Goal: Transaction & Acquisition: Purchase product/service

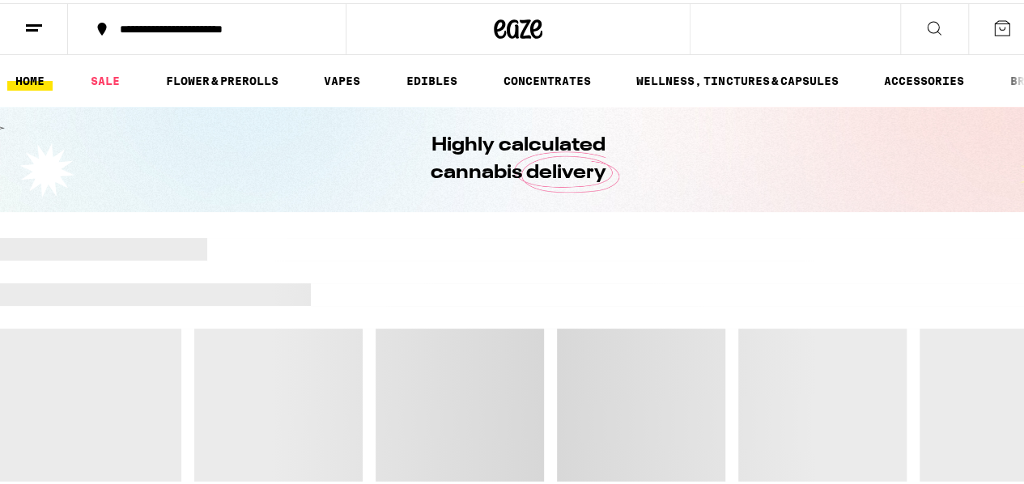
click at [41, 23] on icon at bounding box center [33, 24] width 19 height 19
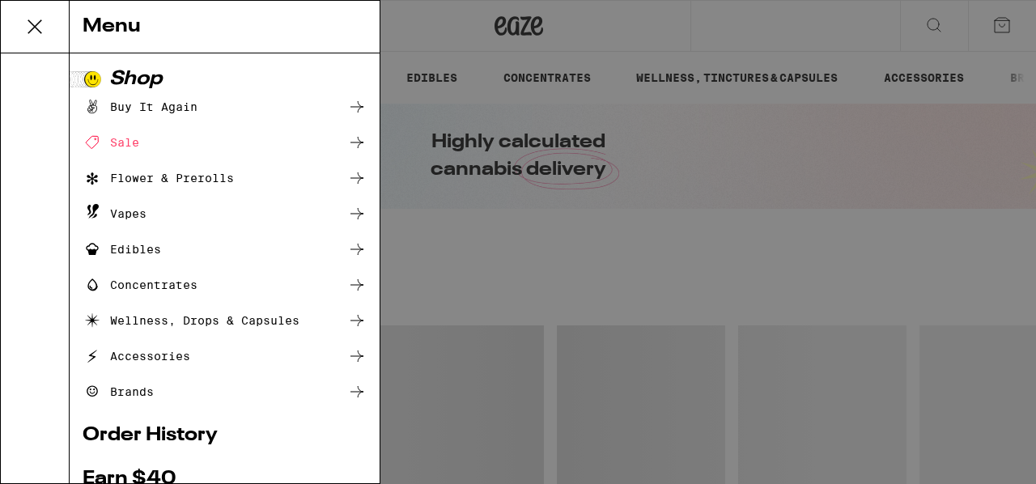
click at [30, 31] on icon at bounding box center [35, 27] width 32 height 32
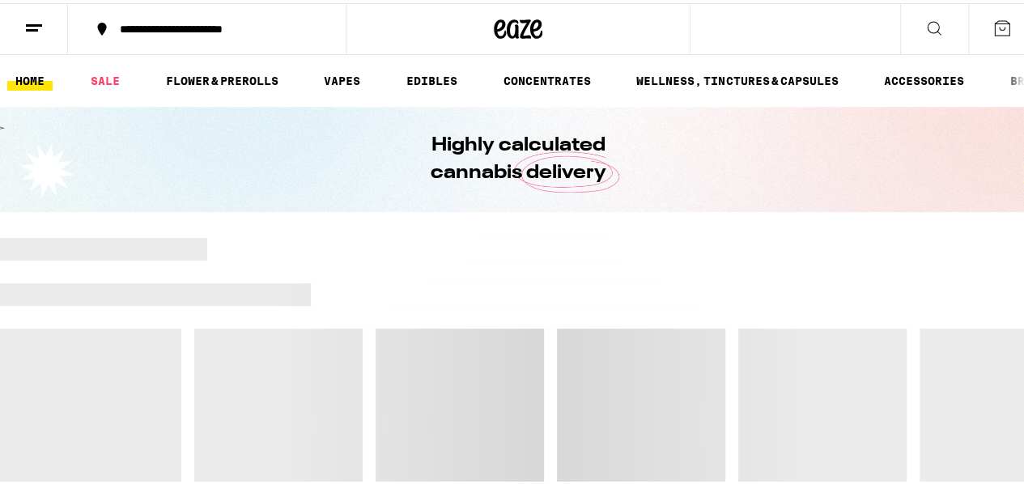
click at [151, 28] on div "**********" at bounding box center [215, 25] width 207 height 11
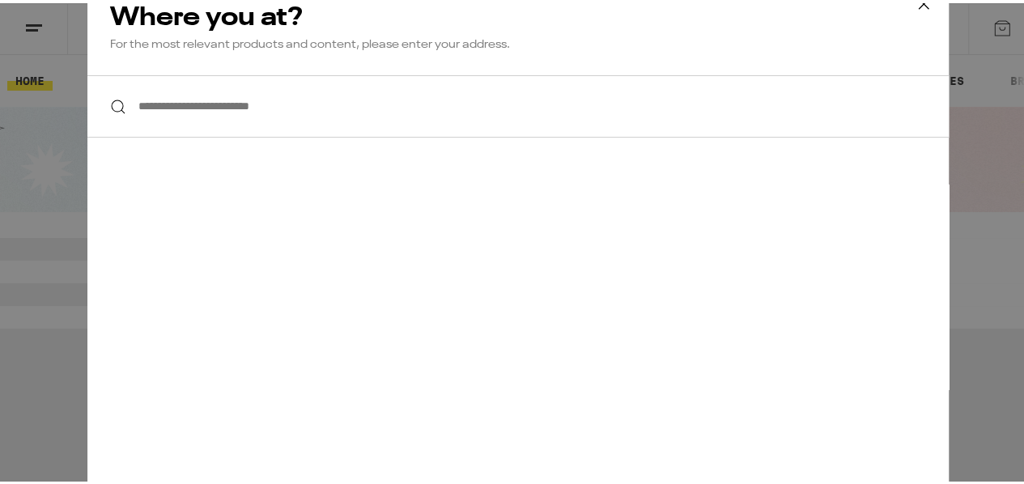
click at [911, 5] on icon at bounding box center [923, 1] width 24 height 24
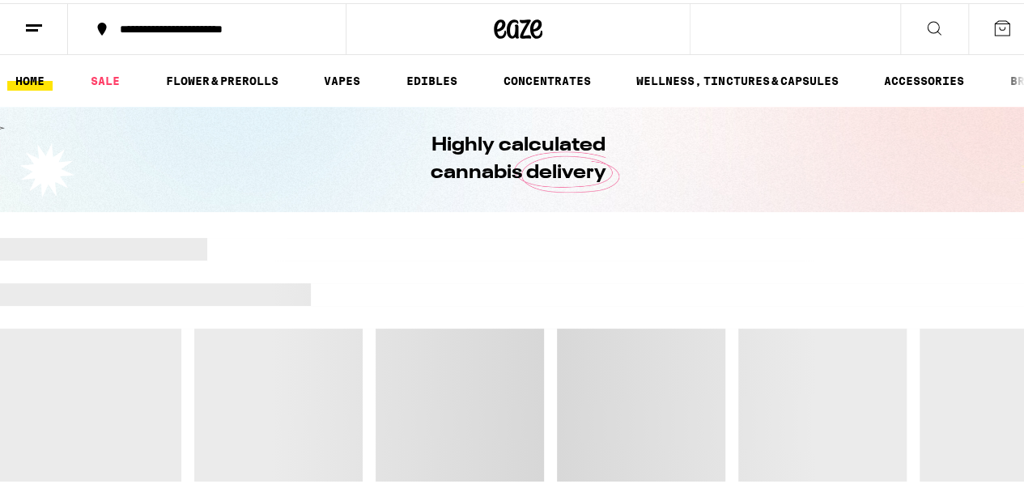
click at [40, 25] on icon at bounding box center [33, 24] width 19 height 19
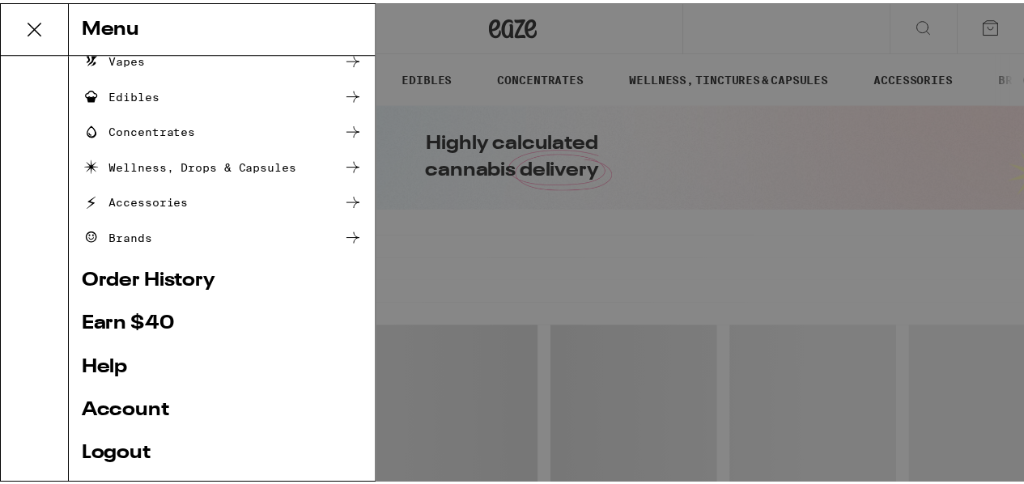
scroll to position [259, 0]
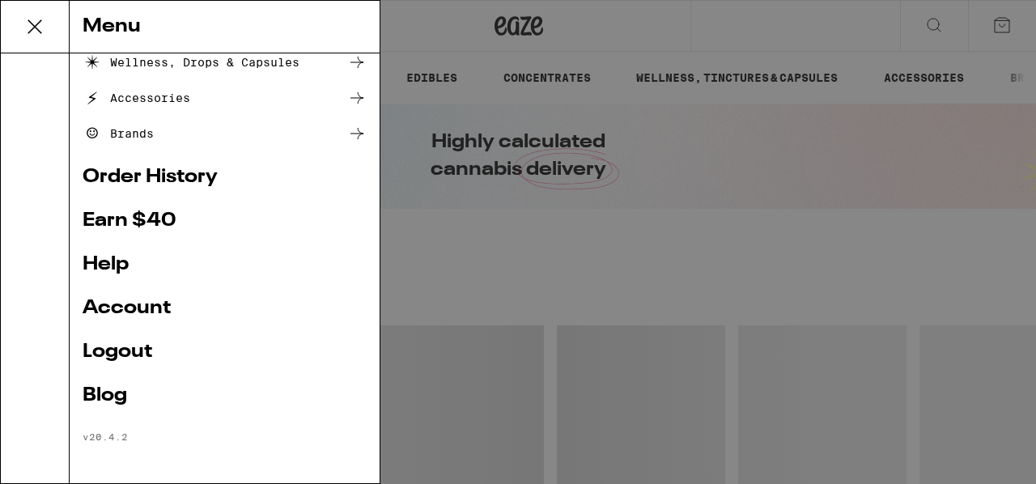
click at [134, 350] on link "Logout" at bounding box center [225, 351] width 284 height 19
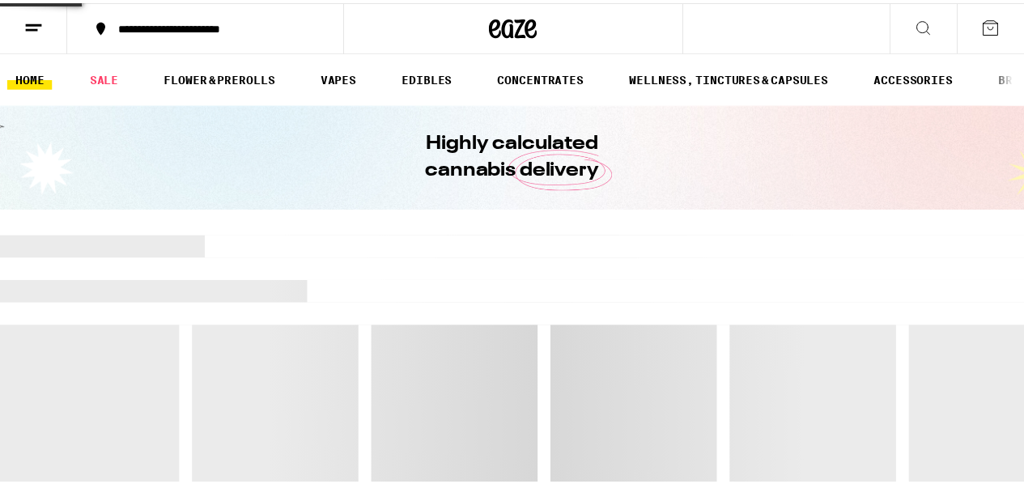
scroll to position [150, 0]
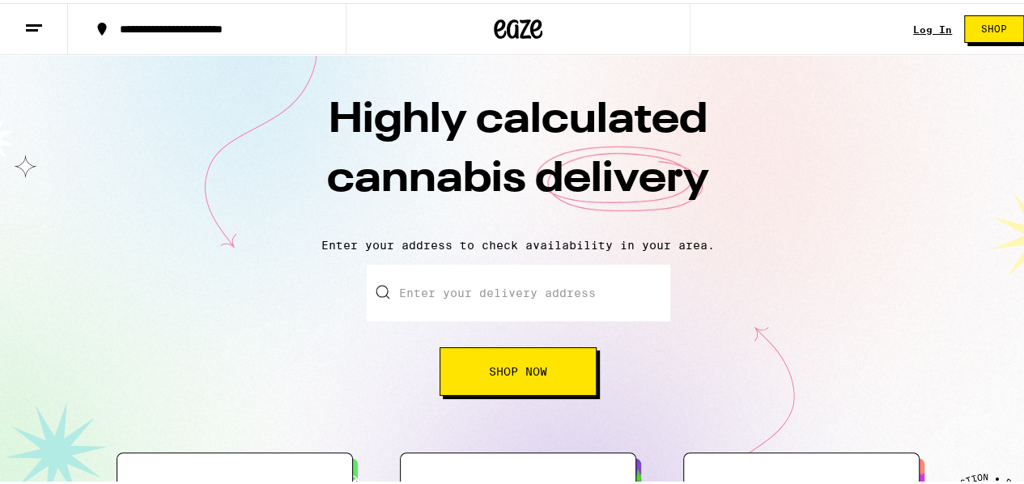
click at [934, 23] on link "Log In" at bounding box center [932, 26] width 39 height 11
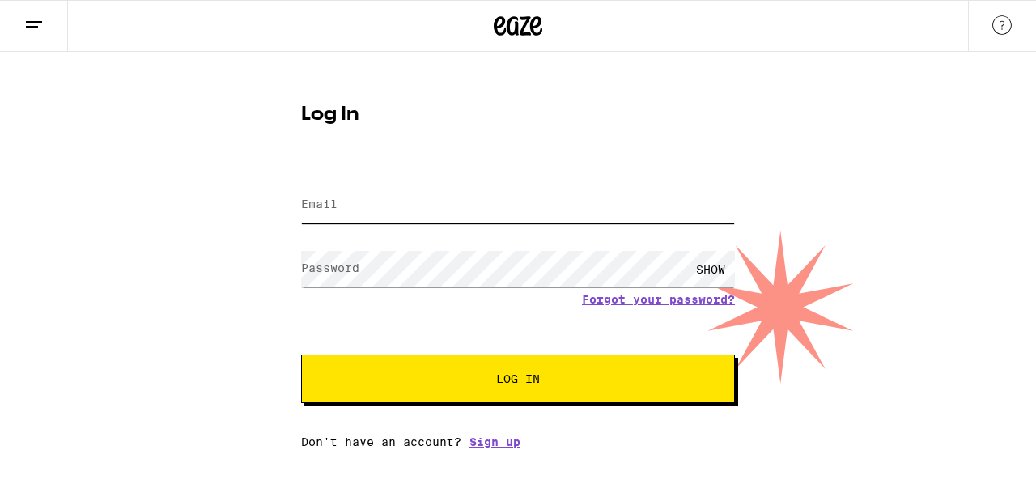
click at [390, 210] on input "Email" at bounding box center [518, 205] width 434 height 36
type input "[EMAIL_ADDRESS][DOMAIN_NAME]"
click at [708, 268] on div "SHOW" at bounding box center [710, 269] width 49 height 36
click at [589, 384] on span "Log In" at bounding box center [518, 378] width 303 height 11
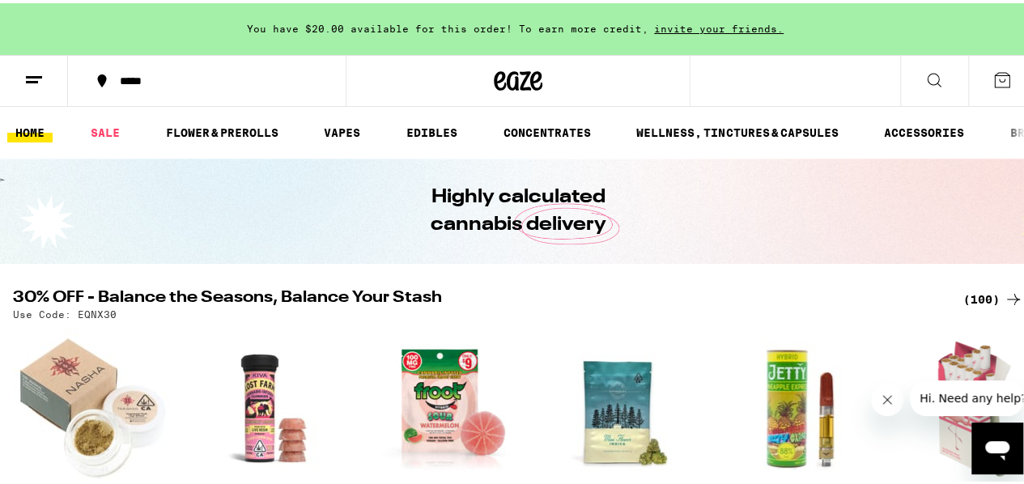
click at [936, 91] on button at bounding box center [934, 78] width 68 height 51
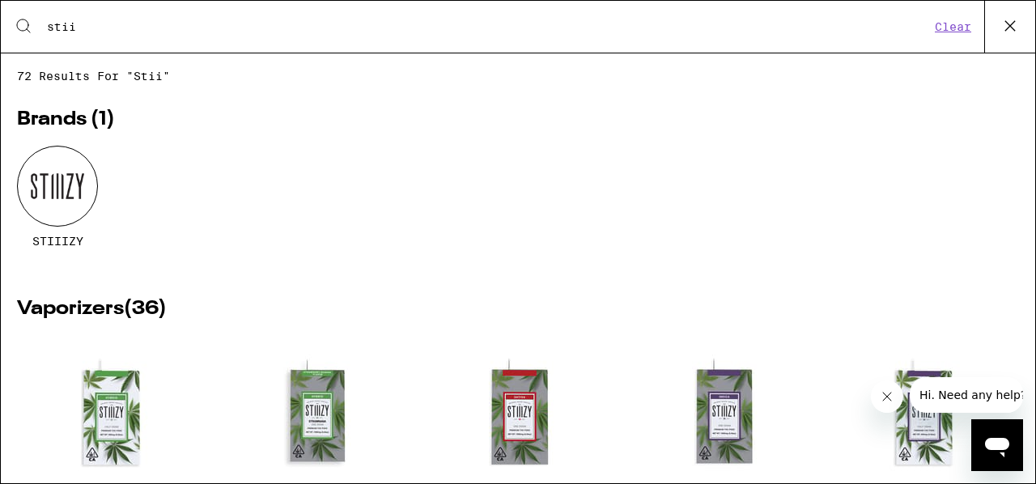
type input "stii"
click at [74, 201] on div at bounding box center [57, 186] width 81 height 81
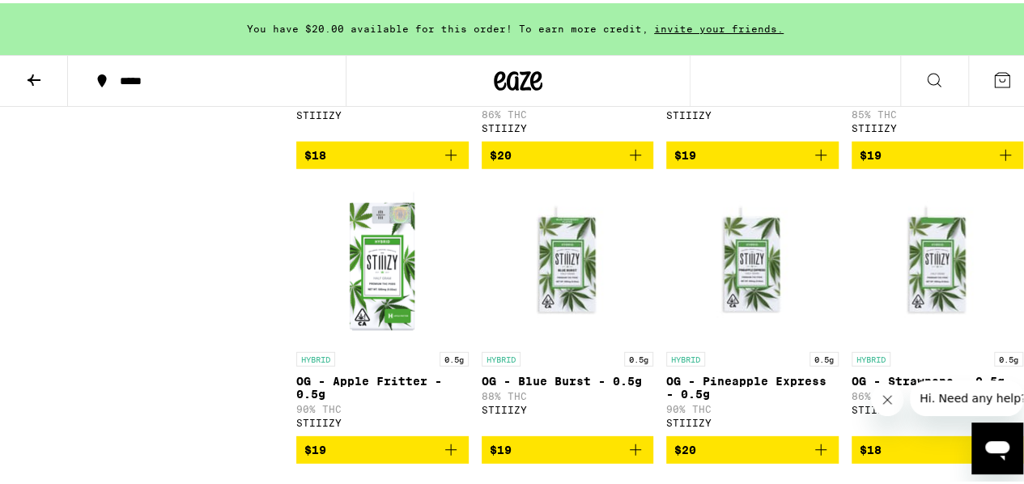
scroll to position [2185, 0]
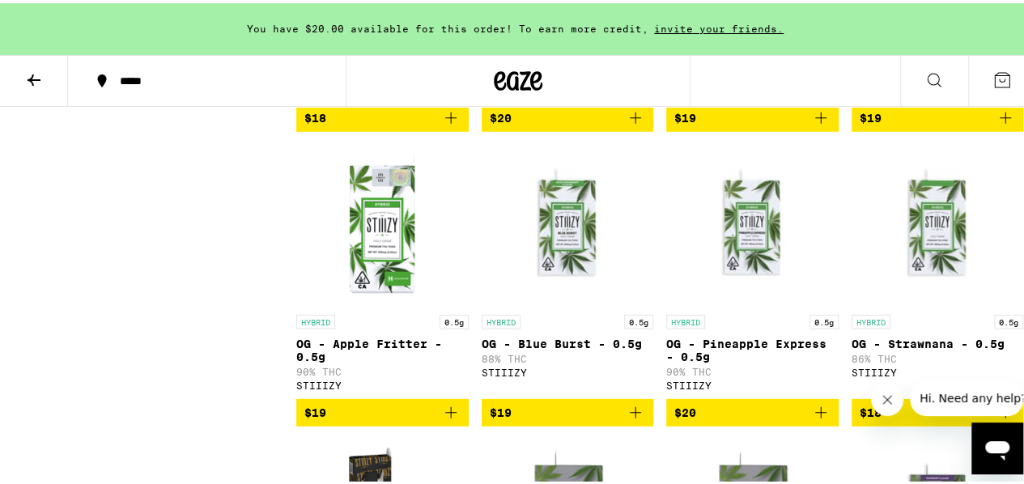
click at [811, 125] on icon "Add to bag" at bounding box center [820, 114] width 19 height 19
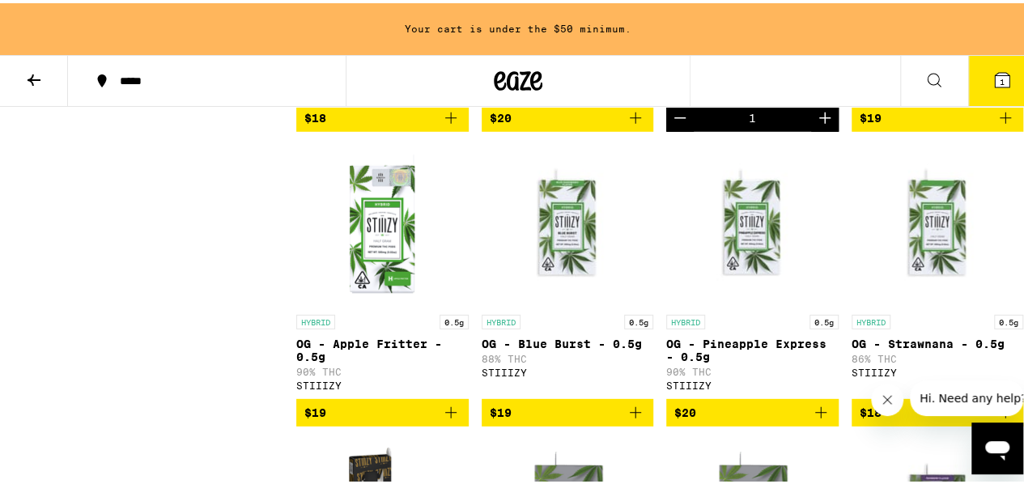
click at [996, 125] on icon "Add to bag" at bounding box center [1005, 114] width 19 height 19
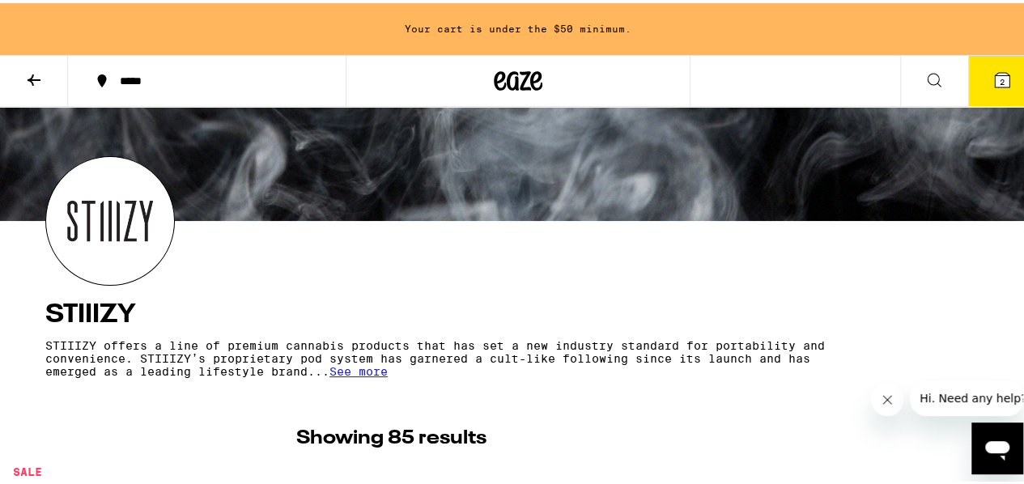
scroll to position [0, 0]
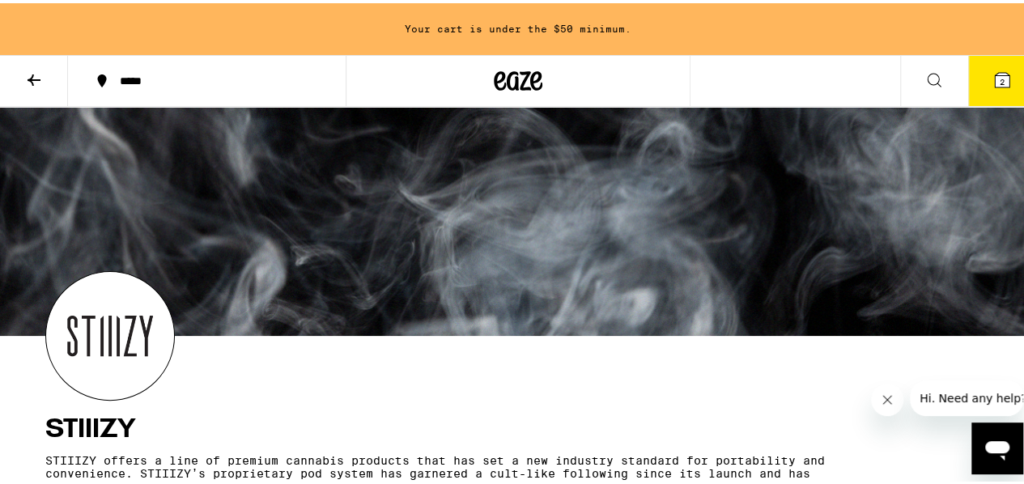
click at [32, 85] on icon at bounding box center [33, 76] width 19 height 19
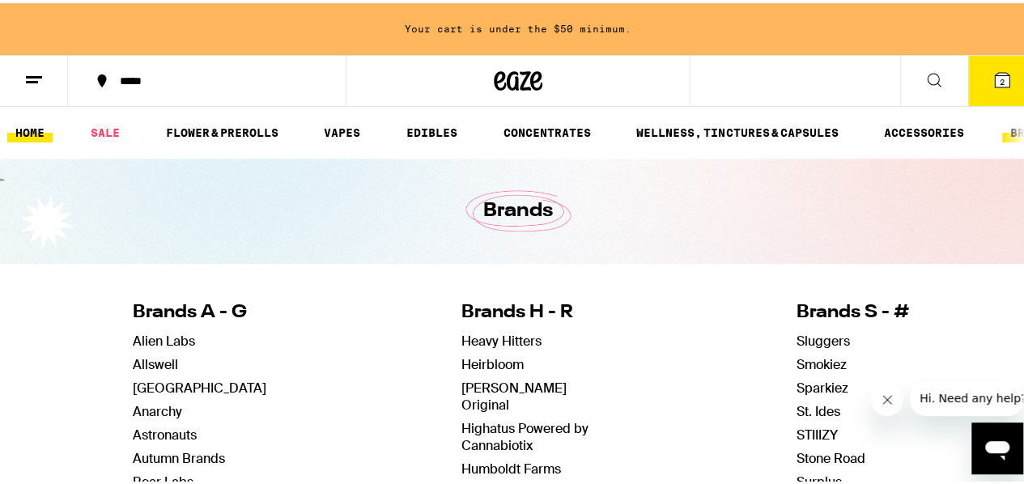
click at [36, 130] on link "HOME" at bounding box center [29, 129] width 45 height 19
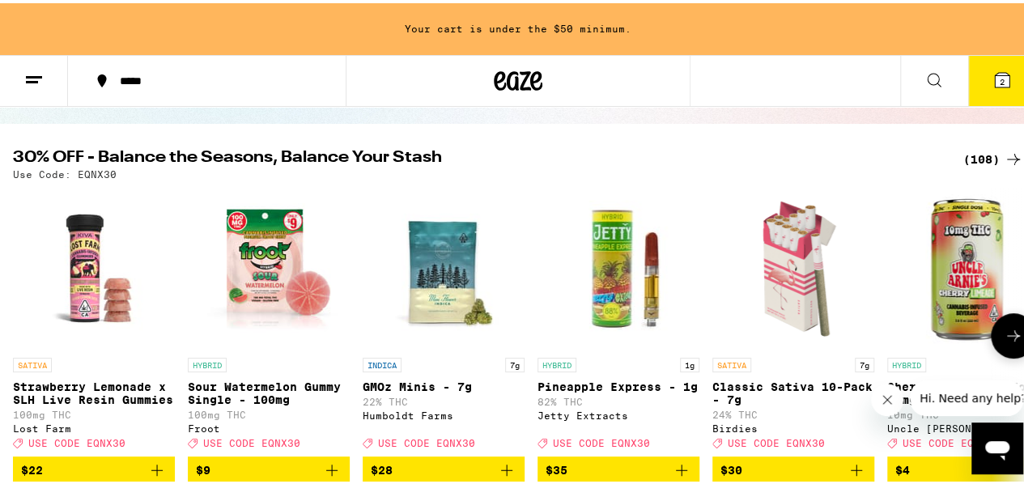
scroll to position [162, 0]
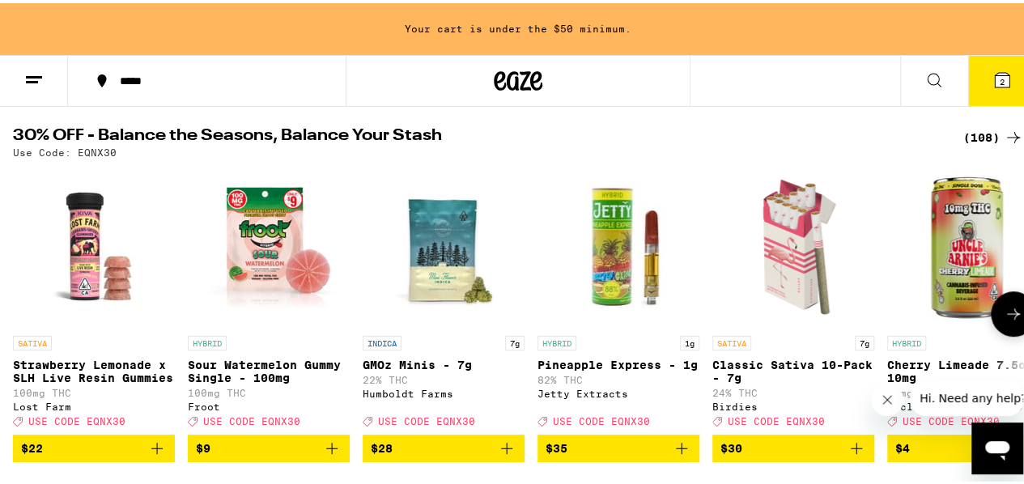
click at [1009, 308] on button at bounding box center [1013, 310] width 45 height 45
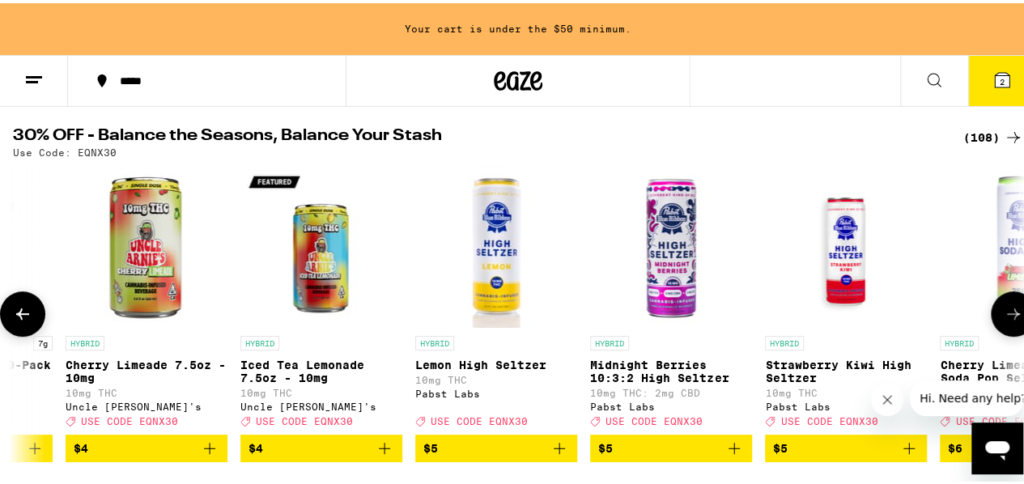
click at [1009, 308] on button at bounding box center [1013, 310] width 45 height 45
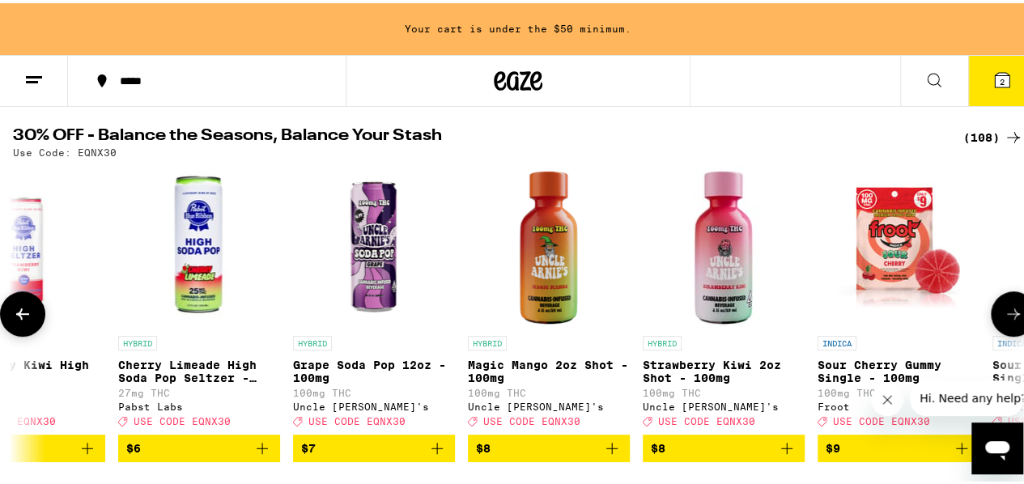
click at [1009, 308] on button at bounding box center [1013, 310] width 45 height 45
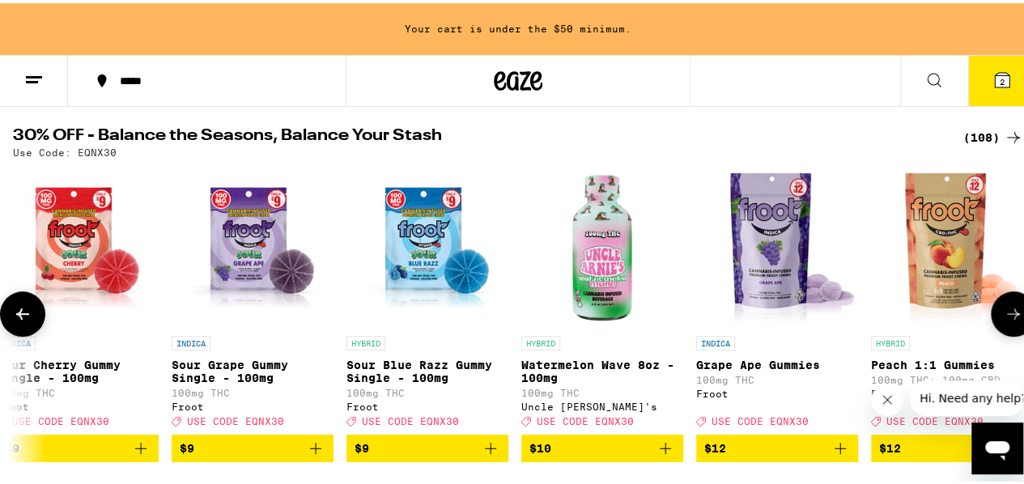
scroll to position [0, 2466]
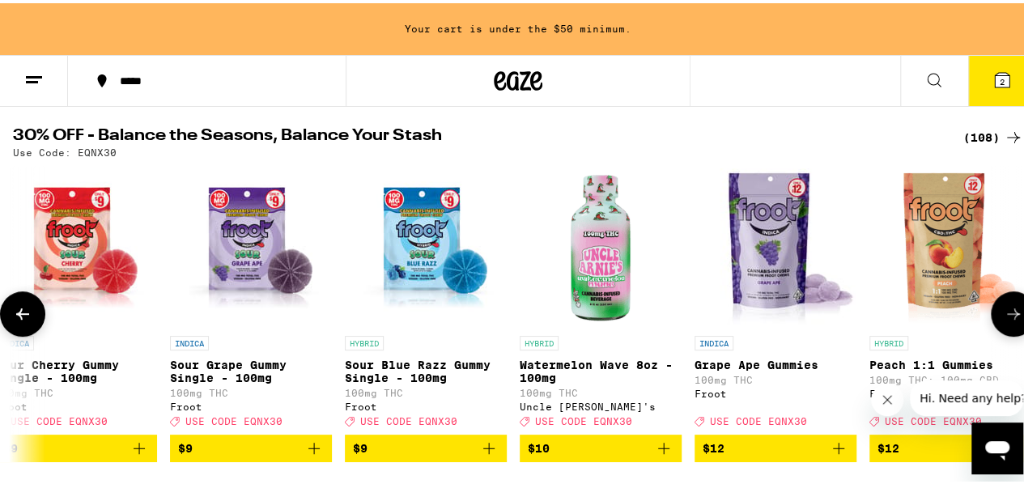
click at [1009, 308] on button at bounding box center [1013, 310] width 45 height 45
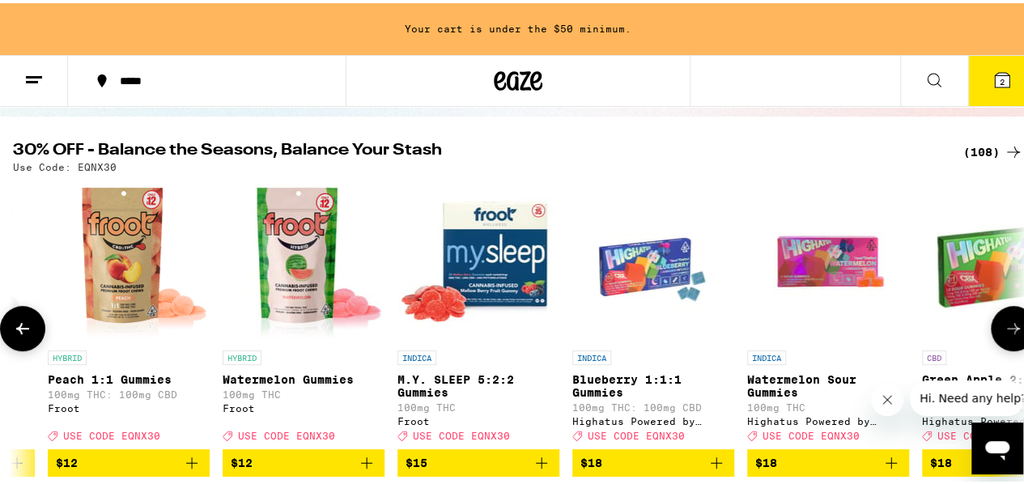
scroll to position [162, 0]
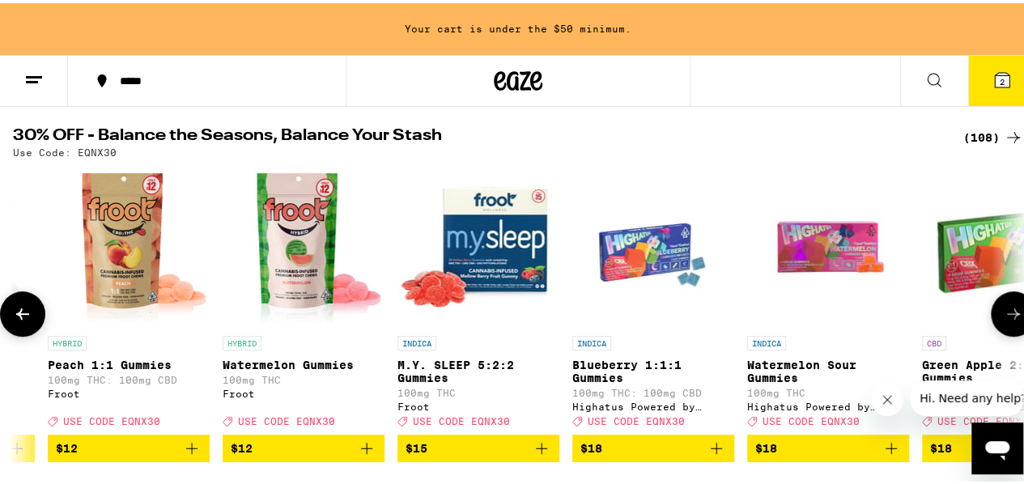
click at [1004, 321] on icon at bounding box center [1013, 310] width 19 height 19
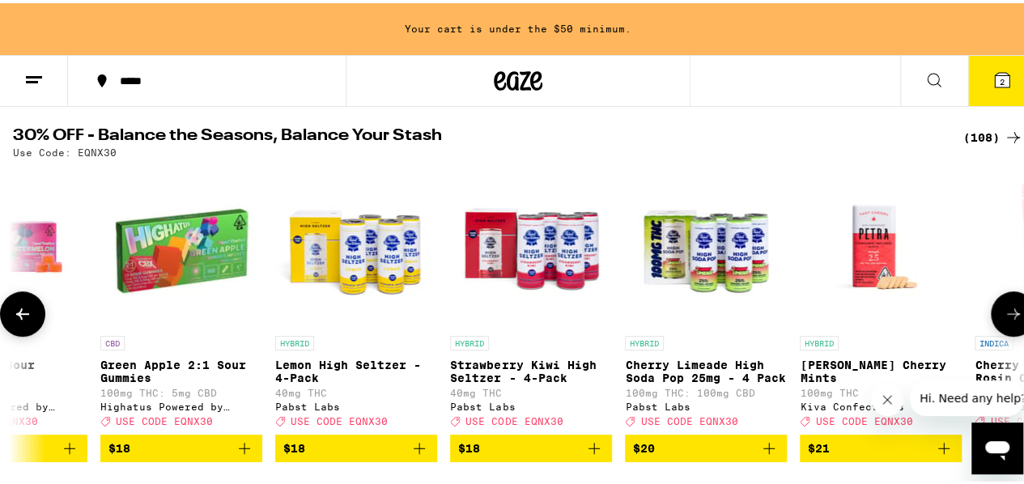
click at [1004, 321] on icon at bounding box center [1013, 310] width 19 height 19
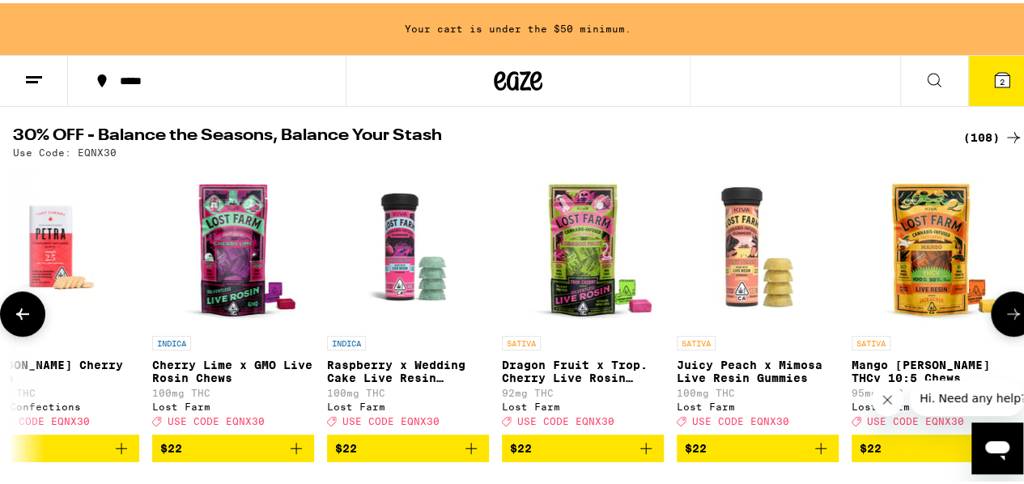
click at [1004, 321] on icon at bounding box center [1013, 310] width 19 height 19
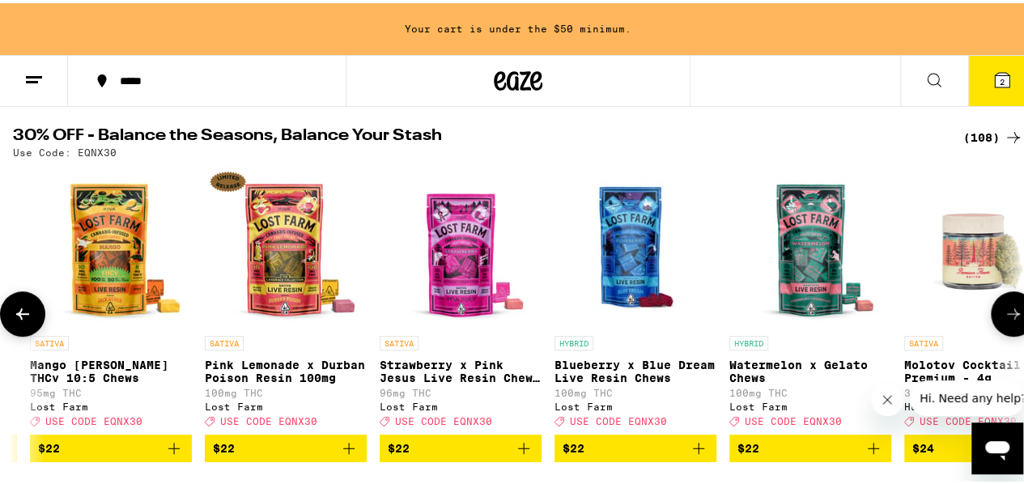
click at [1004, 321] on icon at bounding box center [1013, 310] width 19 height 19
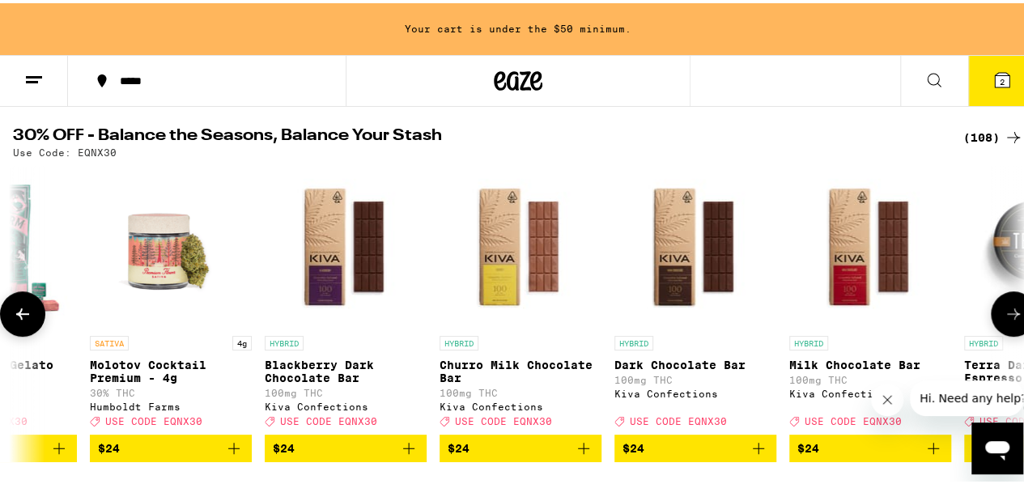
scroll to position [0, 6574]
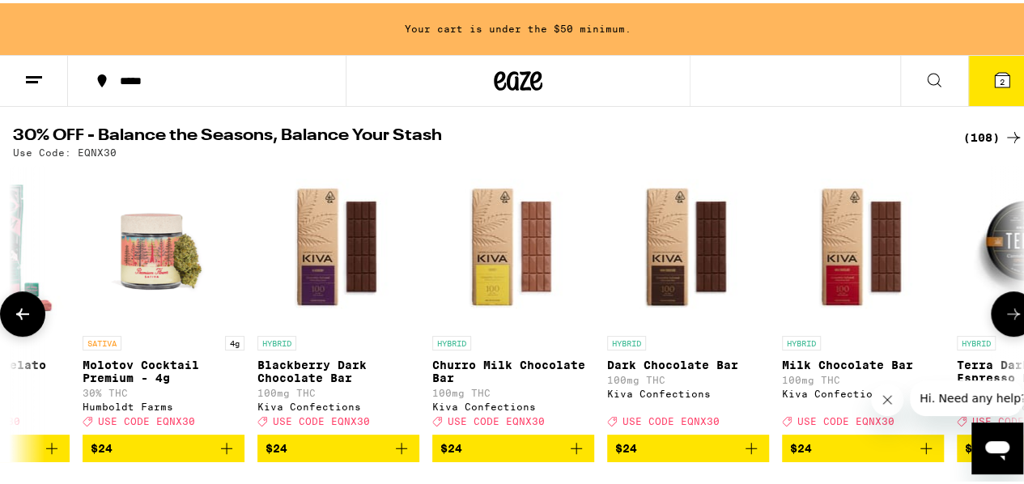
click at [1004, 321] on icon at bounding box center [1013, 310] width 19 height 19
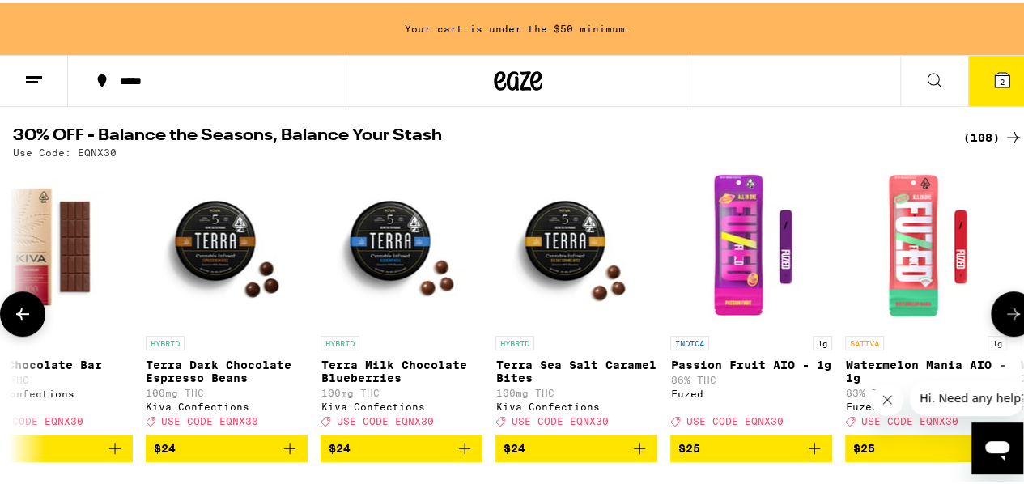
scroll to position [0, 7397]
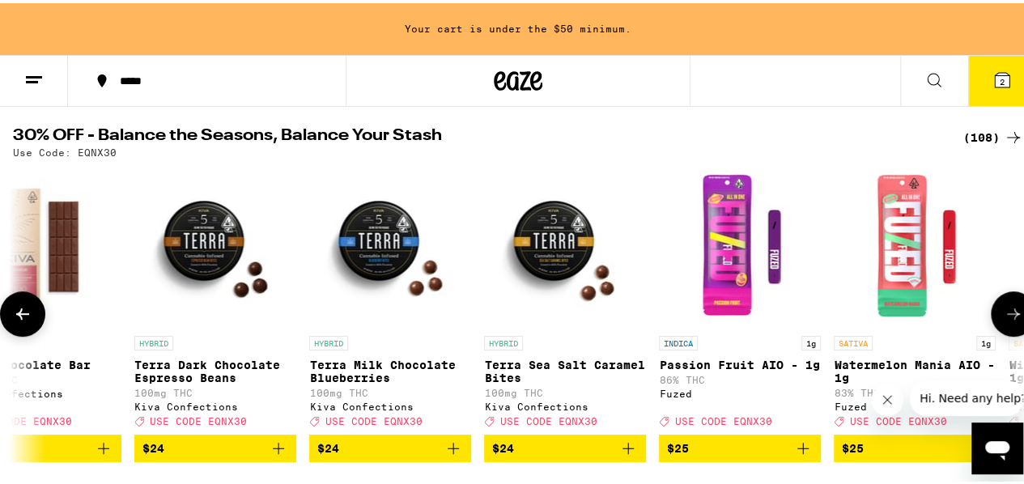
click at [1004, 321] on icon at bounding box center [1013, 310] width 19 height 19
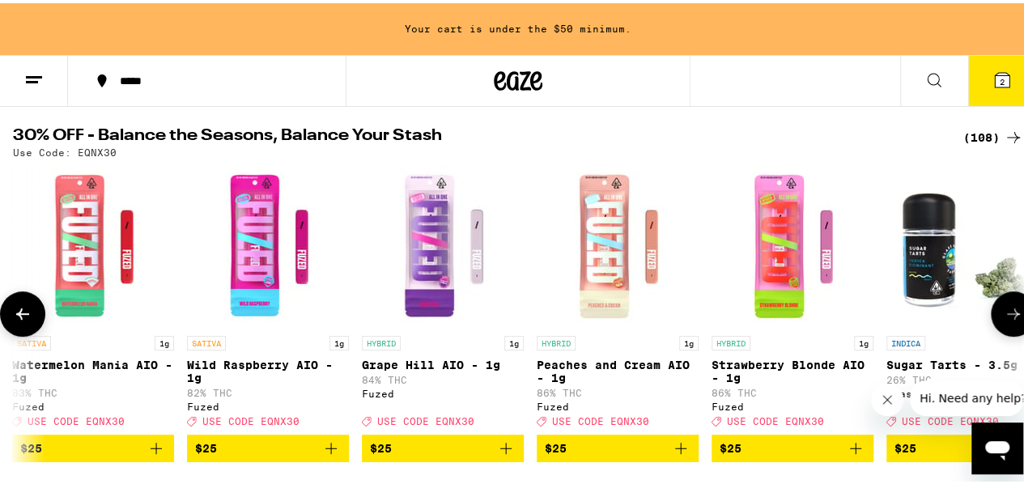
click at [1004, 321] on icon at bounding box center [1013, 310] width 19 height 19
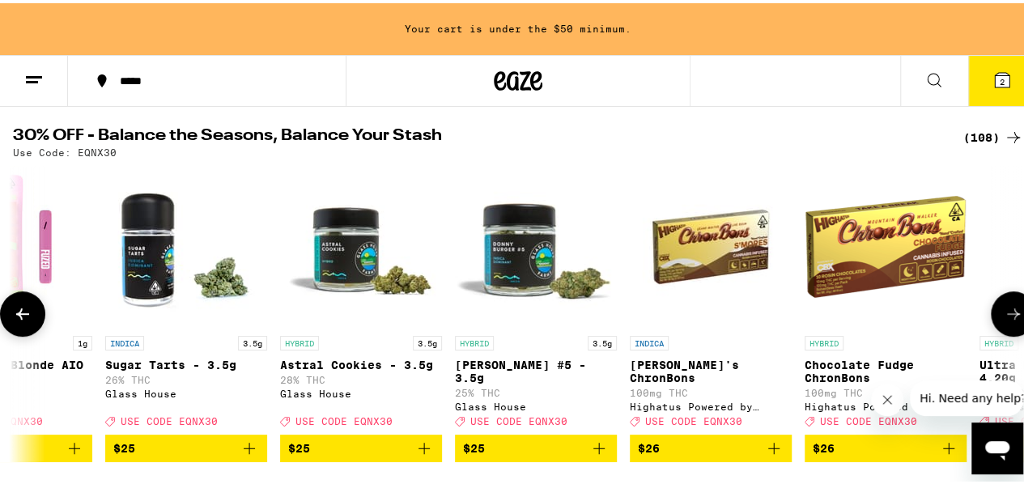
scroll to position [0, 9040]
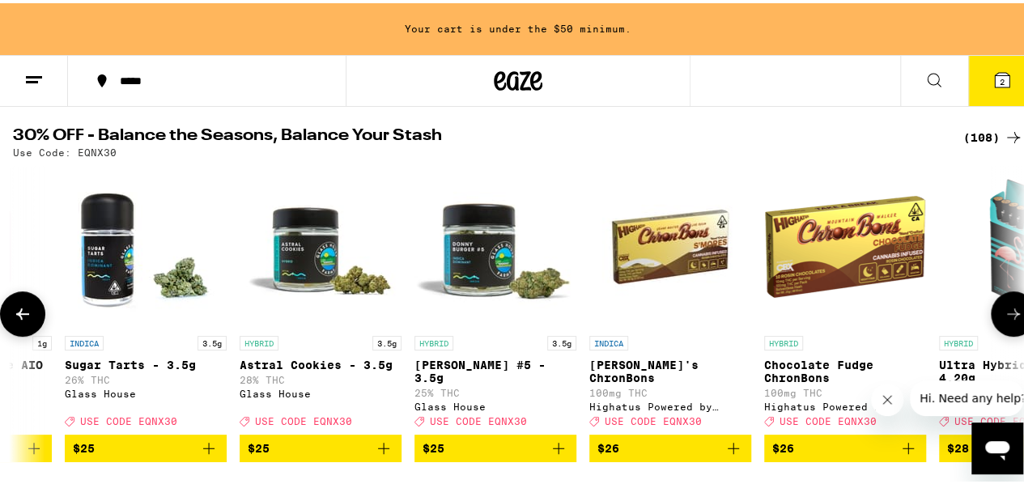
click at [1004, 321] on icon at bounding box center [1013, 310] width 19 height 19
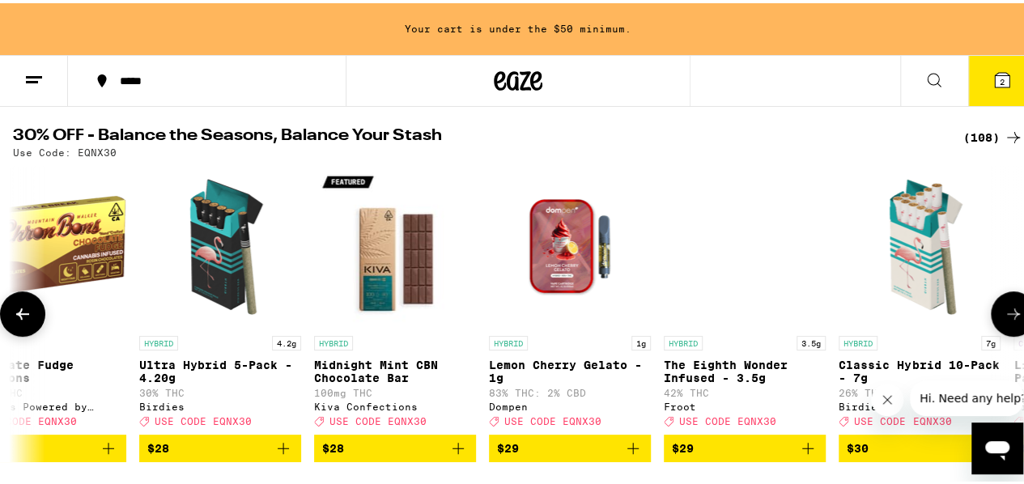
scroll to position [0, 9862]
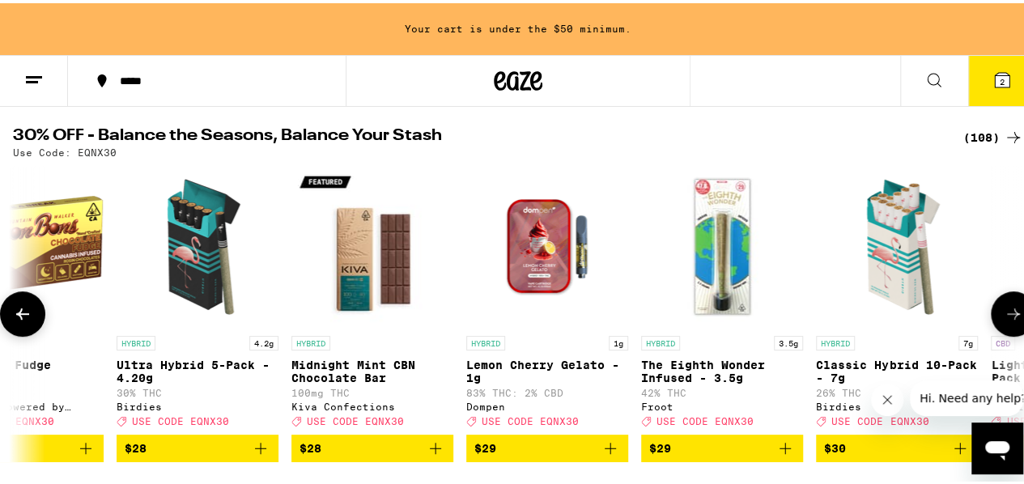
click at [1004, 321] on icon at bounding box center [1013, 310] width 19 height 19
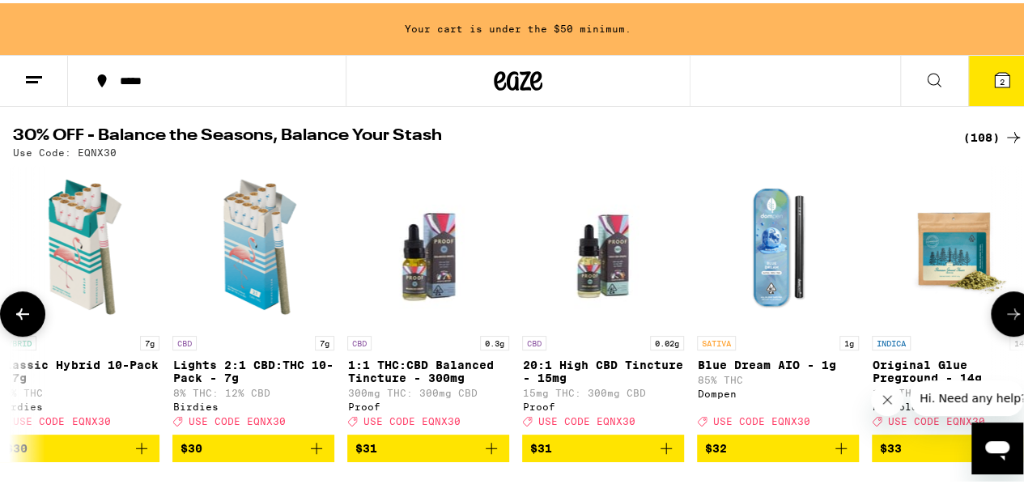
scroll to position [0, 10684]
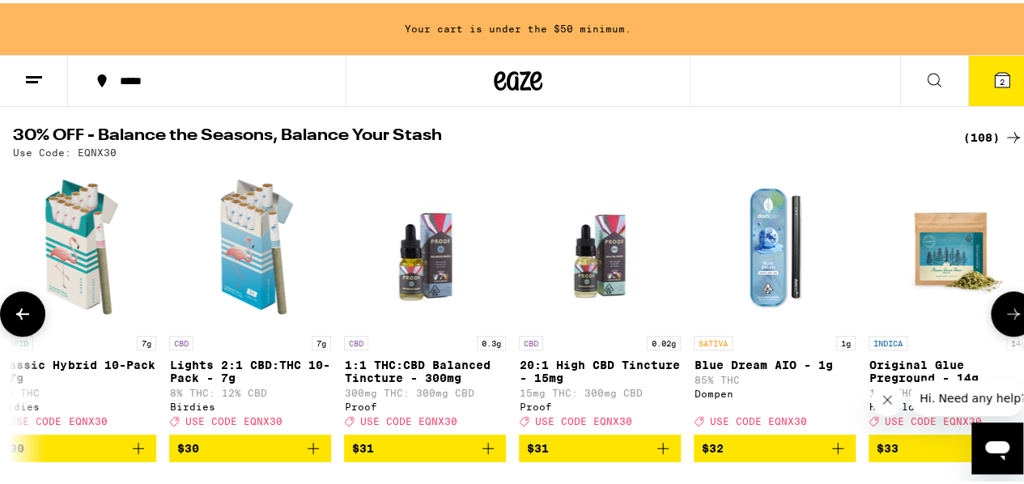
click at [1004, 321] on icon at bounding box center [1013, 310] width 19 height 19
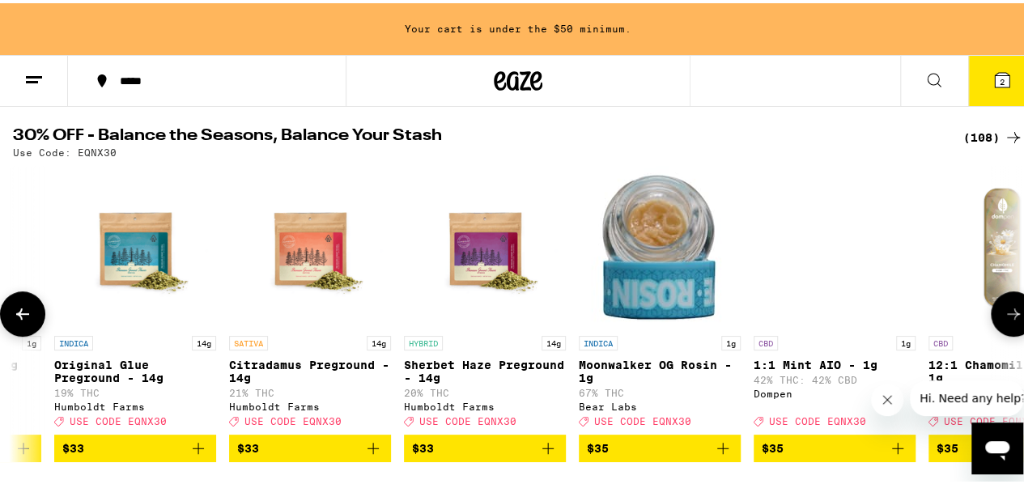
scroll to position [0, 11505]
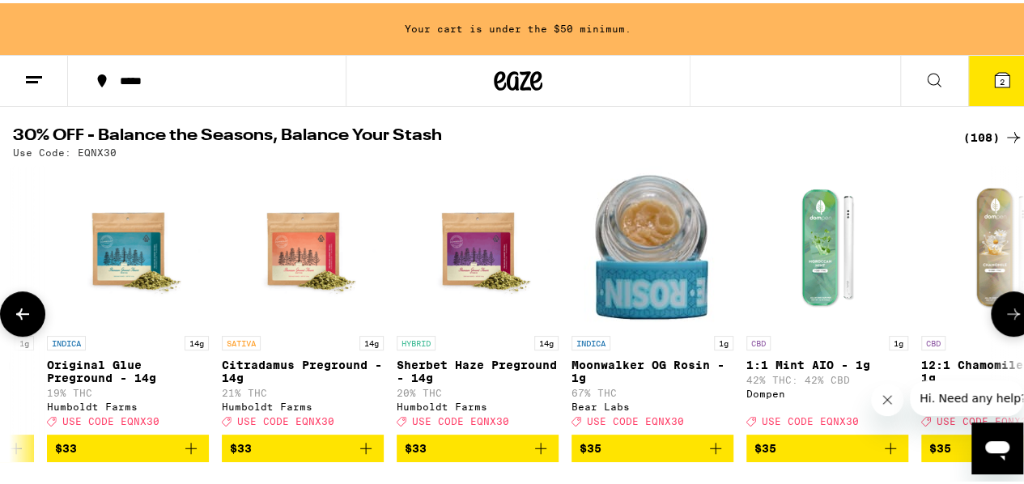
click at [1004, 321] on icon at bounding box center [1013, 310] width 19 height 19
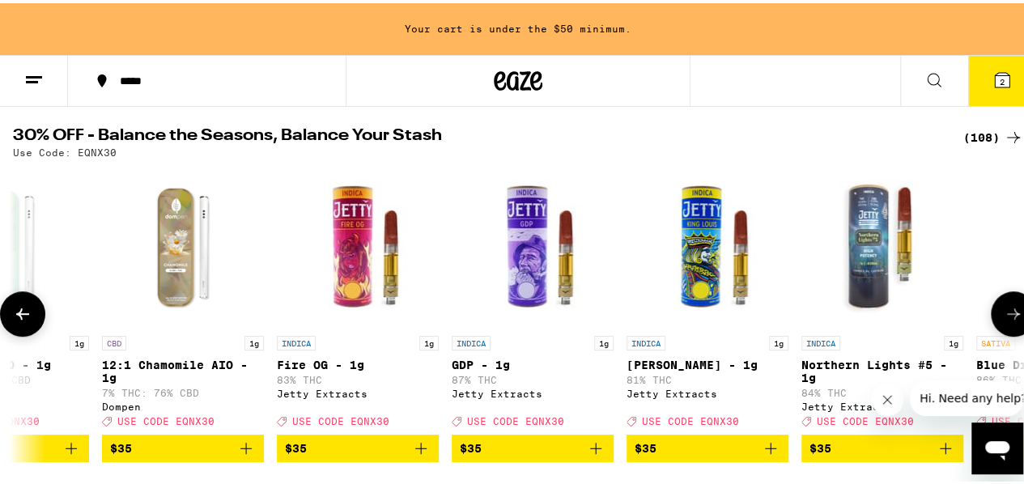
scroll to position [0, 12328]
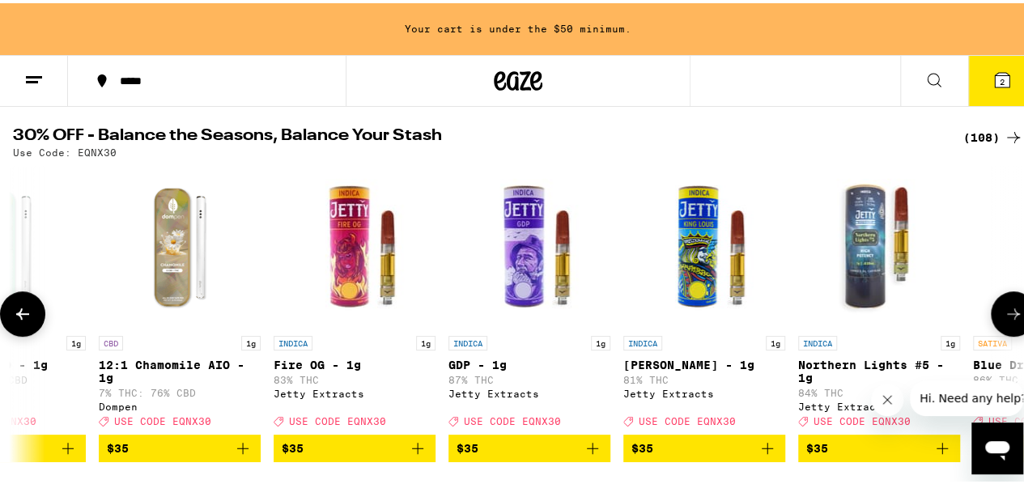
click at [1004, 321] on icon at bounding box center [1013, 310] width 19 height 19
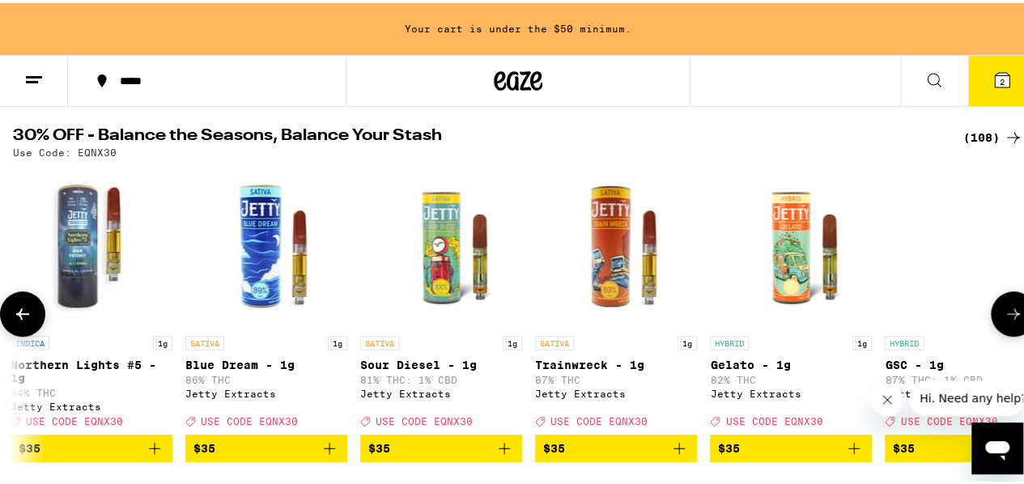
scroll to position [0, 13149]
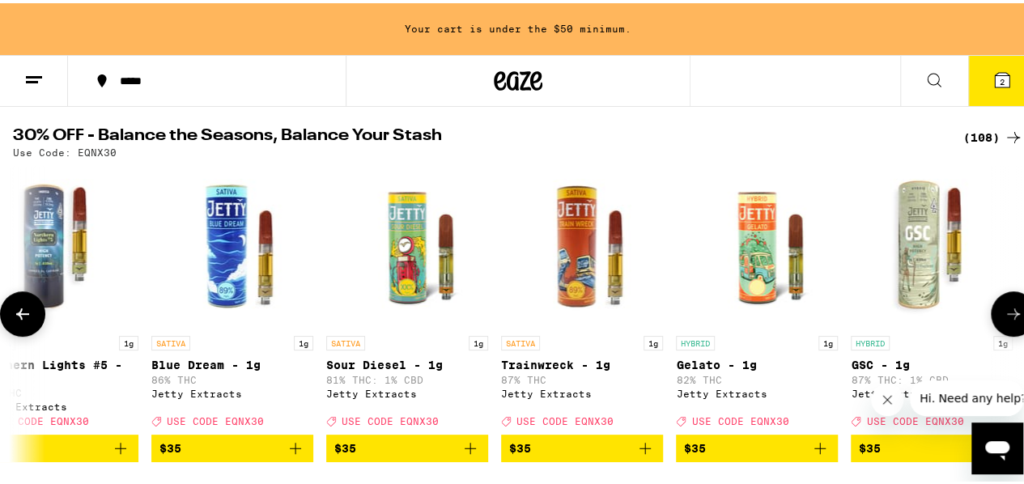
click at [1004, 321] on icon at bounding box center [1013, 310] width 19 height 19
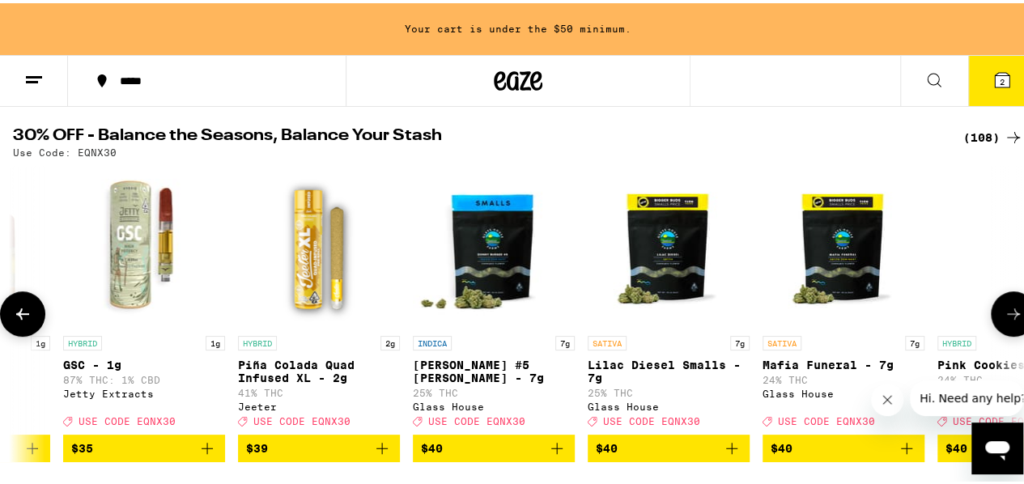
scroll to position [0, 13971]
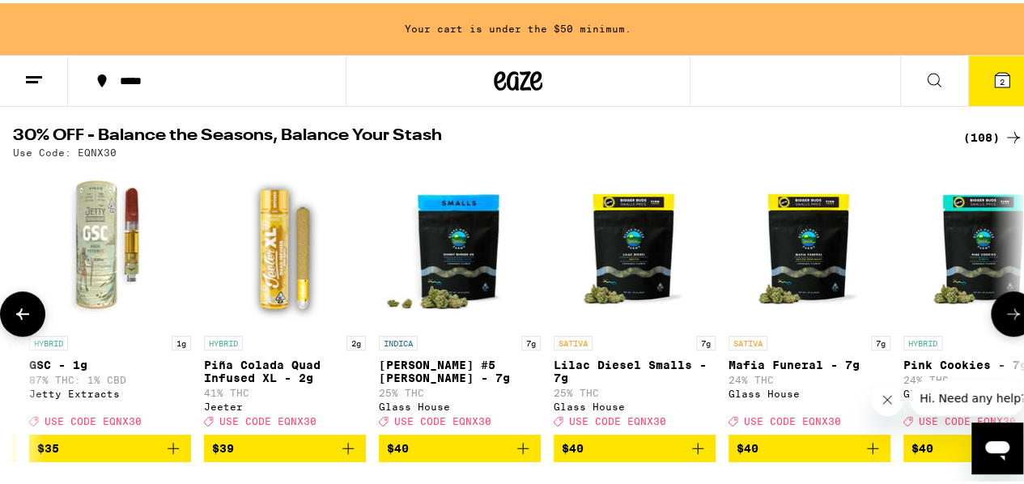
click at [1004, 321] on icon at bounding box center [1013, 310] width 19 height 19
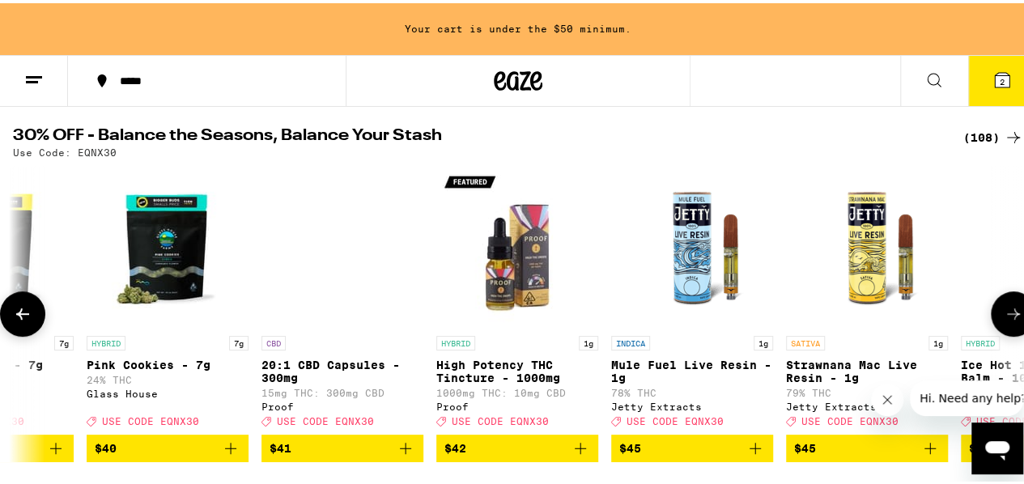
scroll to position [0, 14793]
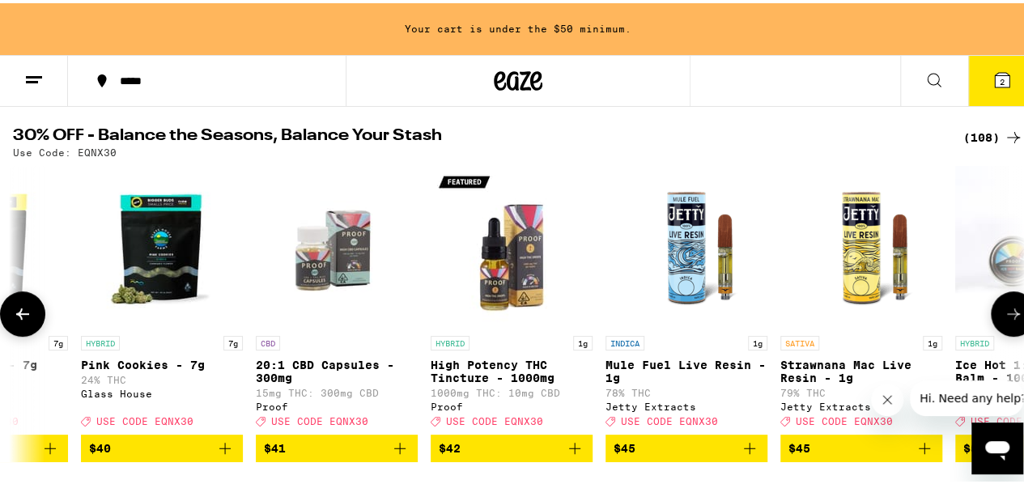
click at [1004, 321] on icon at bounding box center [1013, 310] width 19 height 19
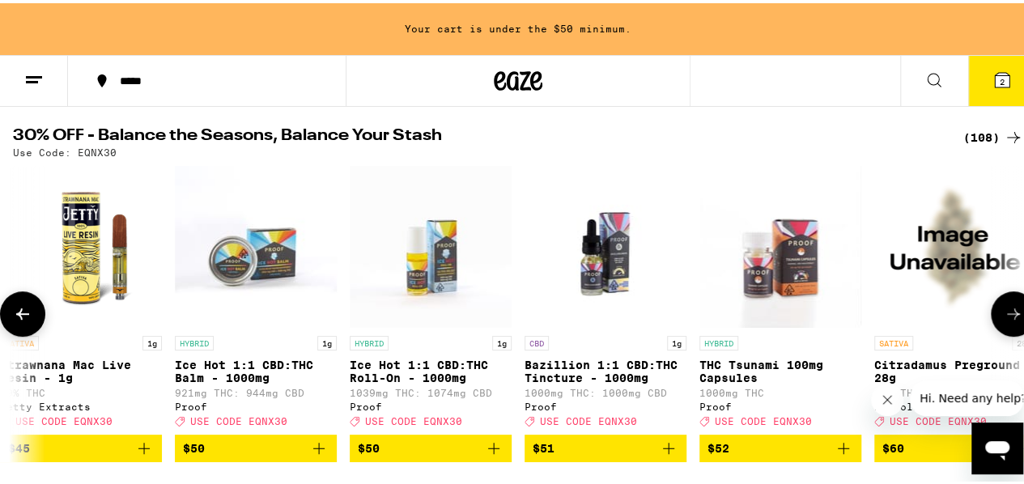
scroll to position [0, 15615]
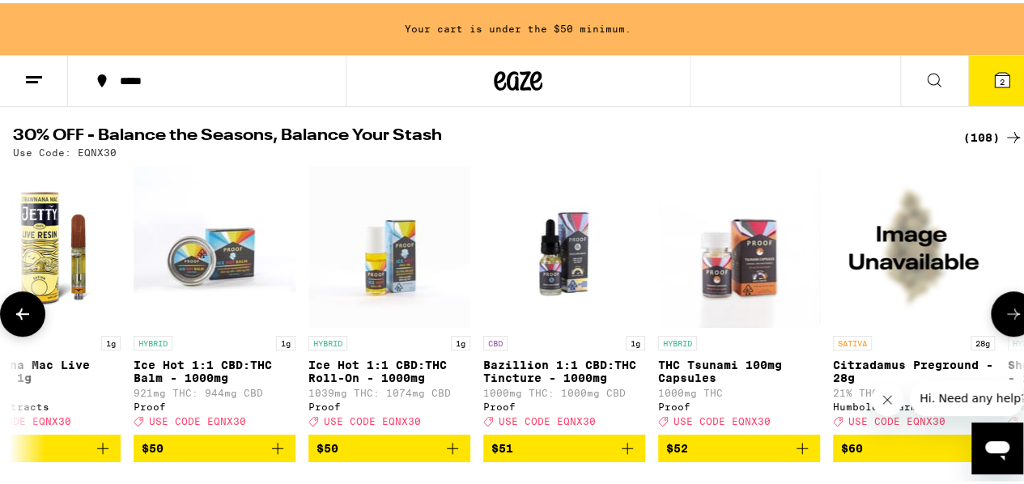
click at [1004, 321] on icon at bounding box center [1013, 310] width 19 height 19
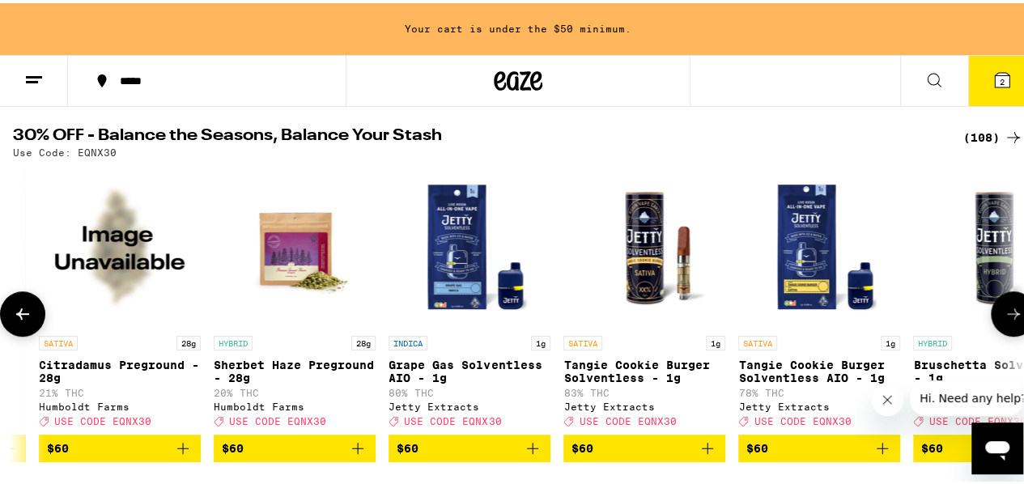
scroll to position [0, 16437]
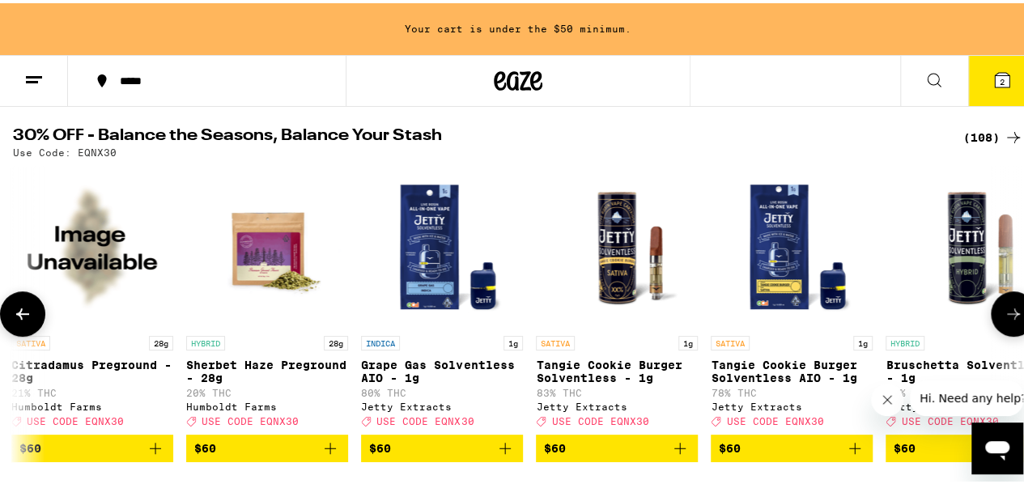
click at [1004, 321] on icon at bounding box center [1013, 310] width 19 height 19
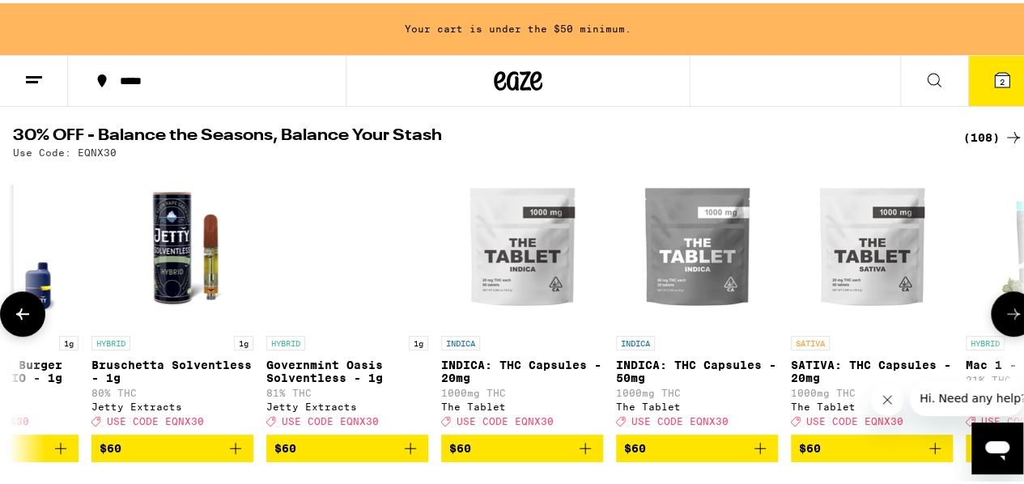
scroll to position [0, 17259]
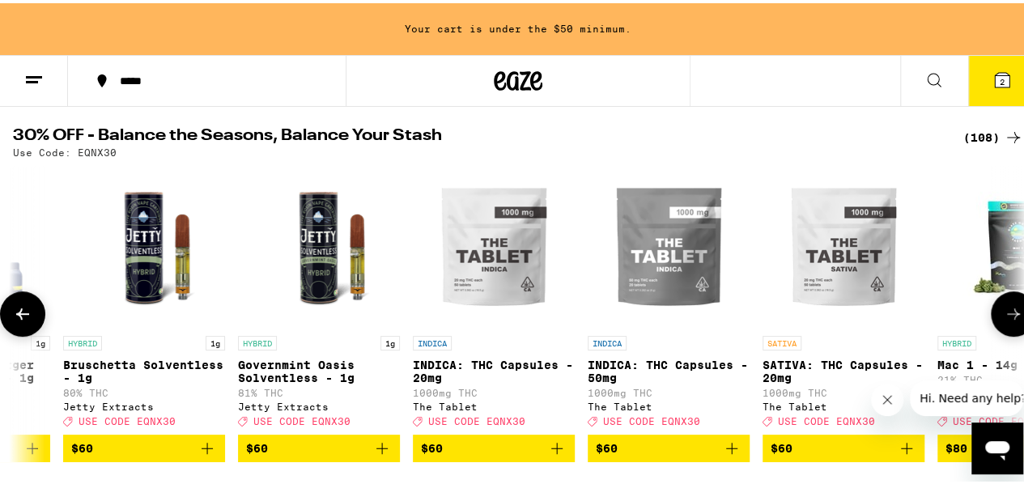
click at [1004, 321] on icon at bounding box center [1013, 310] width 19 height 19
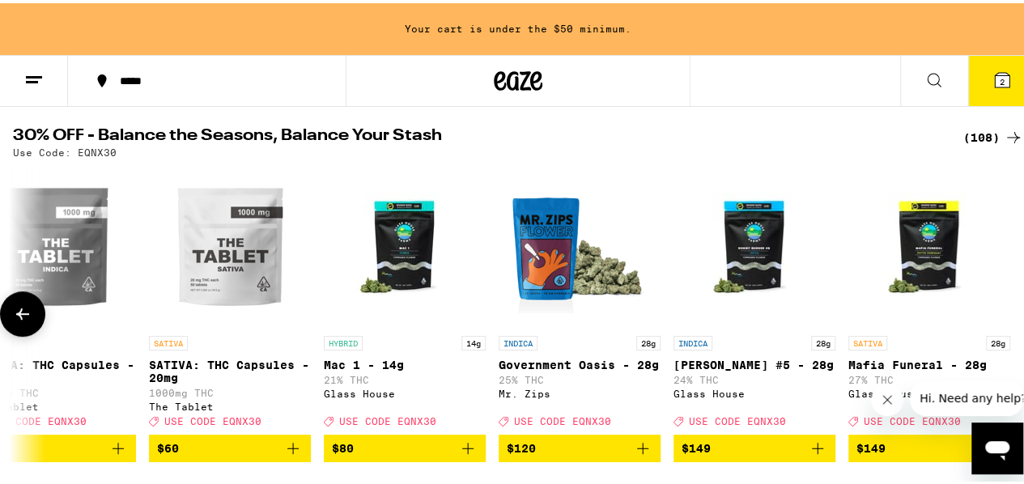
scroll to position [0, 17885]
click at [996, 322] on div at bounding box center [1013, 310] width 45 height 45
click at [42, 320] on button at bounding box center [22, 310] width 45 height 45
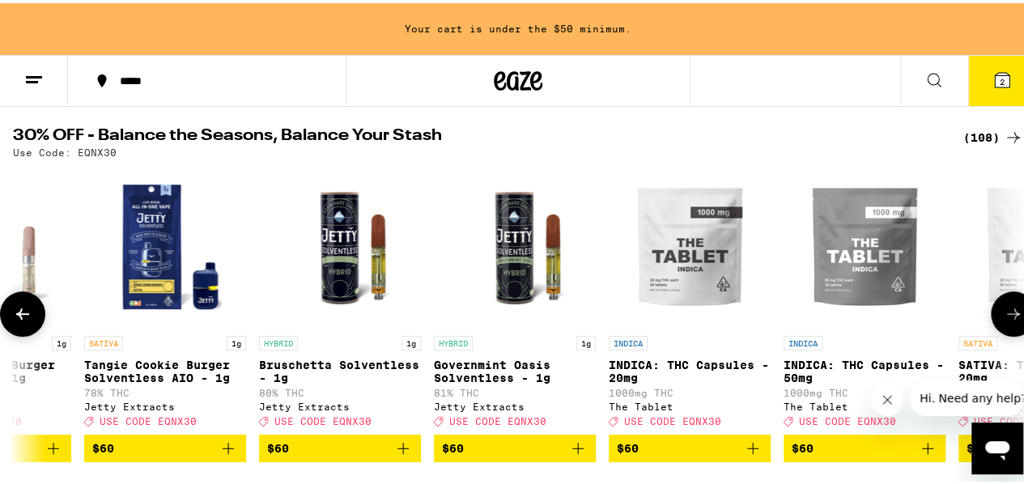
click at [42, 320] on button at bounding box center [22, 310] width 45 height 45
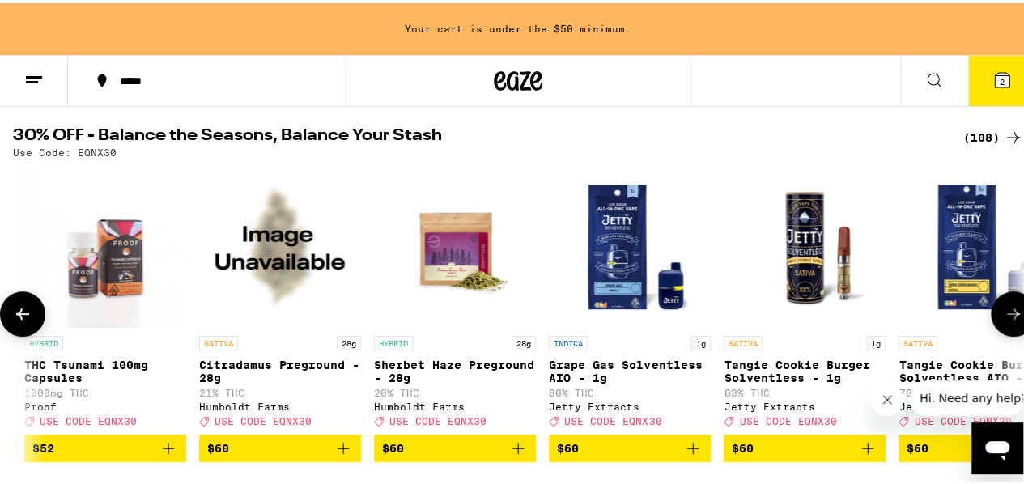
click at [42, 320] on button at bounding box center [22, 310] width 45 height 45
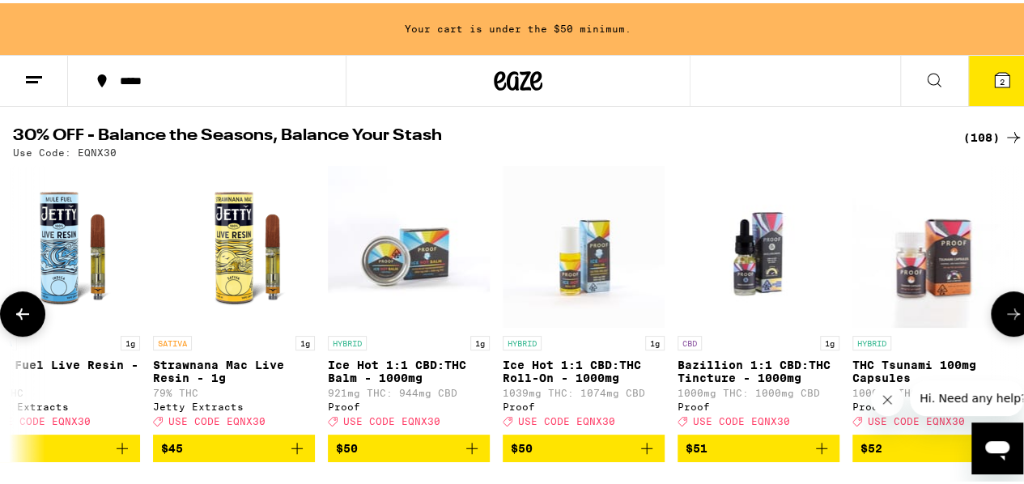
click at [42, 320] on button at bounding box center [22, 310] width 45 height 45
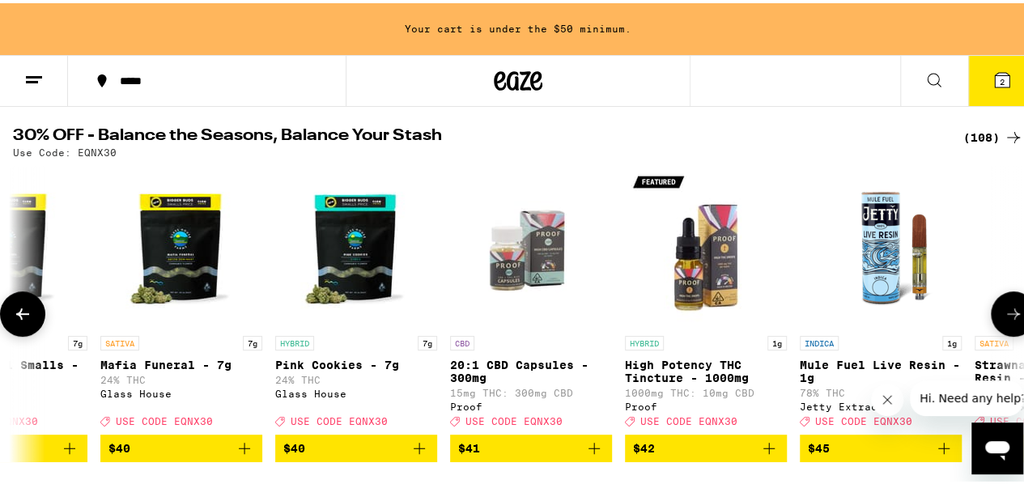
click at [42, 320] on button at bounding box center [22, 310] width 45 height 45
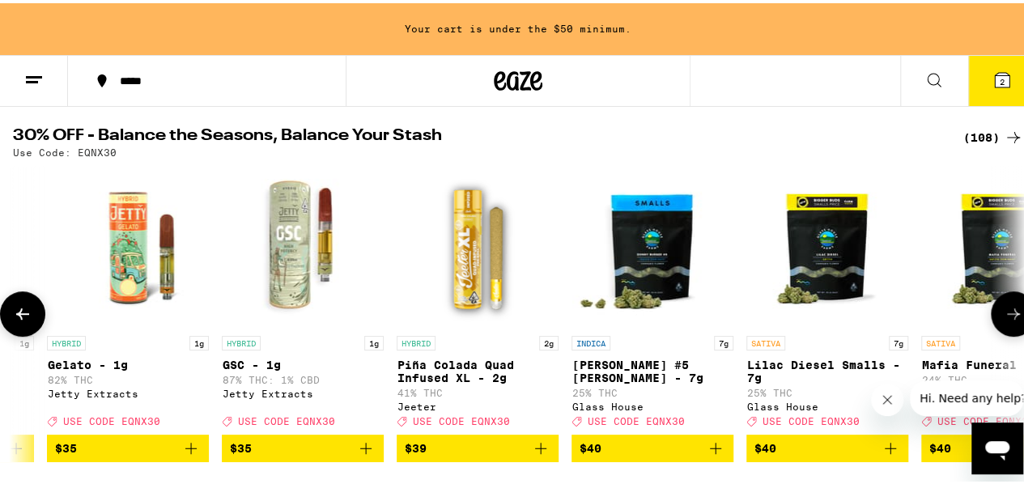
click at [42, 320] on button at bounding box center [22, 310] width 45 height 45
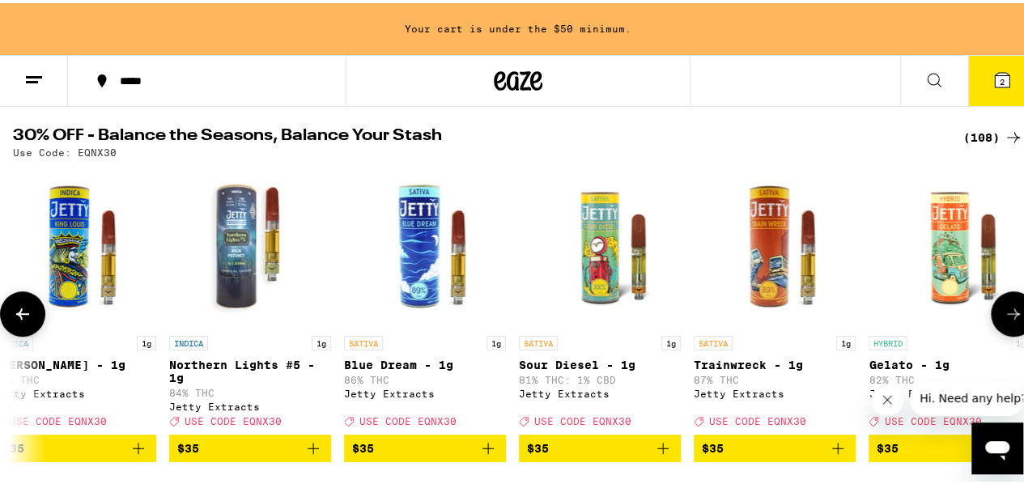
click at [42, 320] on button at bounding box center [22, 310] width 45 height 45
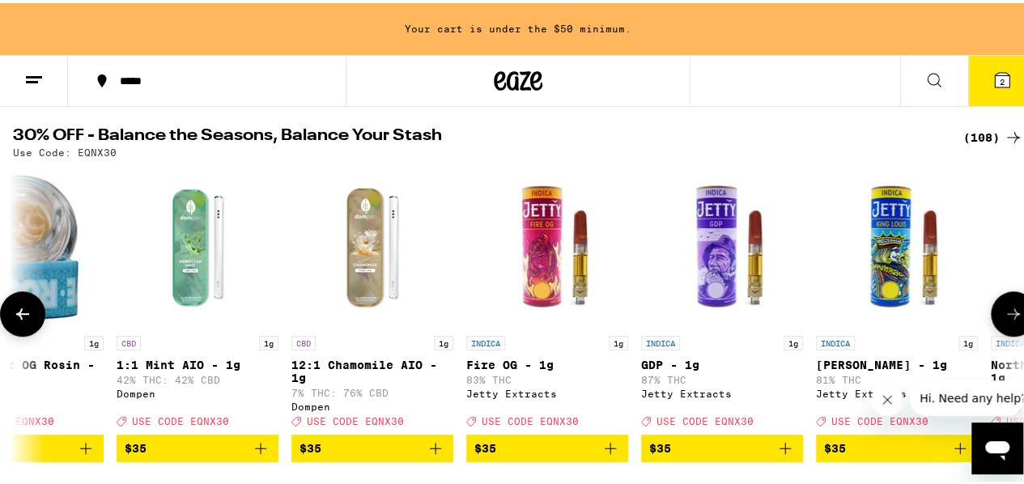
click at [42, 320] on button at bounding box center [22, 310] width 45 height 45
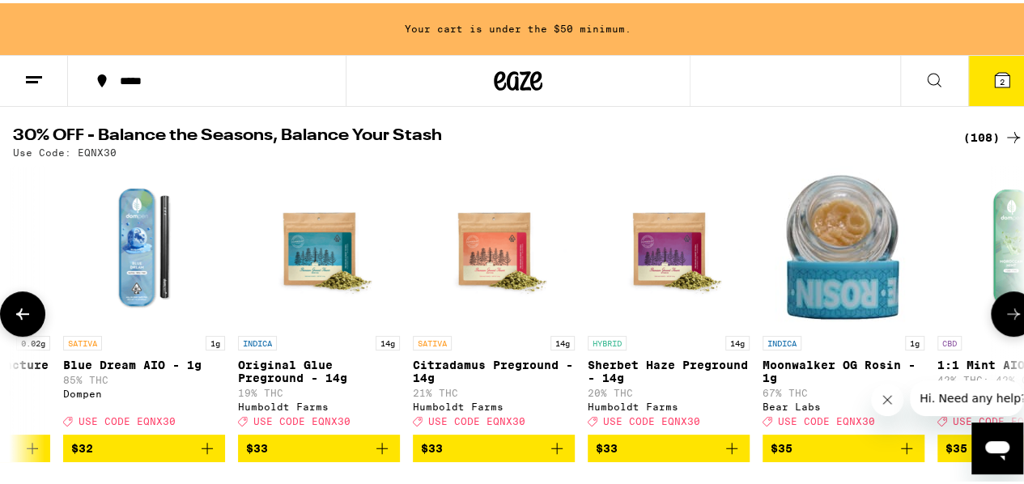
click at [42, 320] on button at bounding box center [22, 310] width 45 height 45
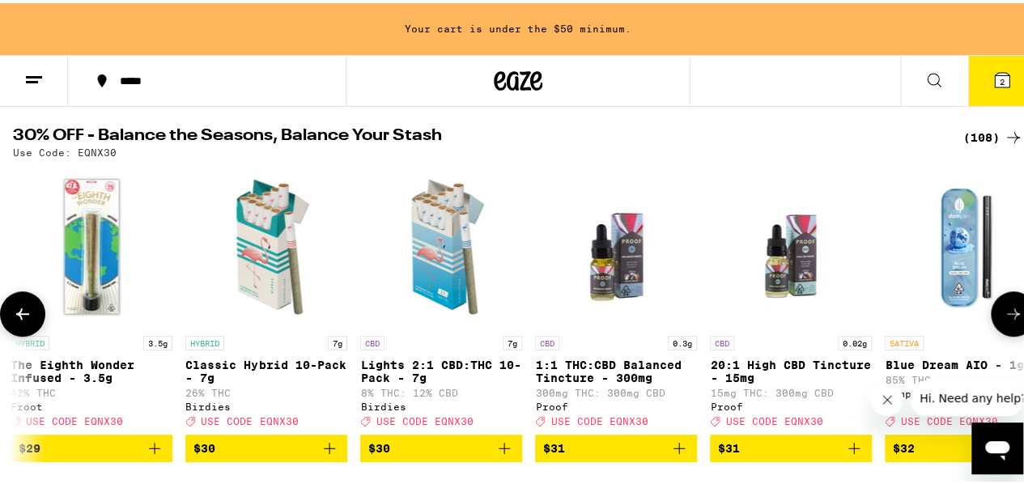
click at [42, 320] on button at bounding box center [22, 310] width 45 height 45
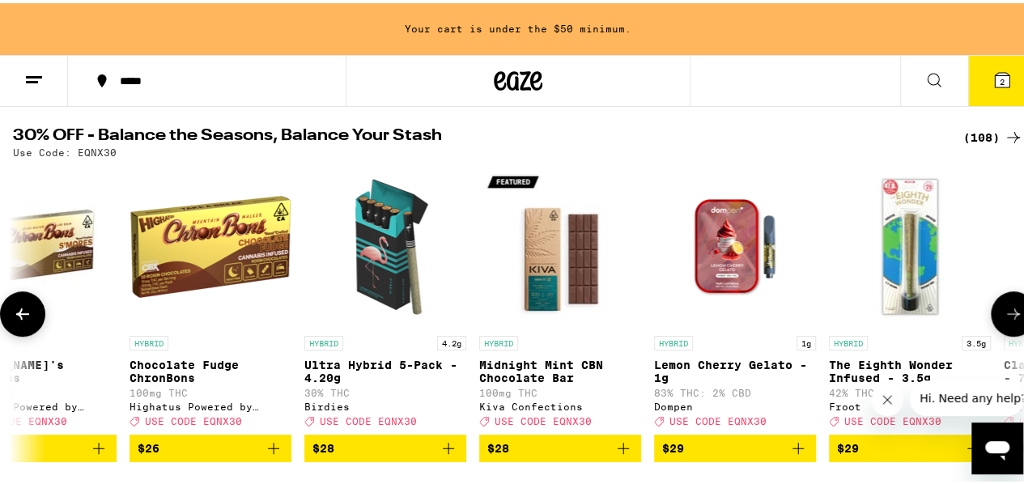
scroll to position [0, 9671]
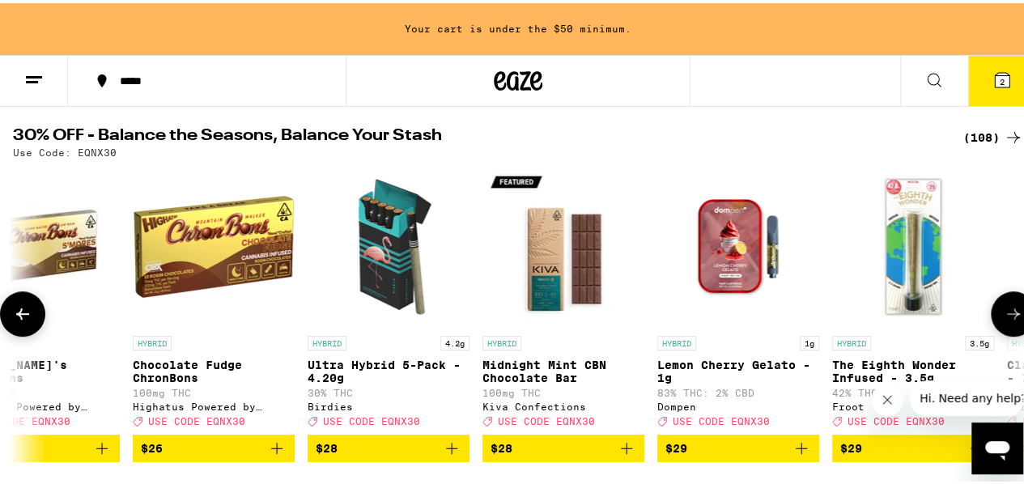
click at [42, 318] on button at bounding box center [22, 310] width 45 height 45
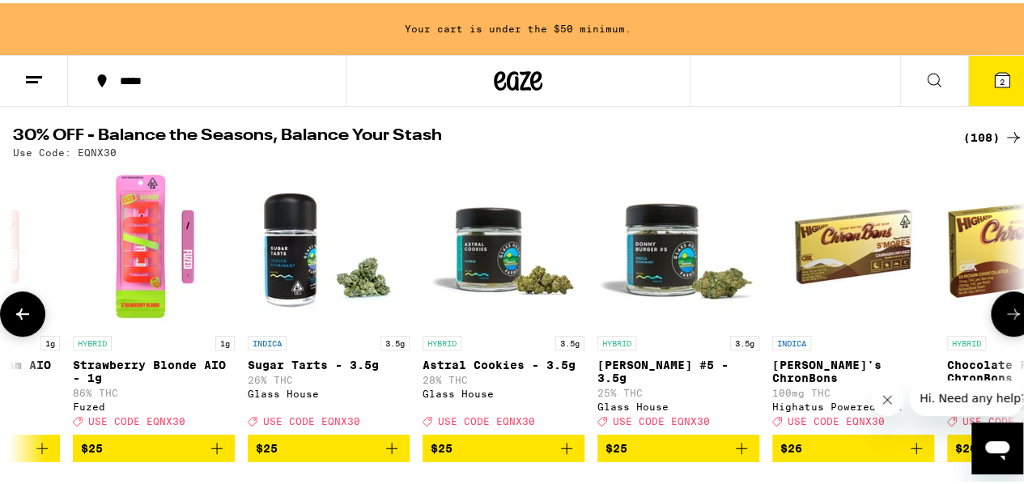
scroll to position [0, 8850]
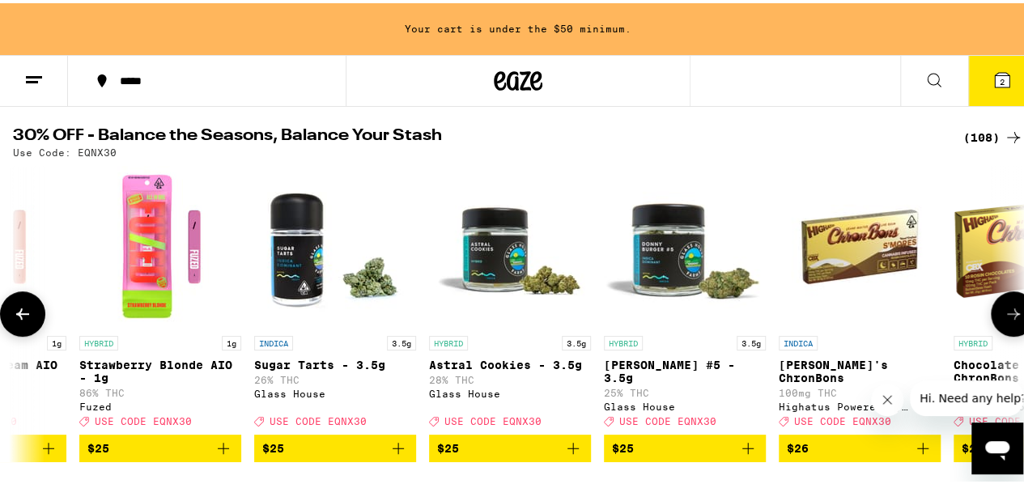
click at [43, 318] on button at bounding box center [22, 310] width 45 height 45
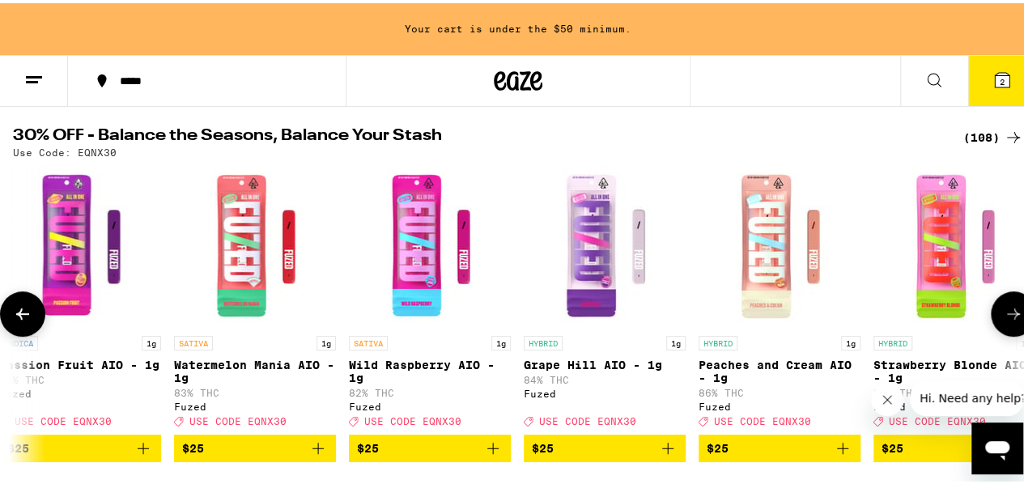
scroll to position [0, 8029]
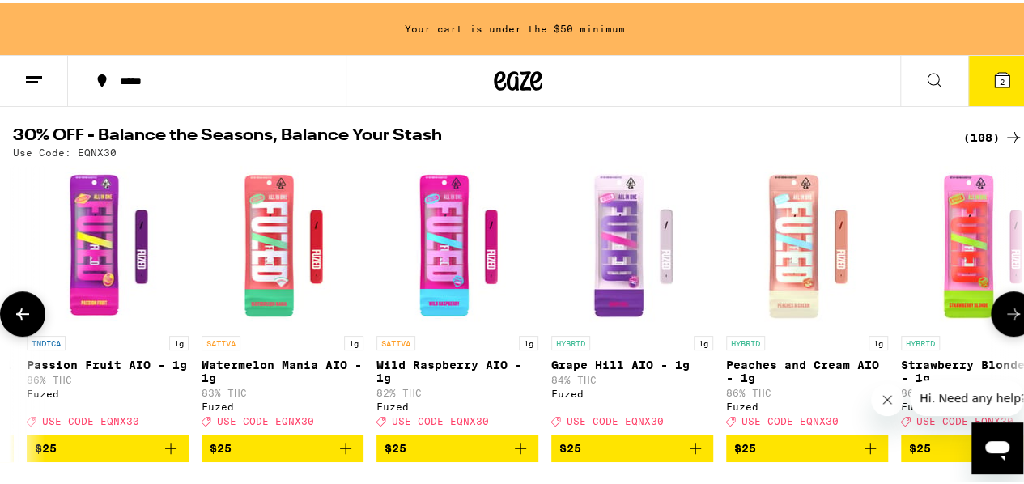
click at [43, 318] on button at bounding box center [22, 310] width 45 height 45
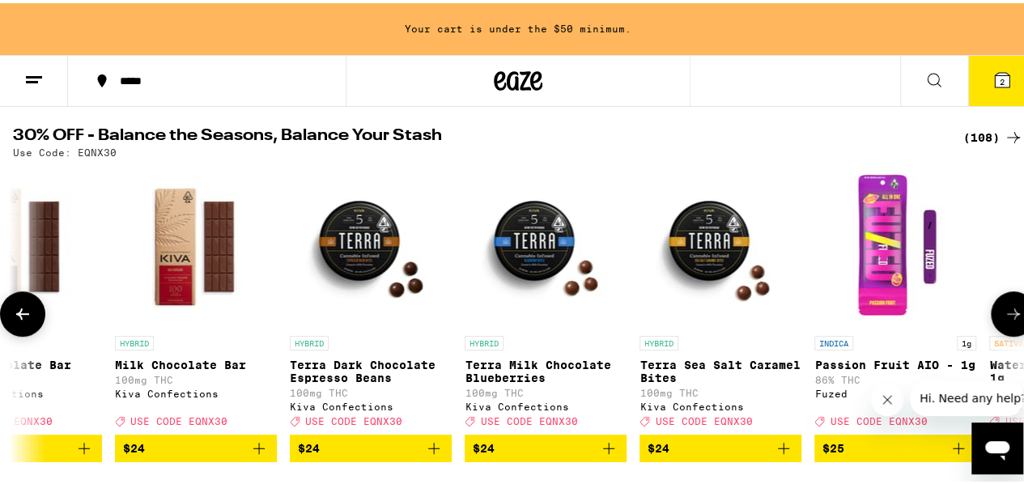
scroll to position [0, 7207]
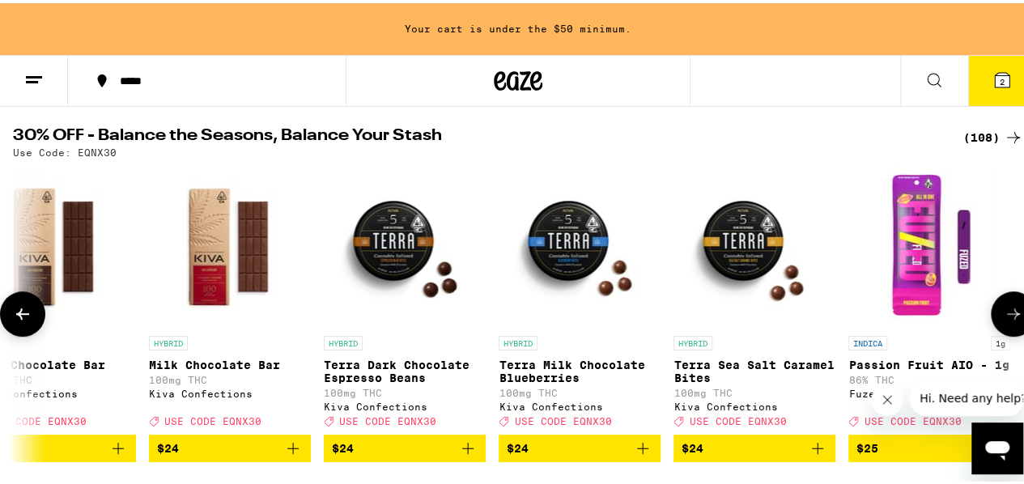
click at [43, 318] on button at bounding box center [22, 310] width 45 height 45
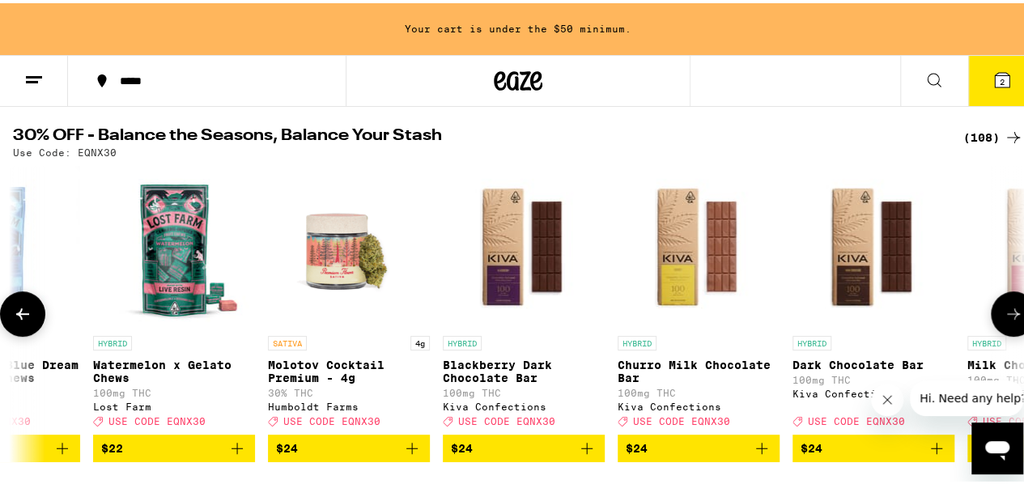
scroll to position [0, 6386]
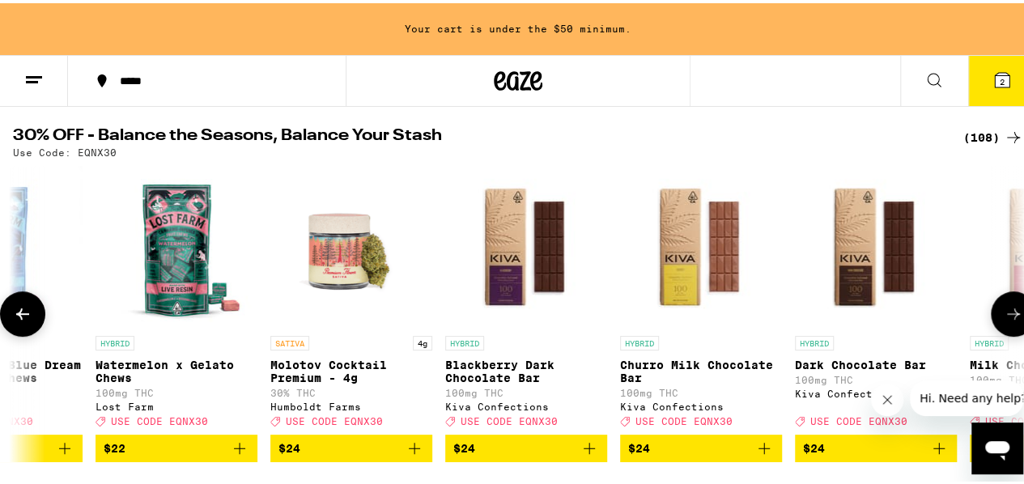
click at [43, 318] on button at bounding box center [22, 310] width 45 height 45
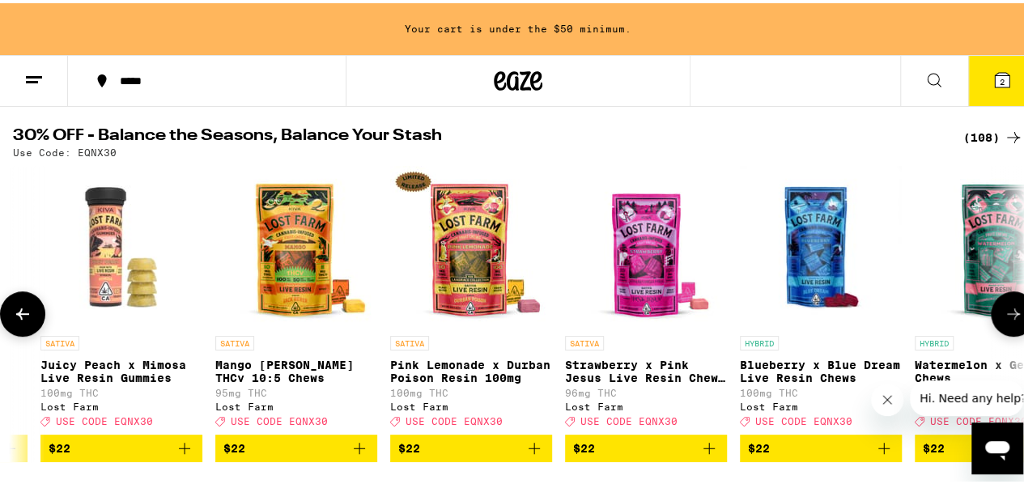
scroll to position [0, 5565]
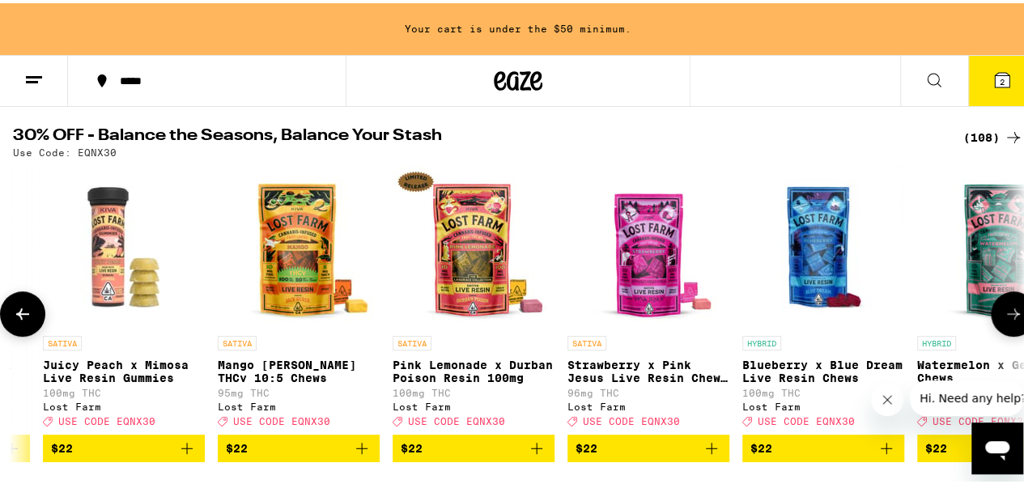
click at [43, 318] on button at bounding box center [22, 310] width 45 height 45
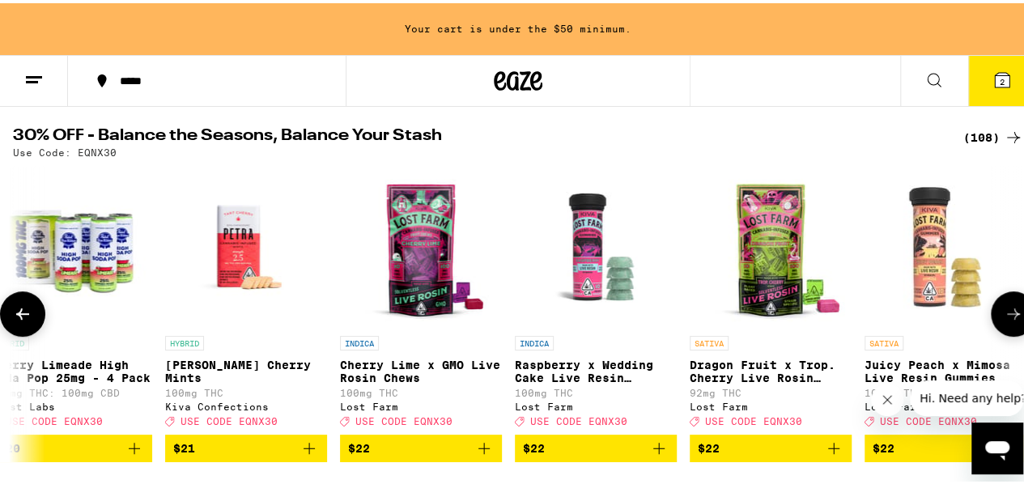
click at [43, 318] on button at bounding box center [22, 310] width 45 height 45
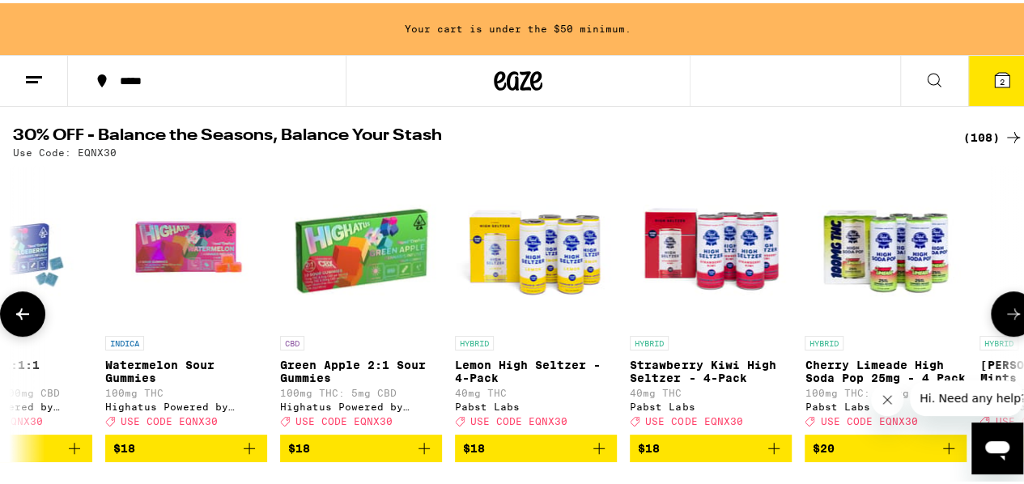
scroll to position [0, 3923]
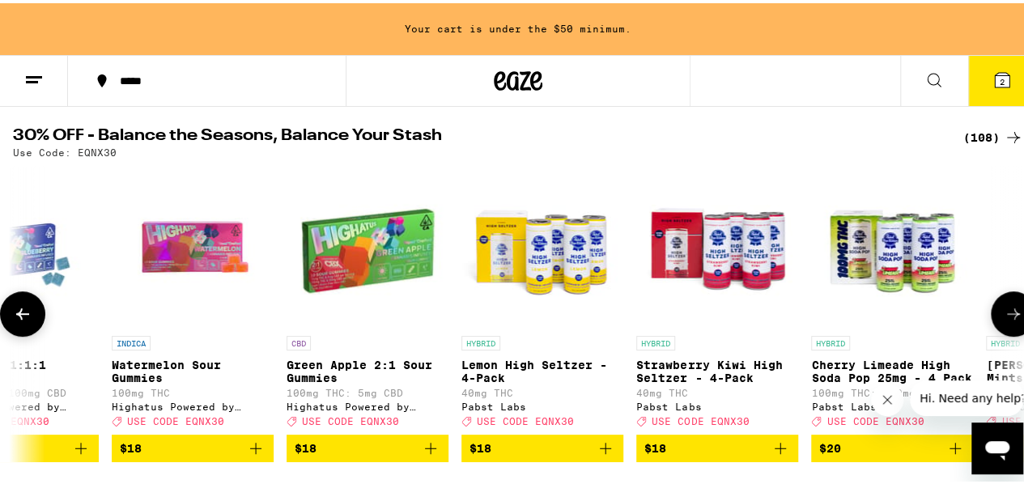
click at [43, 318] on button at bounding box center [22, 310] width 45 height 45
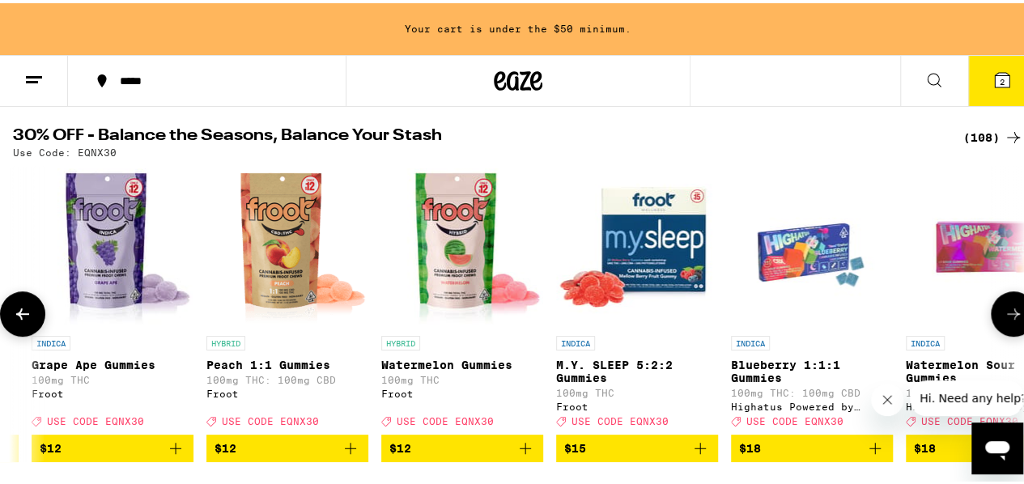
scroll to position [0, 3101]
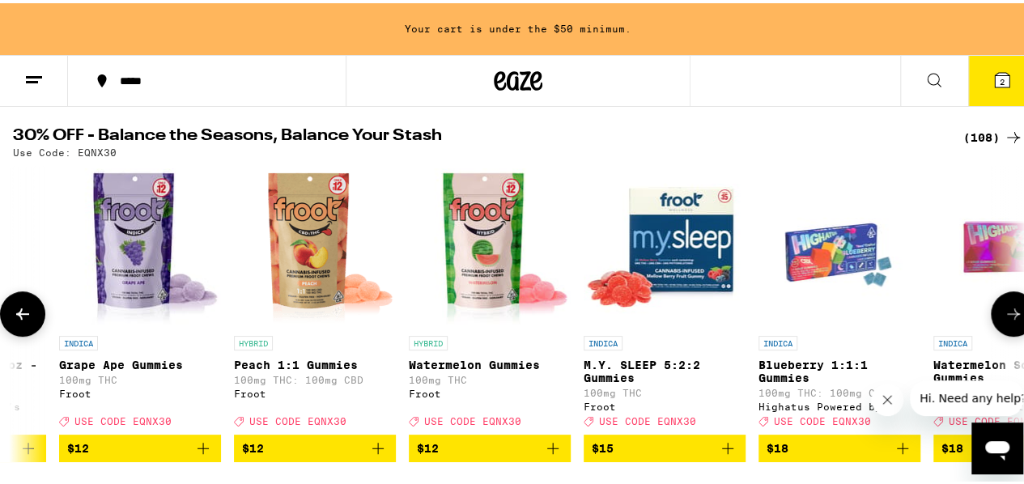
click at [43, 318] on button at bounding box center [22, 310] width 45 height 45
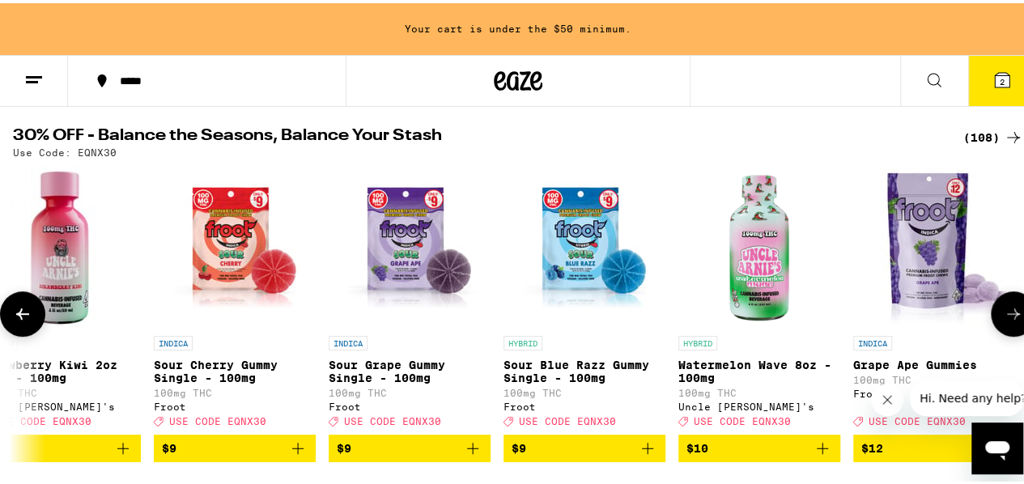
scroll to position [0, 2279]
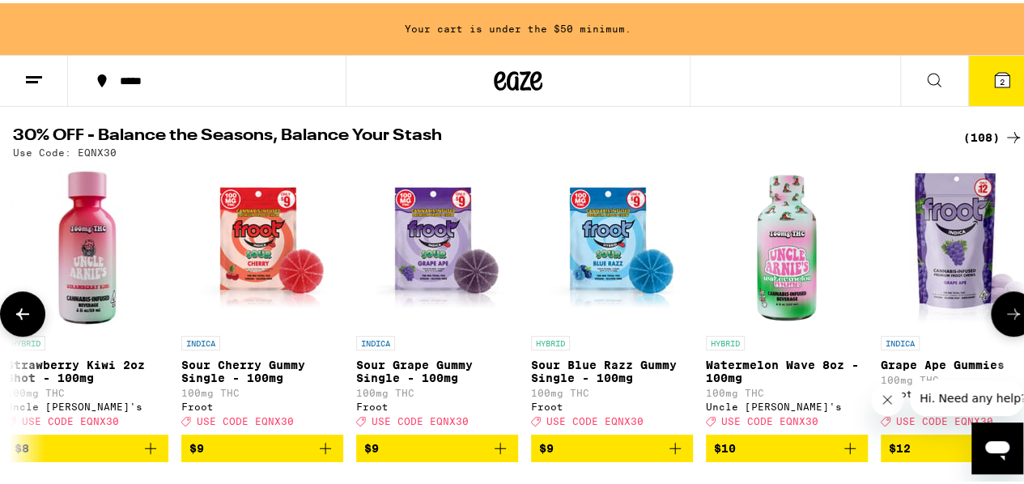
click at [43, 318] on button at bounding box center [22, 310] width 45 height 45
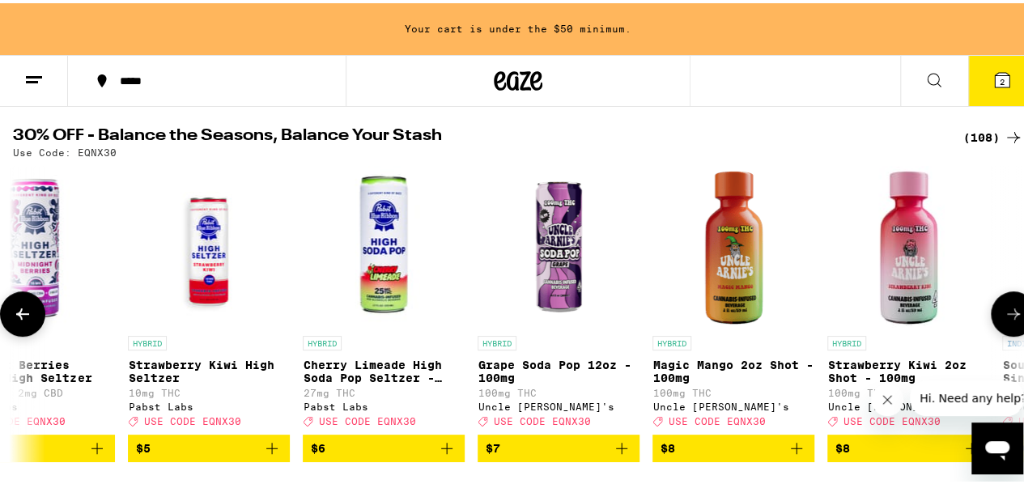
click at [43, 318] on button at bounding box center [22, 310] width 45 height 45
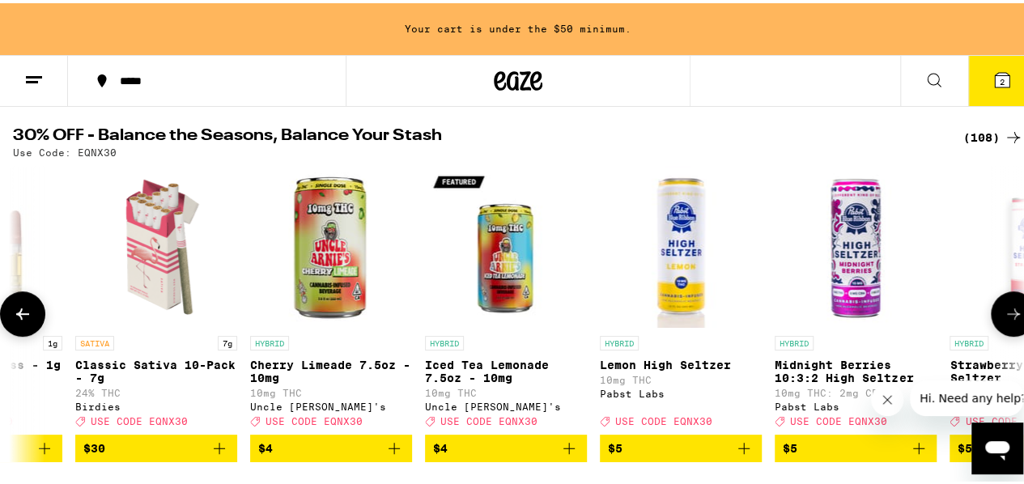
click at [43, 318] on button at bounding box center [22, 310] width 45 height 45
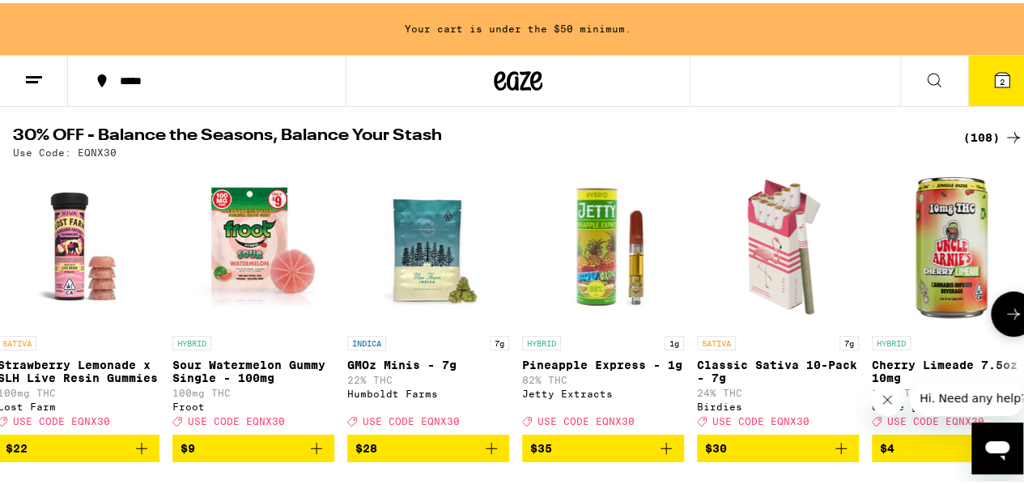
scroll to position [0, 0]
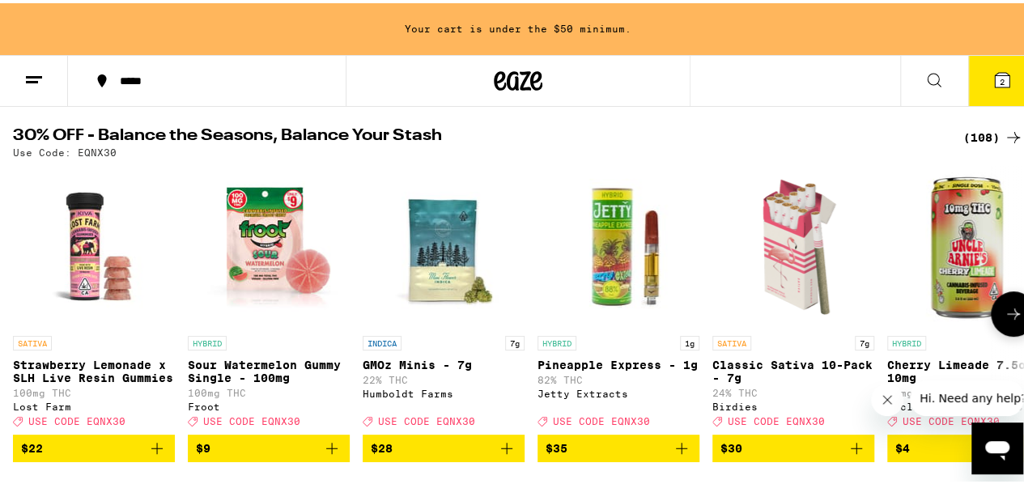
click at [43, 318] on div at bounding box center [22, 310] width 45 height 45
click at [994, 331] on button at bounding box center [1013, 310] width 45 height 45
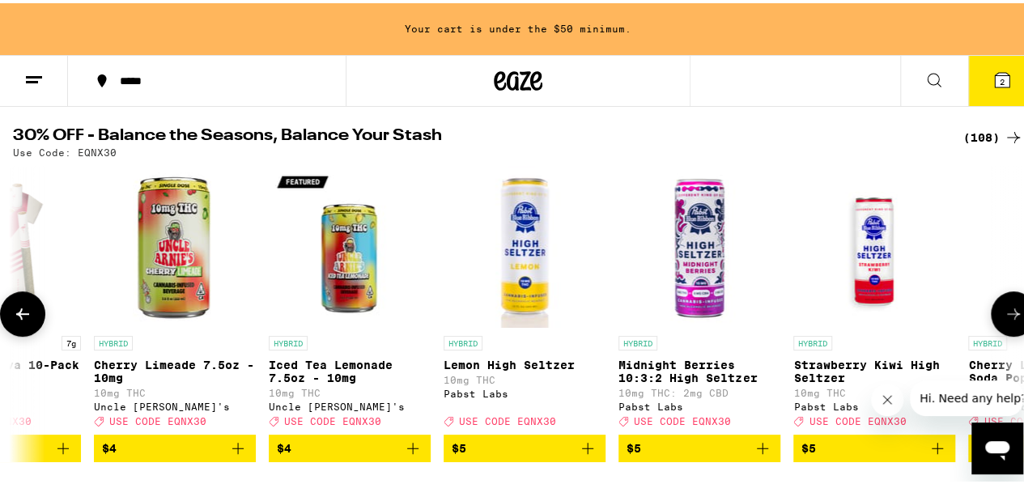
scroll to position [0, 822]
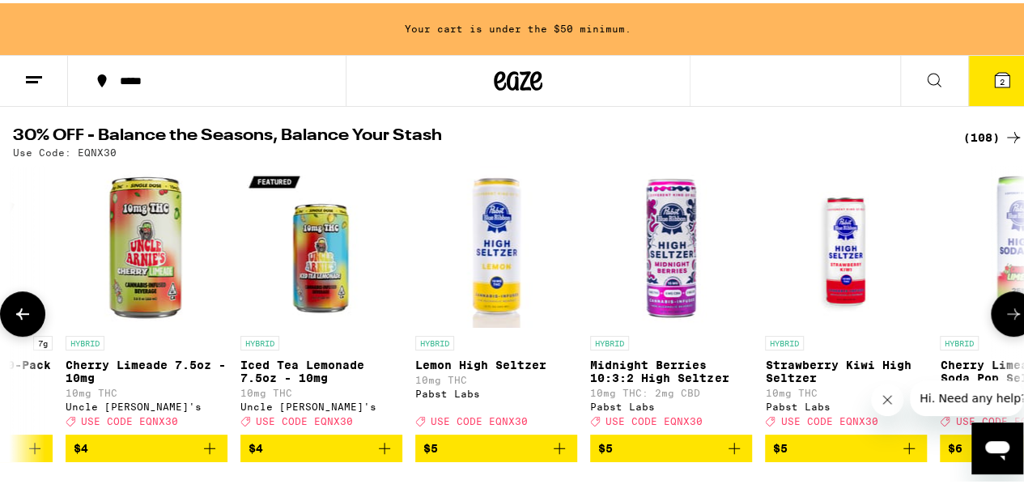
click at [996, 331] on button at bounding box center [1013, 310] width 45 height 45
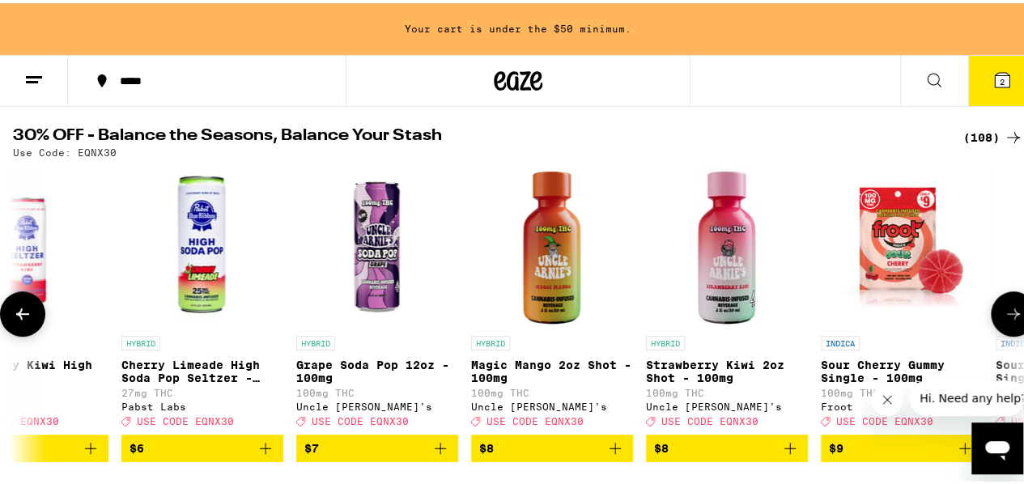
scroll to position [0, 1643]
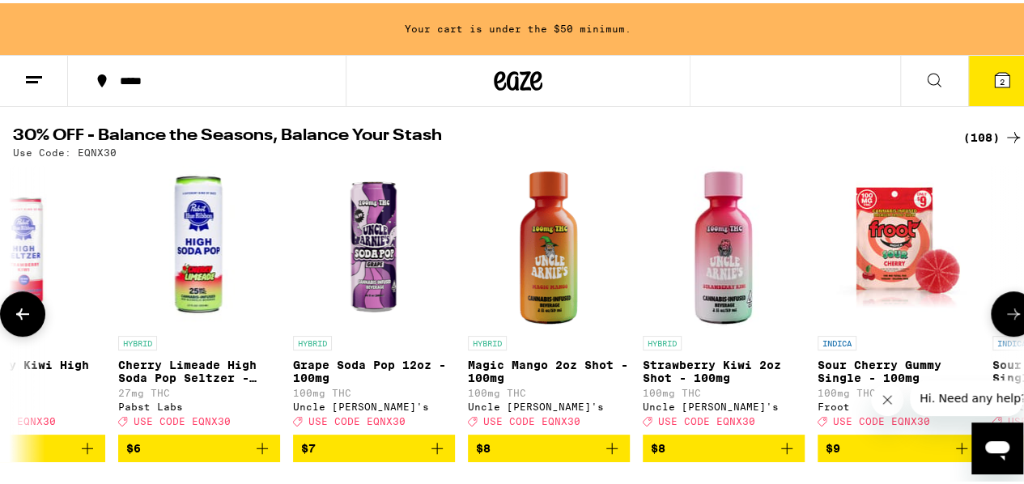
click at [996, 331] on button at bounding box center [1013, 310] width 45 height 45
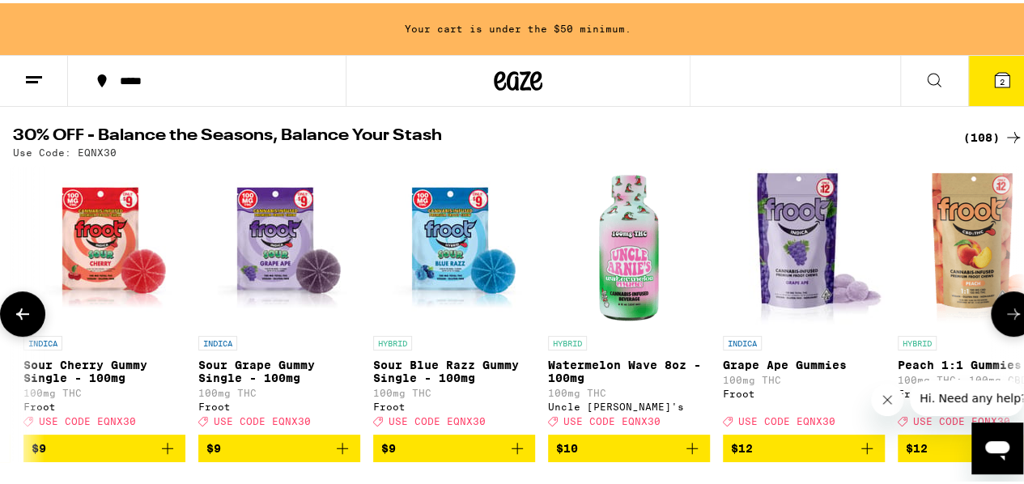
scroll to position [0, 2466]
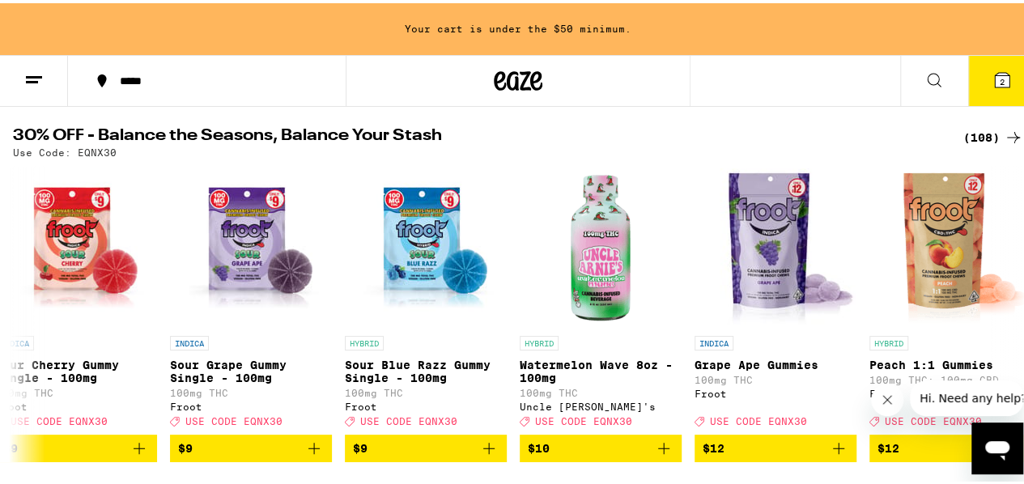
click at [970, 130] on div "(108)" at bounding box center [993, 134] width 60 height 19
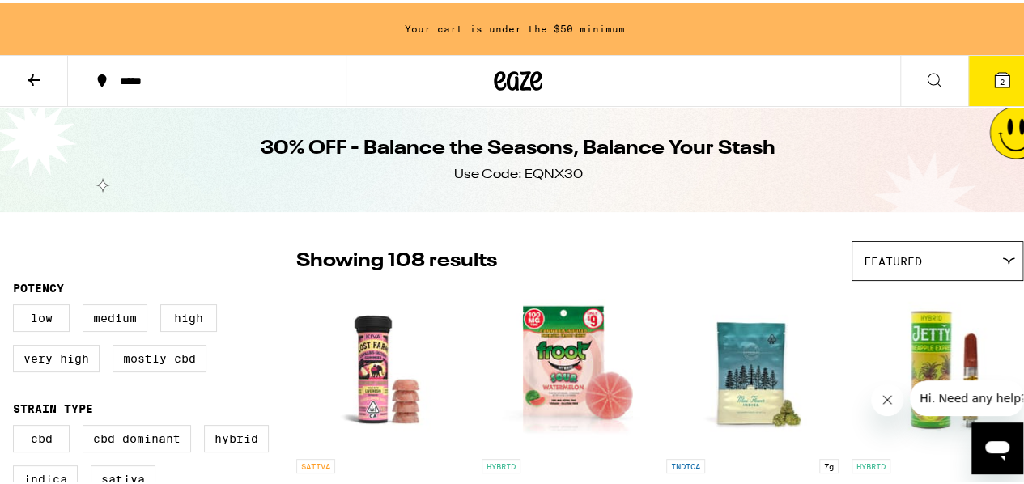
click at [36, 75] on icon at bounding box center [34, 76] width 13 height 11
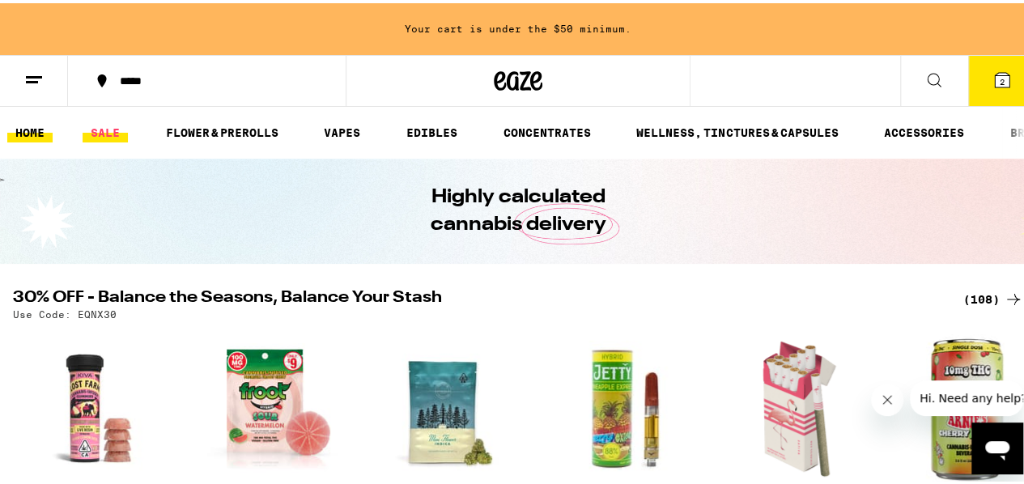
click at [104, 131] on link "SALE" at bounding box center [105, 129] width 45 height 19
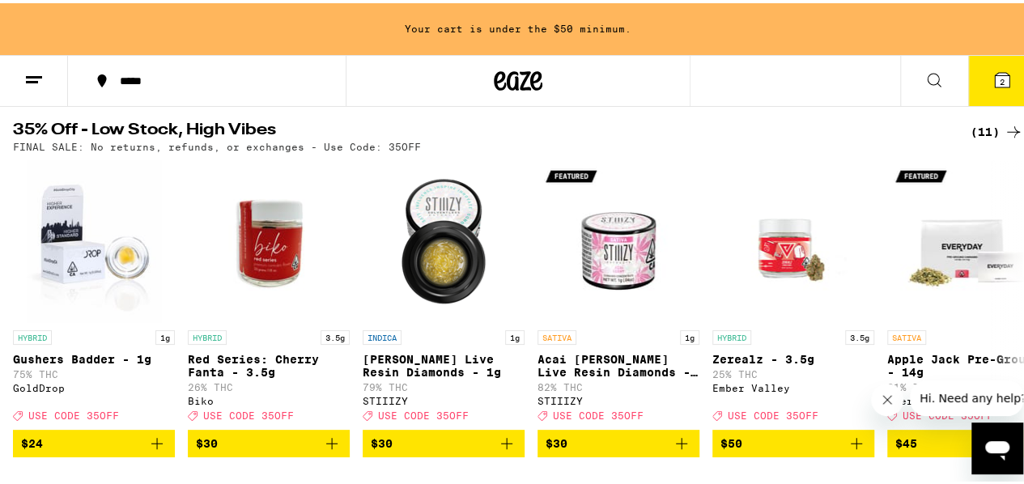
scroll to position [567, 0]
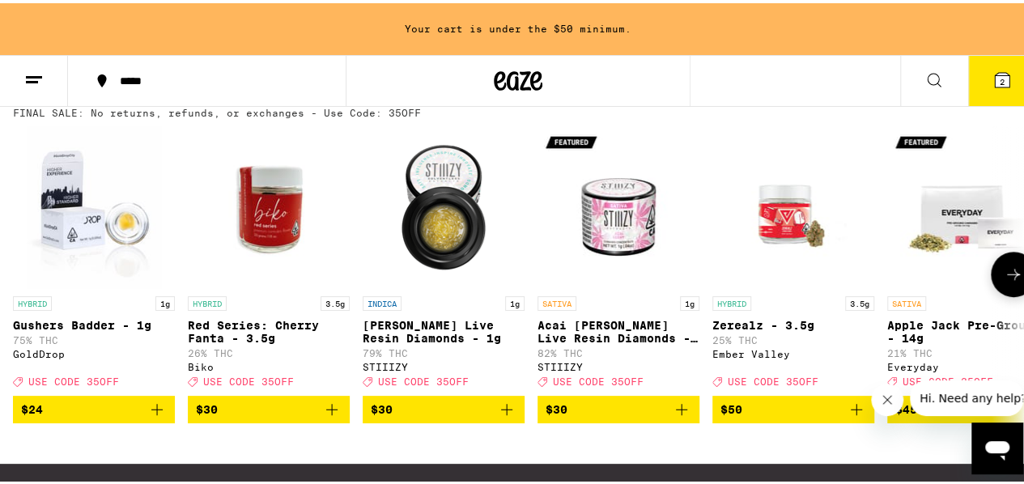
click at [1004, 281] on icon at bounding box center [1013, 270] width 19 height 19
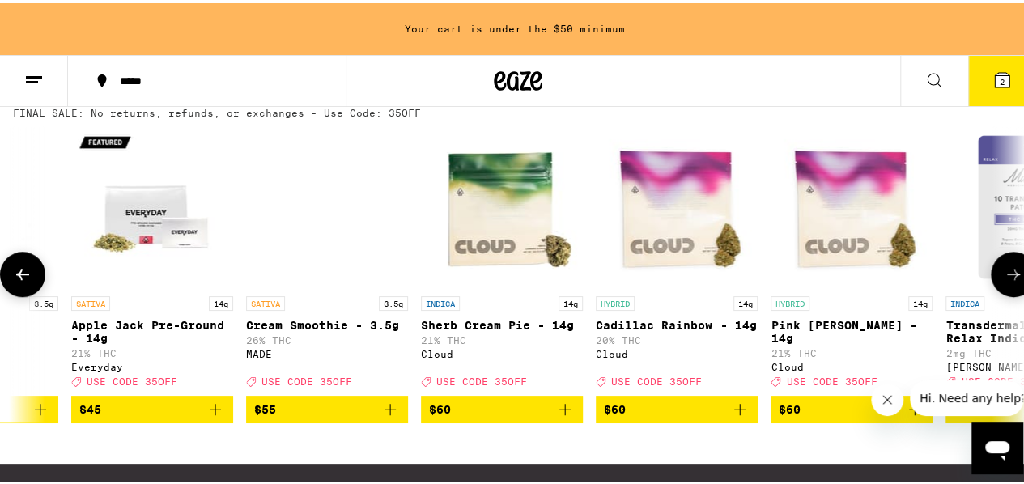
scroll to position [0, 822]
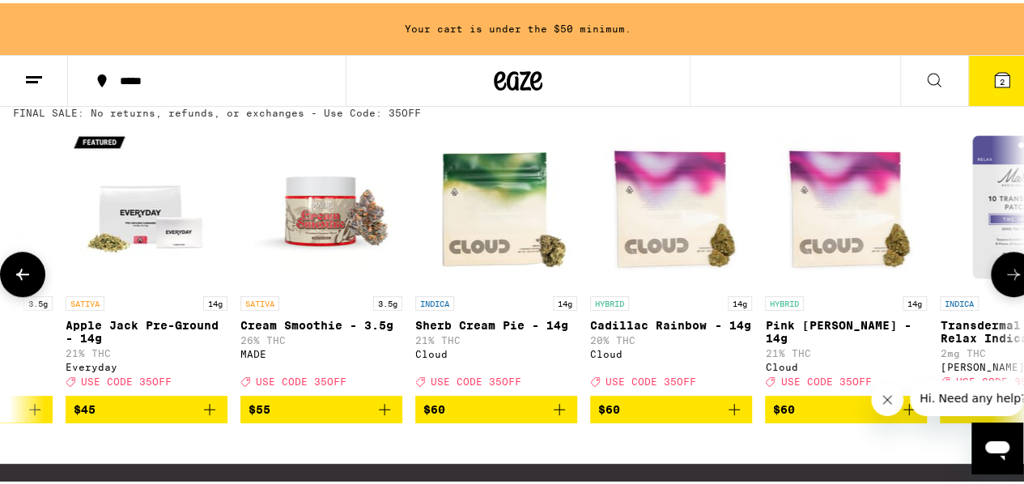
click at [996, 294] on button at bounding box center [1013, 270] width 45 height 45
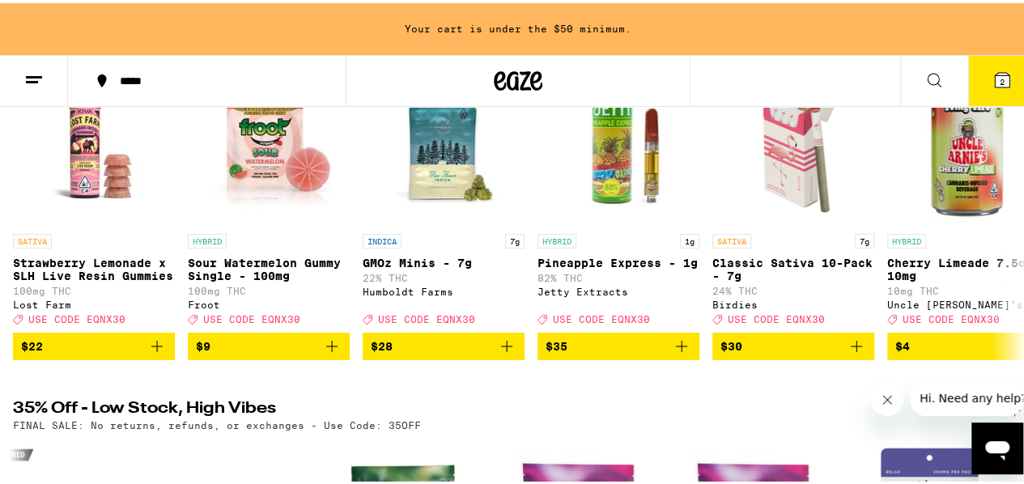
scroll to position [243, 0]
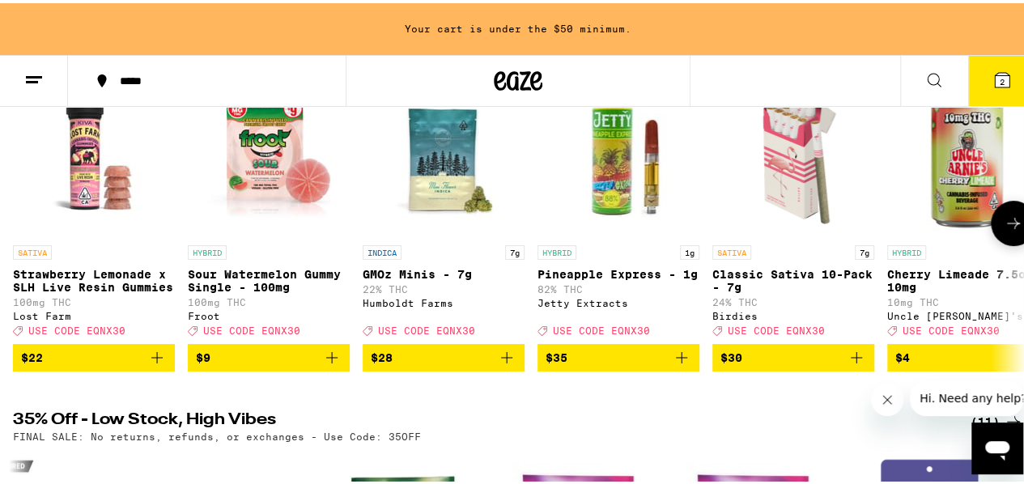
click at [1004, 229] on icon at bounding box center [1013, 219] width 19 height 19
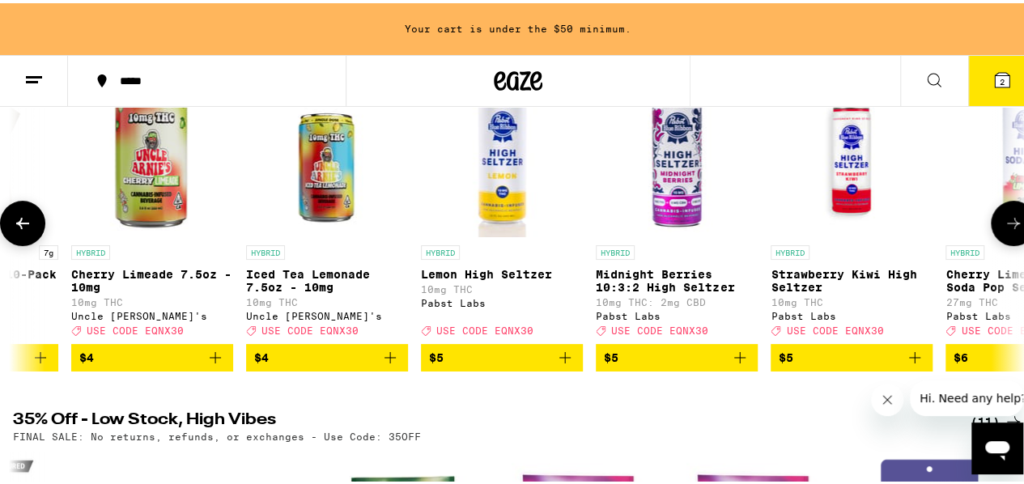
scroll to position [0, 822]
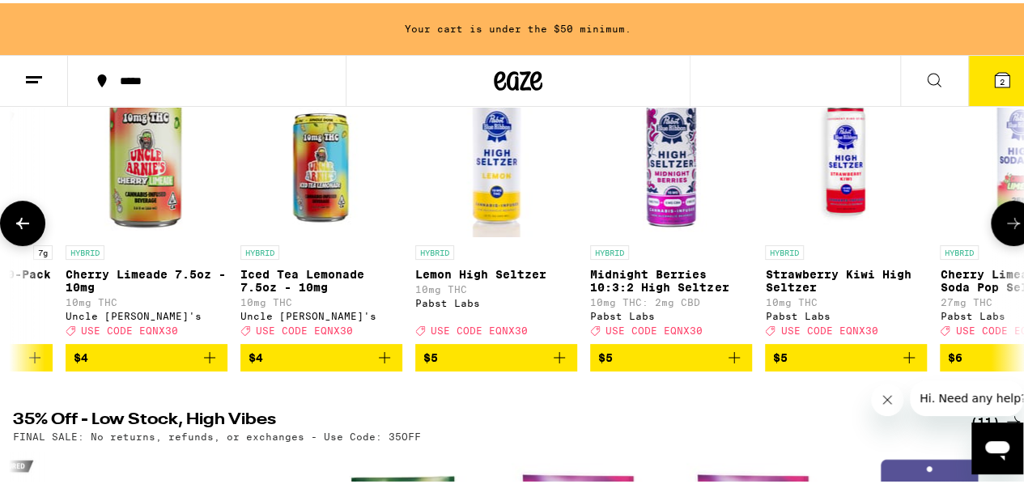
click at [1006, 230] on icon at bounding box center [1013, 219] width 19 height 19
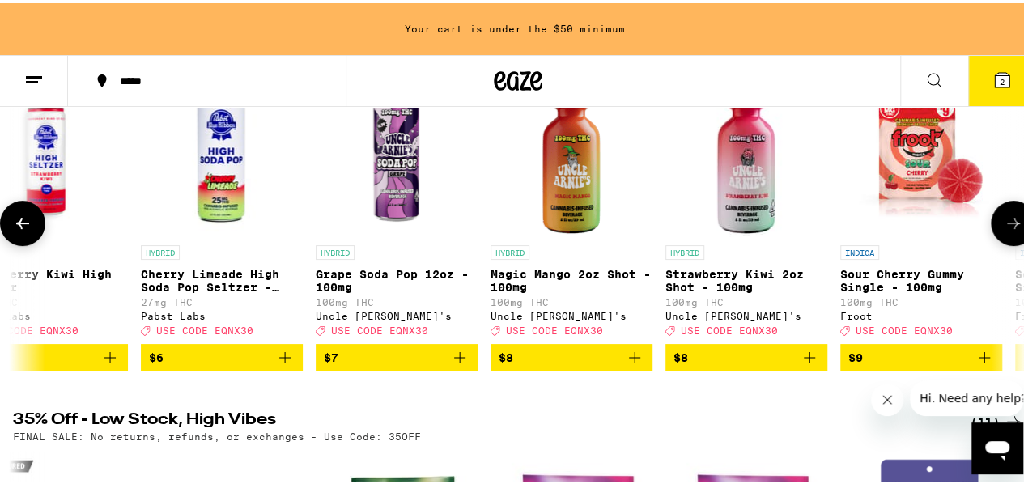
scroll to position [0, 1643]
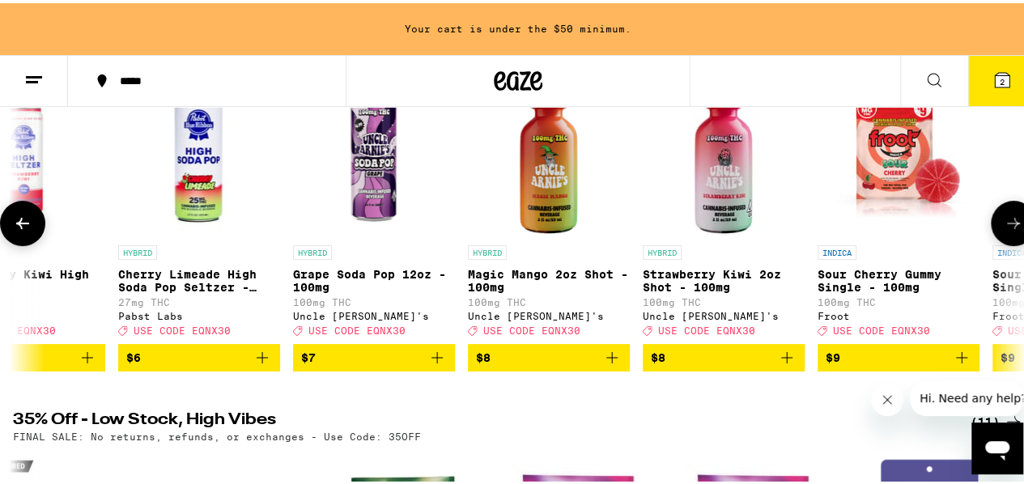
click at [1006, 230] on icon at bounding box center [1013, 219] width 19 height 19
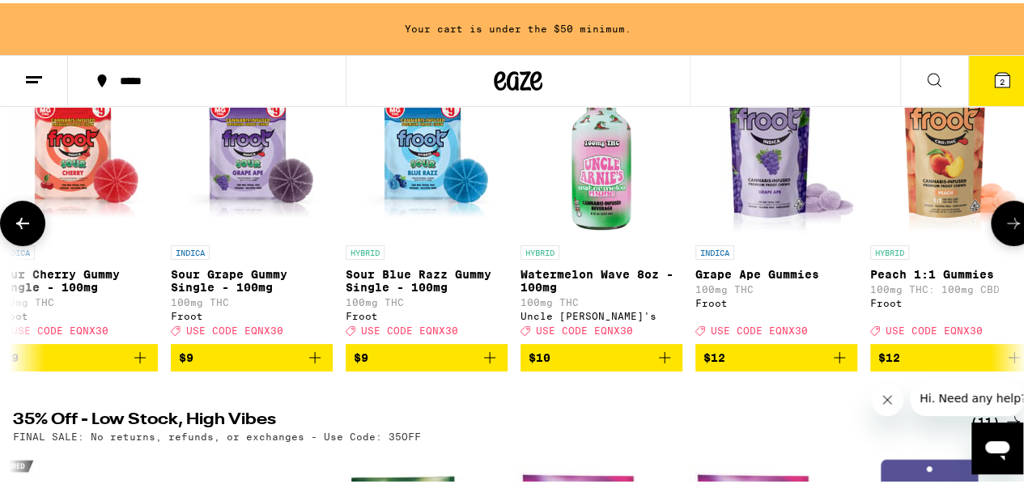
scroll to position [0, 2466]
click at [1006, 230] on icon at bounding box center [1013, 219] width 19 height 19
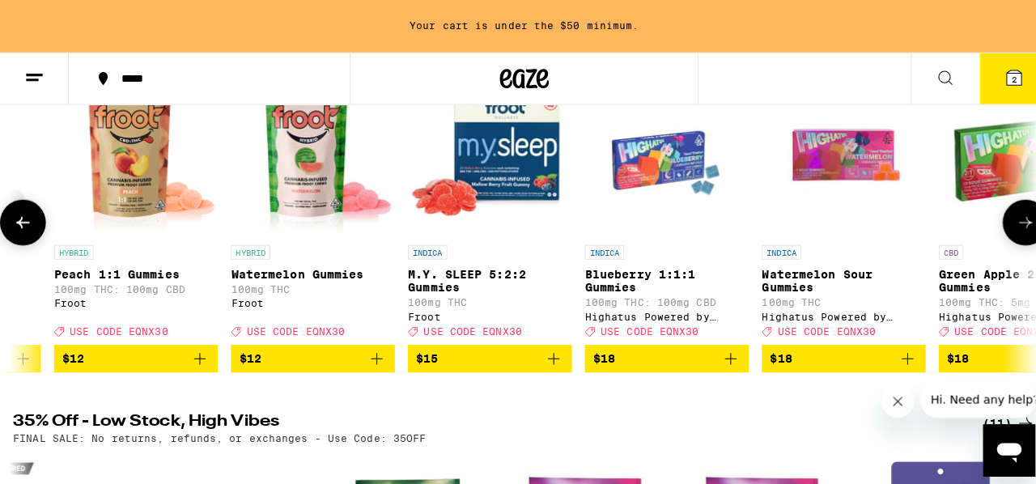
scroll to position [0, 3287]
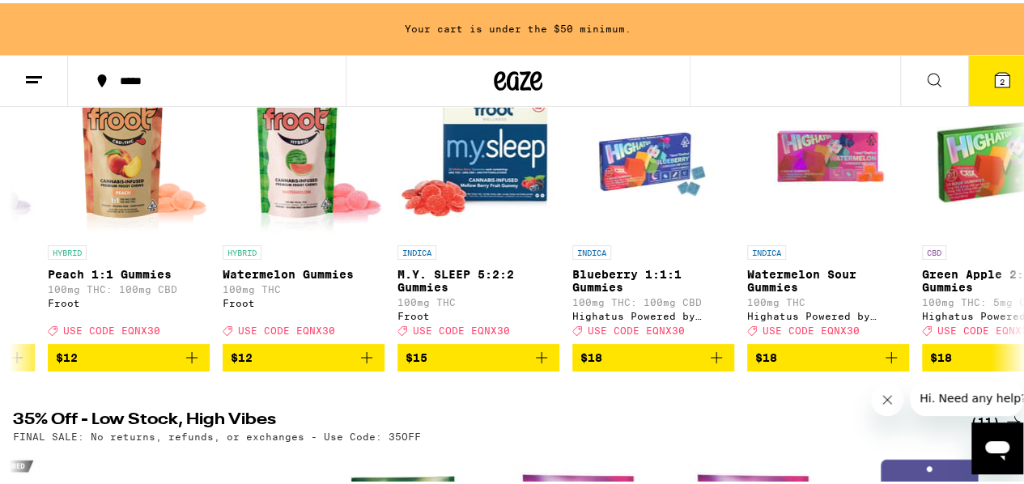
click at [45, 82] on button at bounding box center [34, 78] width 68 height 51
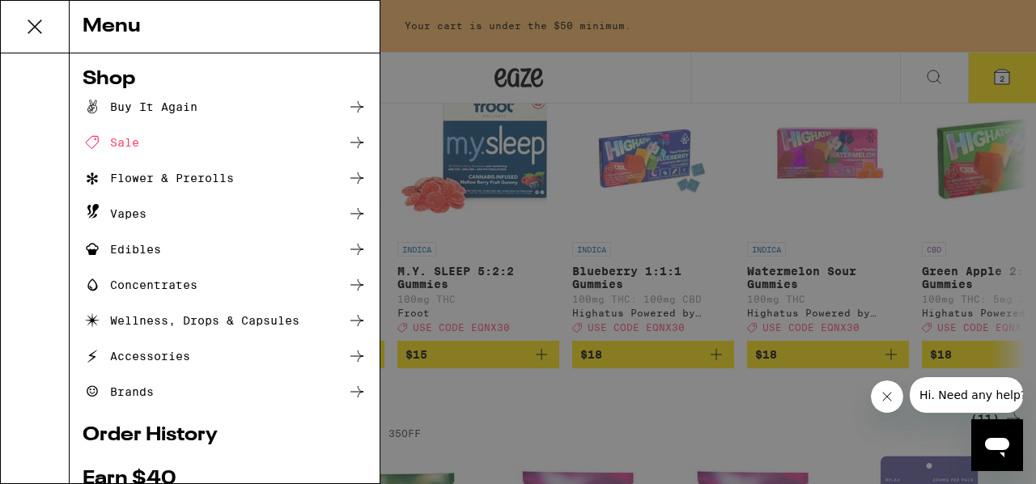
click at [215, 177] on div "Flower & Prerolls" at bounding box center [158, 177] width 151 height 19
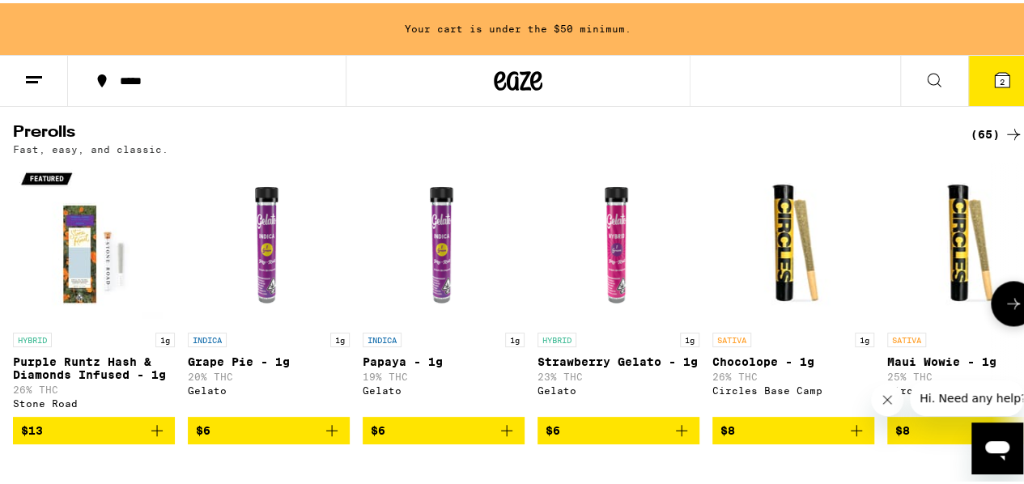
scroll to position [971, 0]
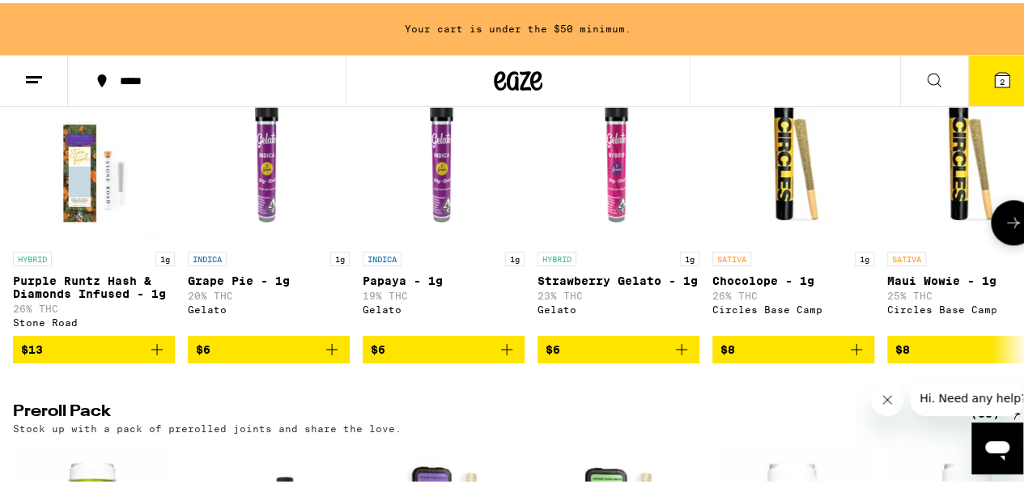
click at [1004, 229] on icon at bounding box center [1013, 219] width 19 height 19
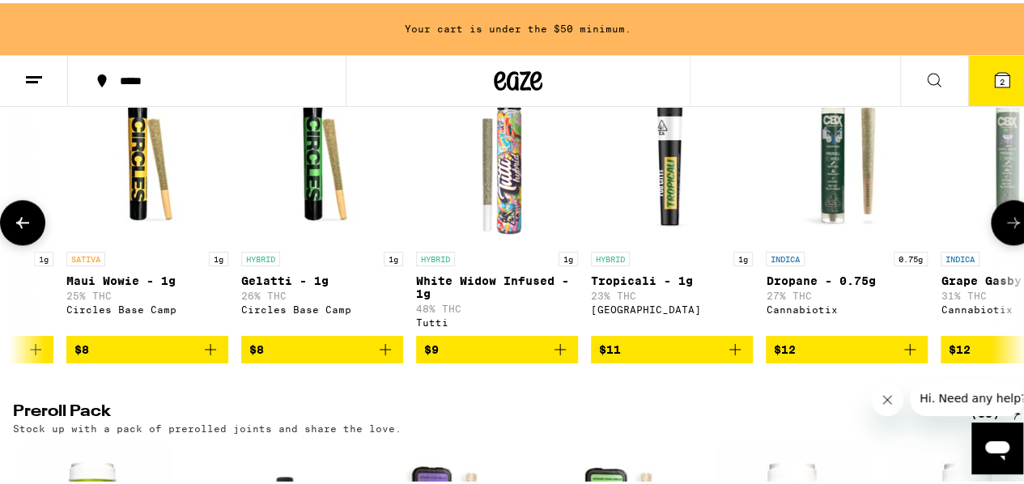
scroll to position [0, 822]
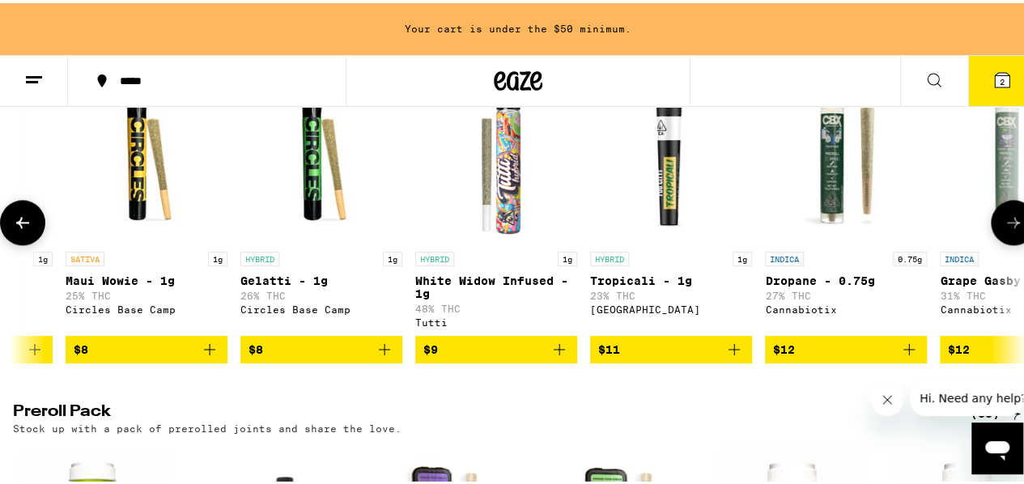
click at [1004, 229] on icon at bounding box center [1013, 219] width 19 height 19
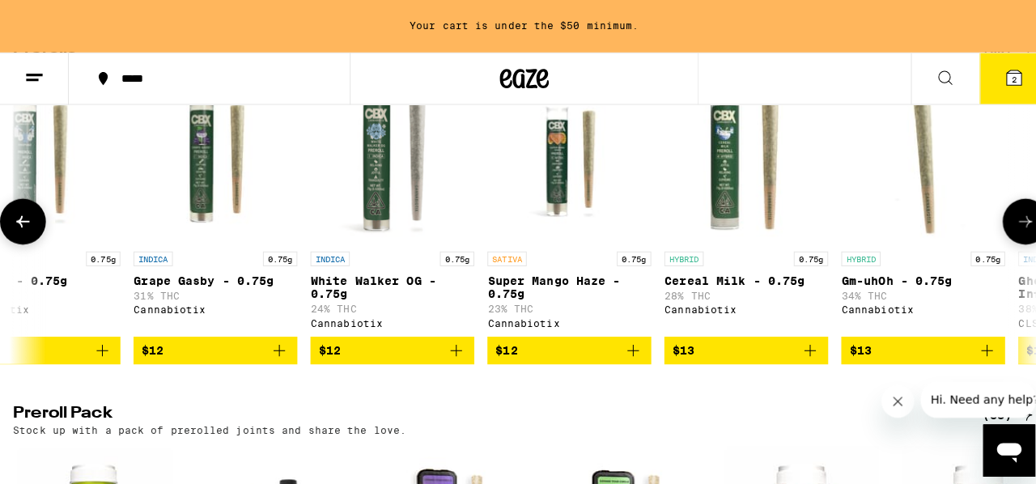
scroll to position [0, 1643]
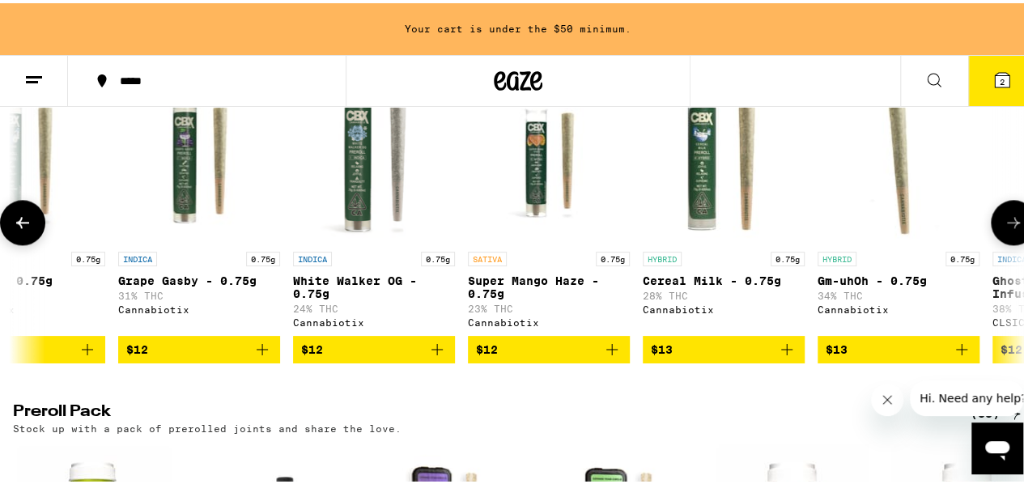
click at [787, 356] on icon "Add to bag" at bounding box center [786, 346] width 19 height 19
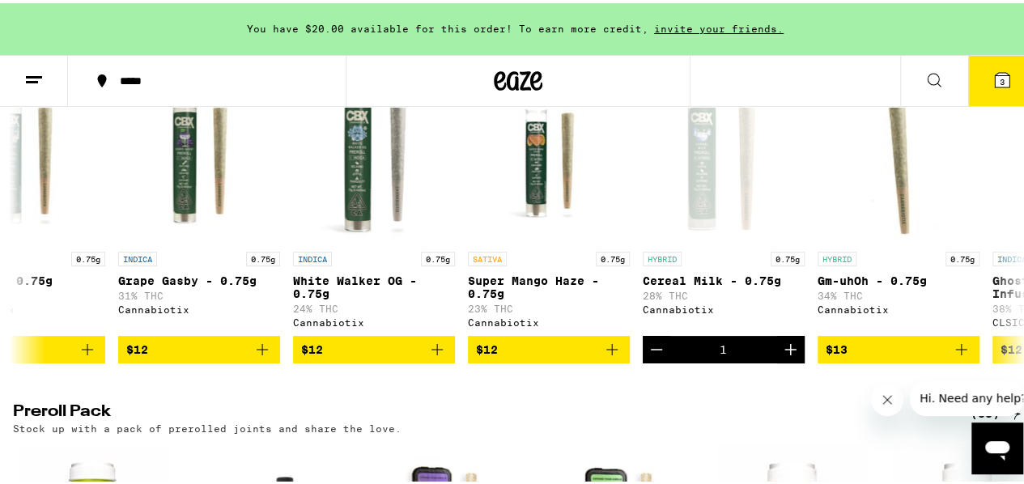
click at [968, 87] on button "3" at bounding box center [1002, 78] width 68 height 50
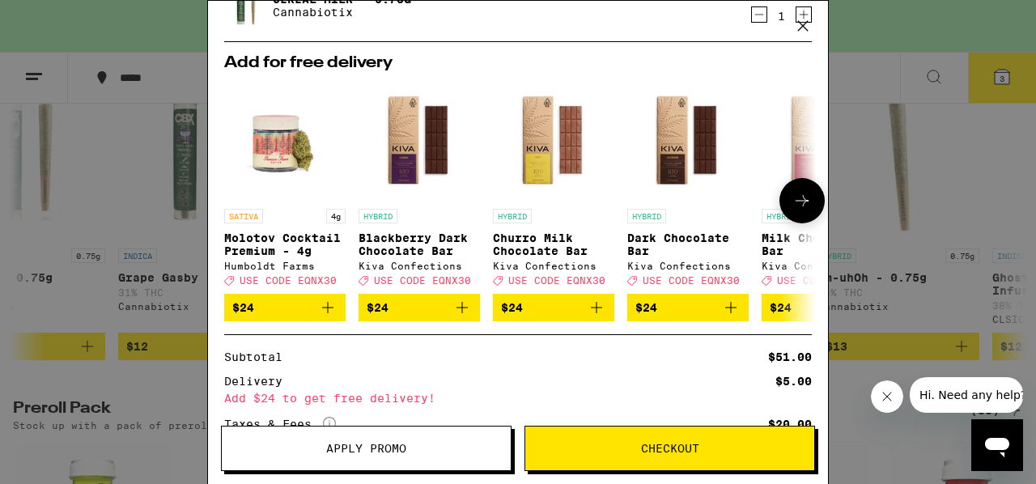
scroll to position [401, 0]
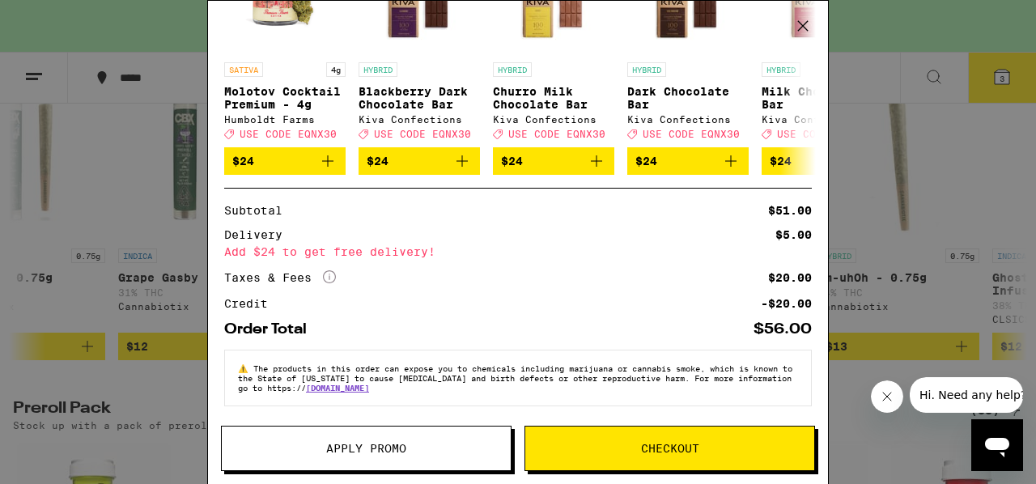
click at [648, 443] on span "Checkout" at bounding box center [670, 448] width 58 height 11
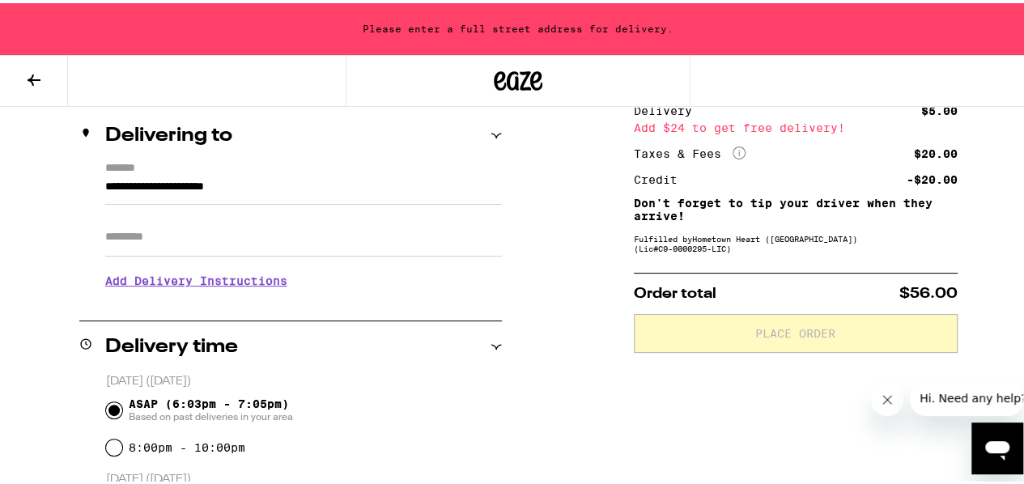
scroll to position [162, 0]
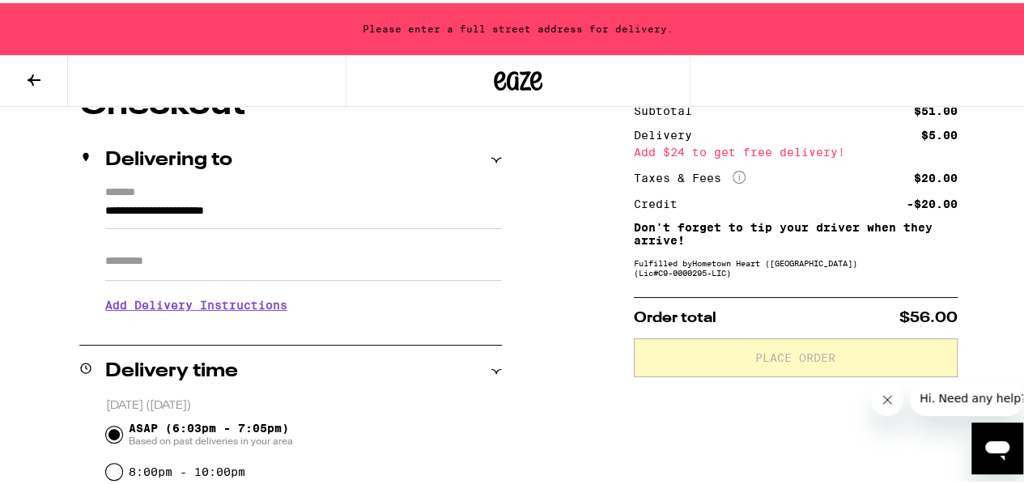
click at [333, 213] on input "**********" at bounding box center [303, 212] width 397 height 28
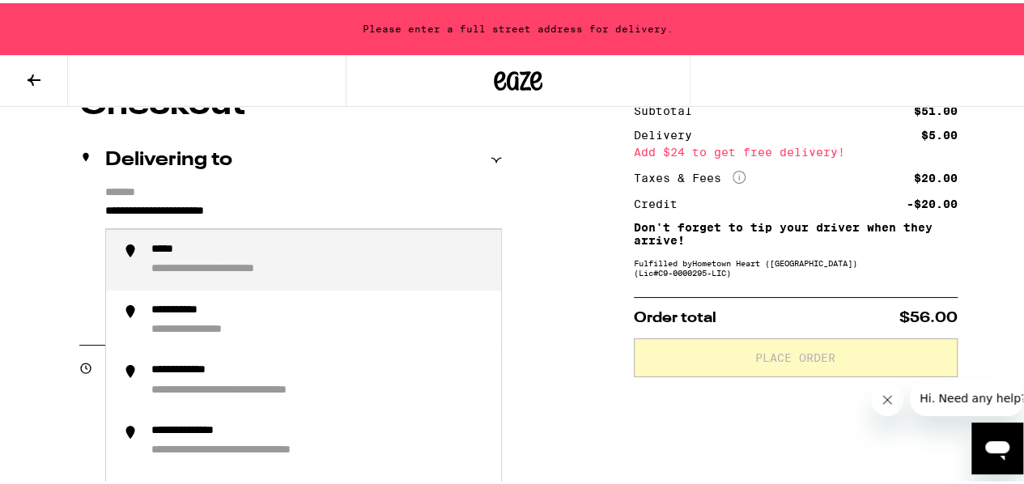
click at [333, 213] on input "**********" at bounding box center [303, 212] width 397 height 28
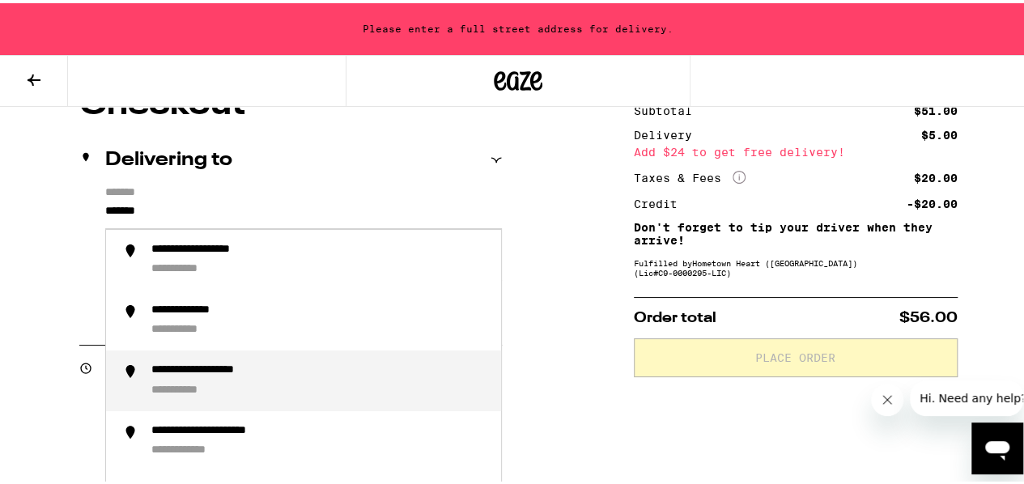
click at [240, 368] on div "**********" at bounding box center [224, 367] width 147 height 15
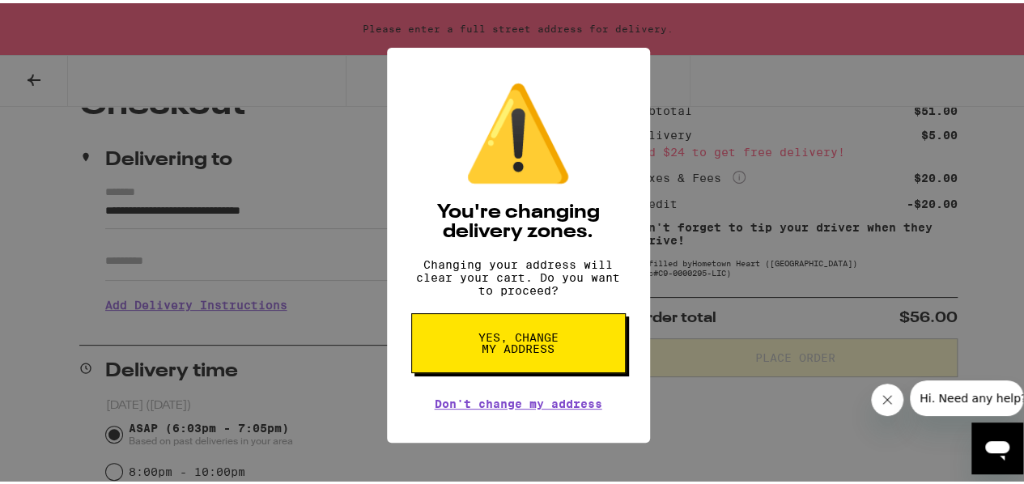
click at [557, 348] on button "Yes, change my address" at bounding box center [518, 340] width 215 height 60
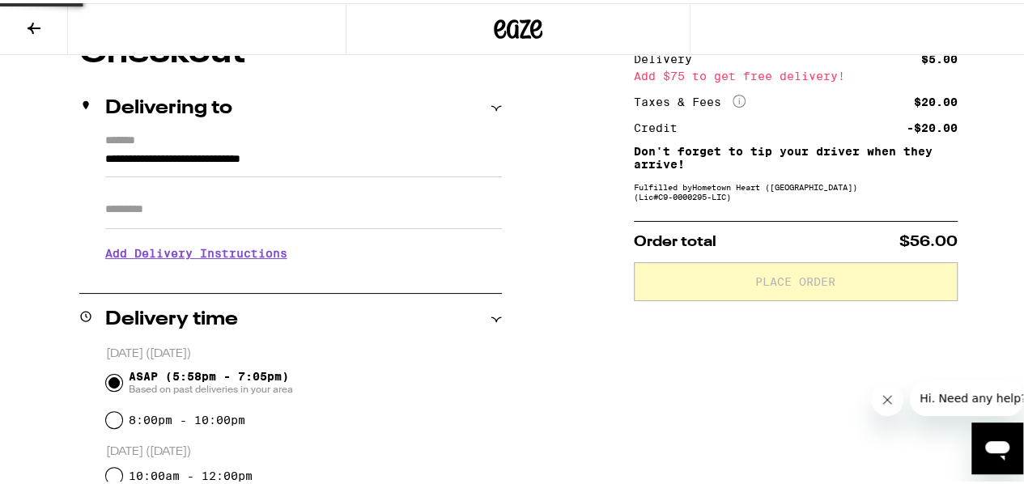
type input "**********"
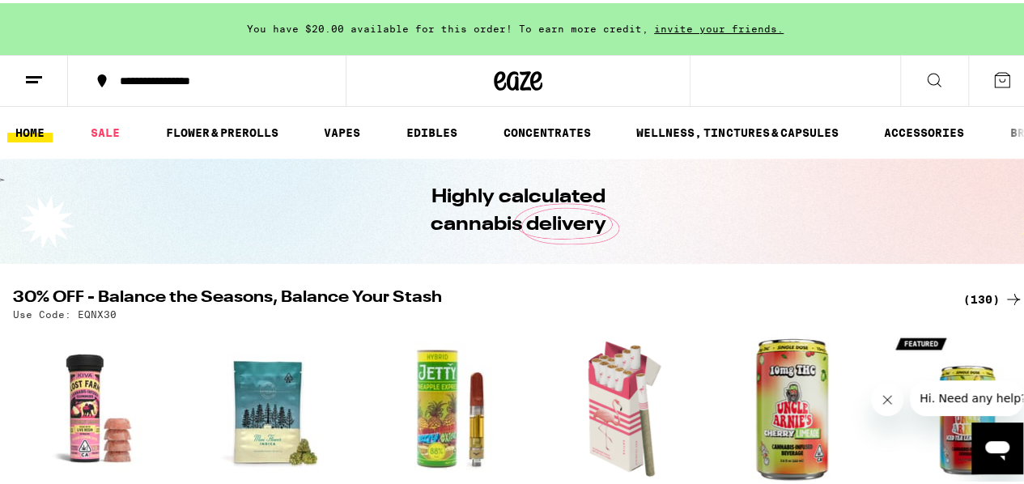
click at [924, 79] on icon at bounding box center [933, 76] width 19 height 19
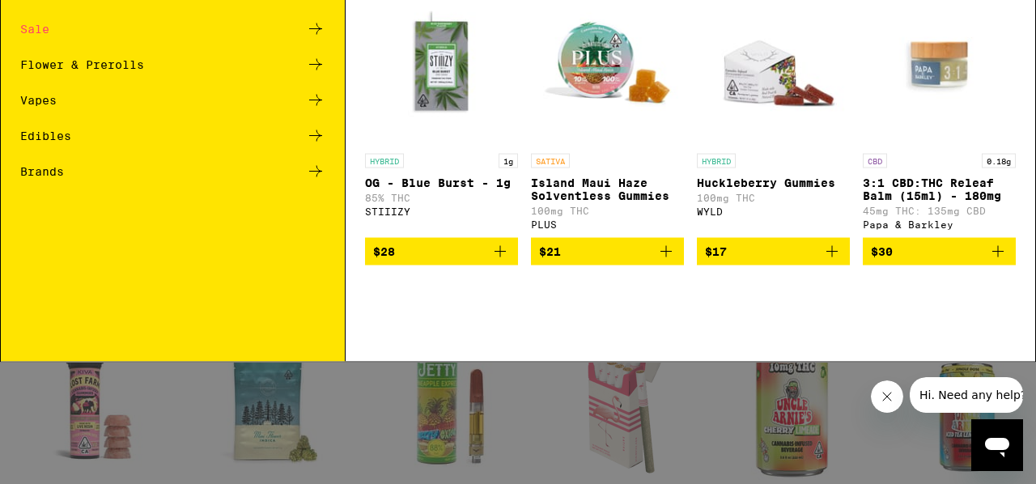
click at [117, 28] on input "Search for Products" at bounding box center [515, 26] width 938 height 15
type input "stii"
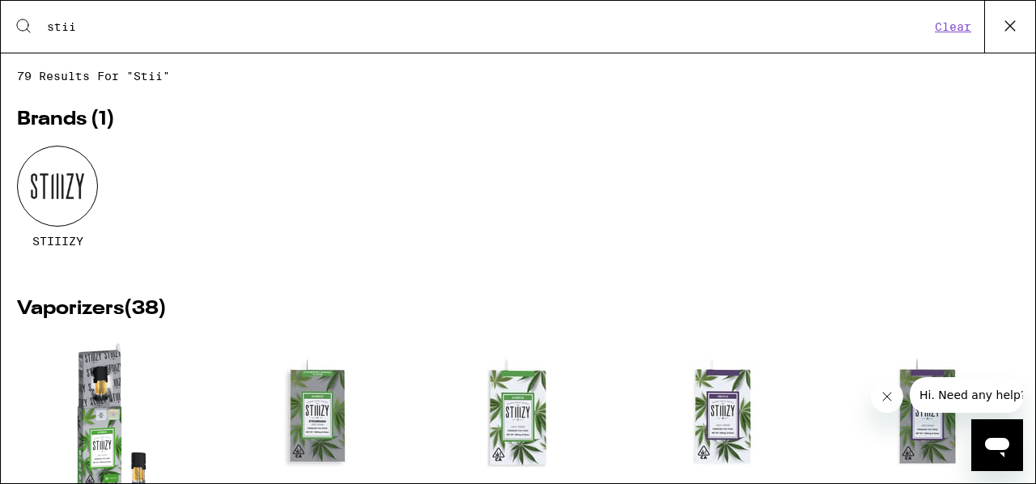
click at [66, 187] on div at bounding box center [57, 186] width 81 height 81
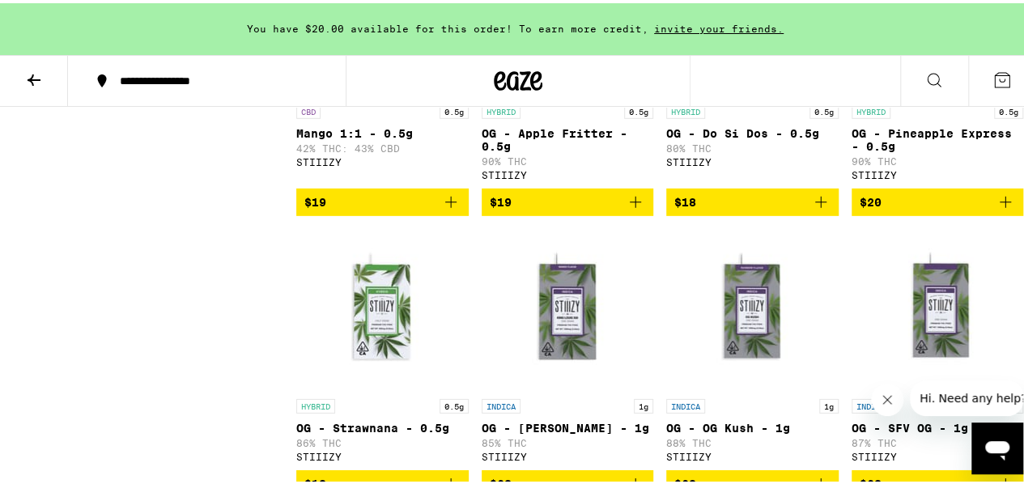
scroll to position [2347, 0]
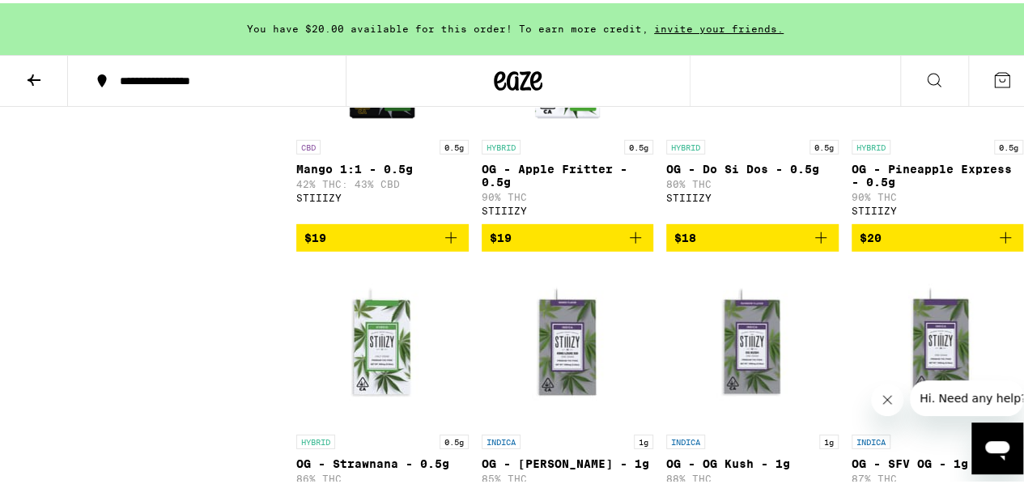
click at [626, 244] on icon "Add to bag" at bounding box center [635, 234] width 19 height 19
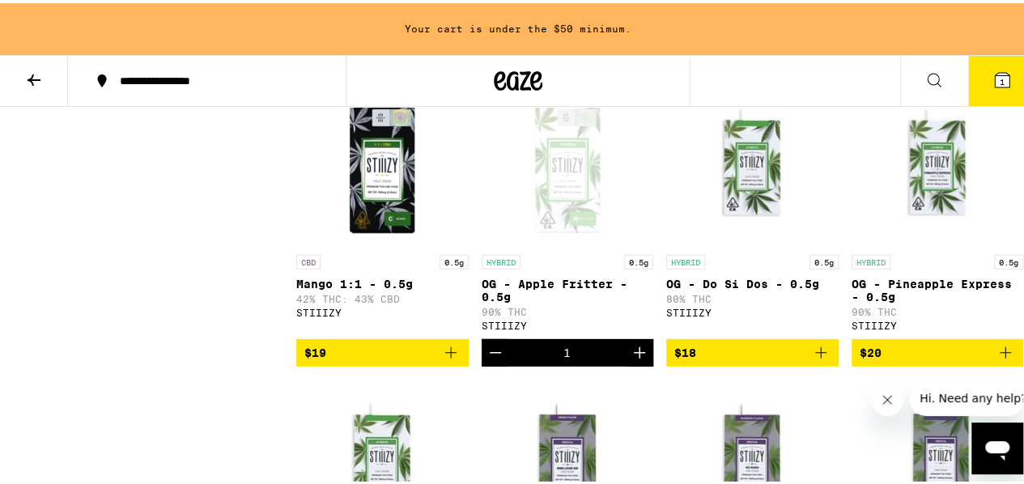
scroll to position [2266, 0]
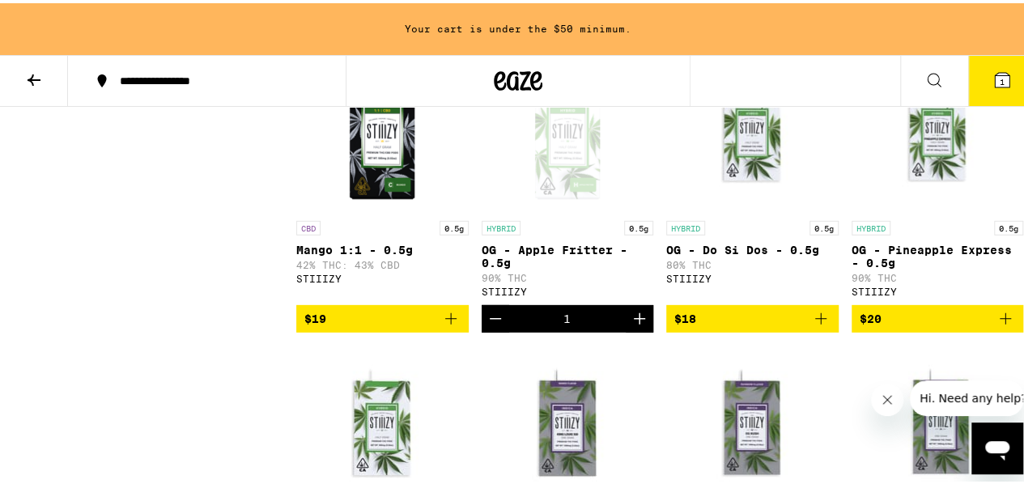
click at [491, 325] on icon "Decrement" at bounding box center [495, 315] width 19 height 19
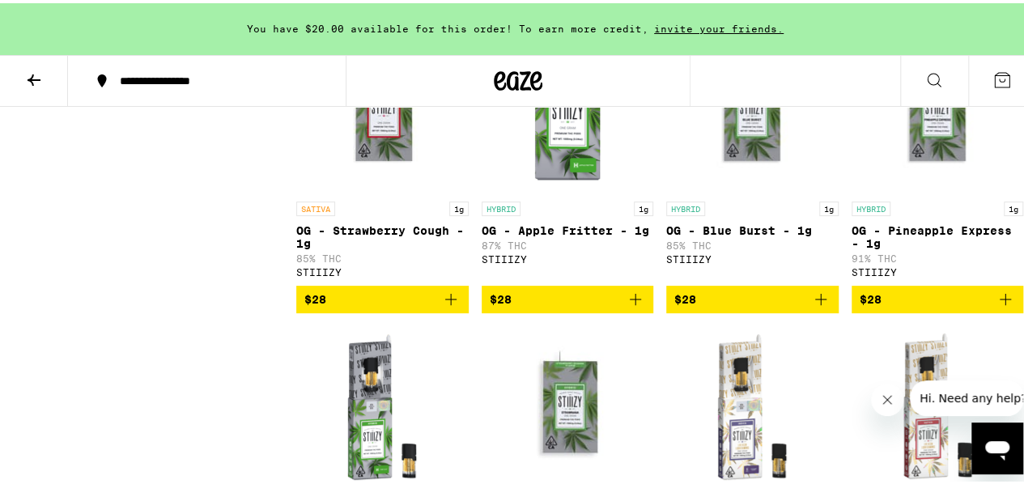
scroll to position [2833, 0]
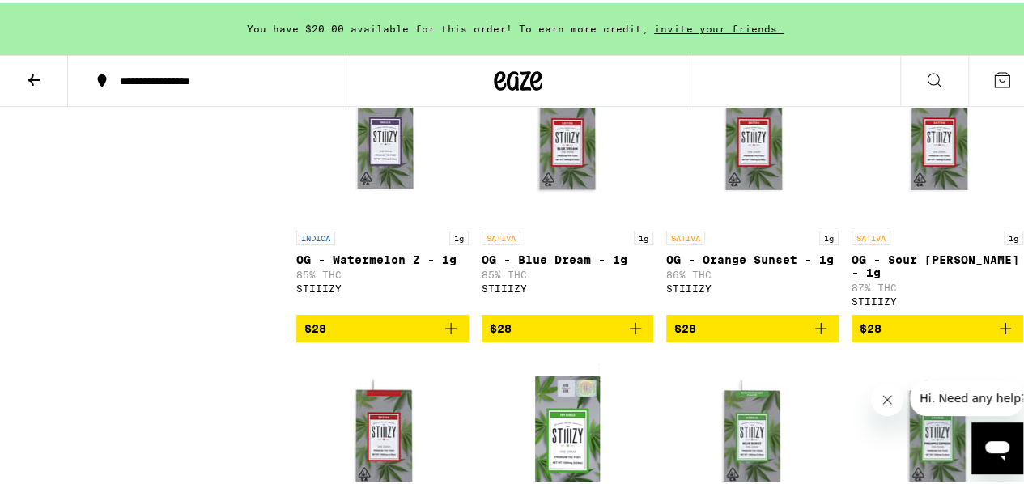
click at [37, 75] on icon at bounding box center [34, 76] width 13 height 11
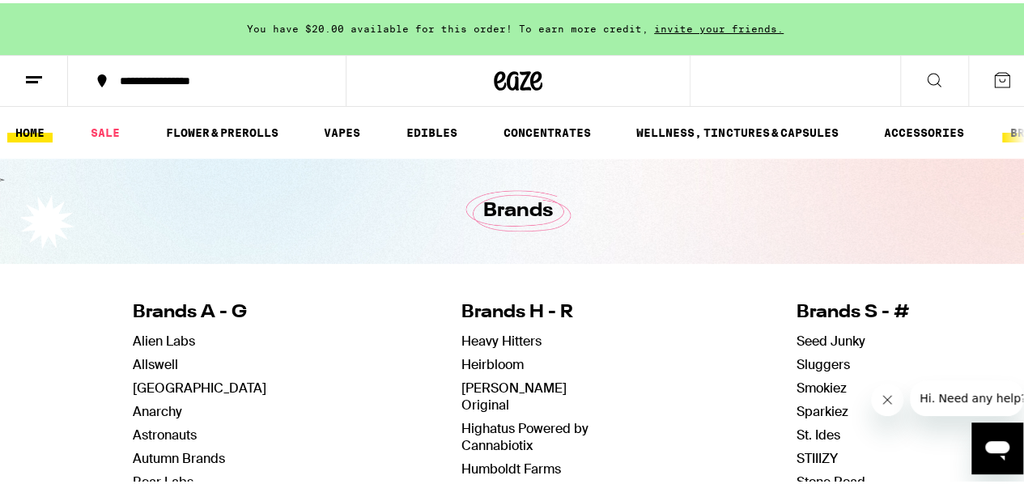
click at [34, 135] on link "HOME" at bounding box center [29, 129] width 45 height 19
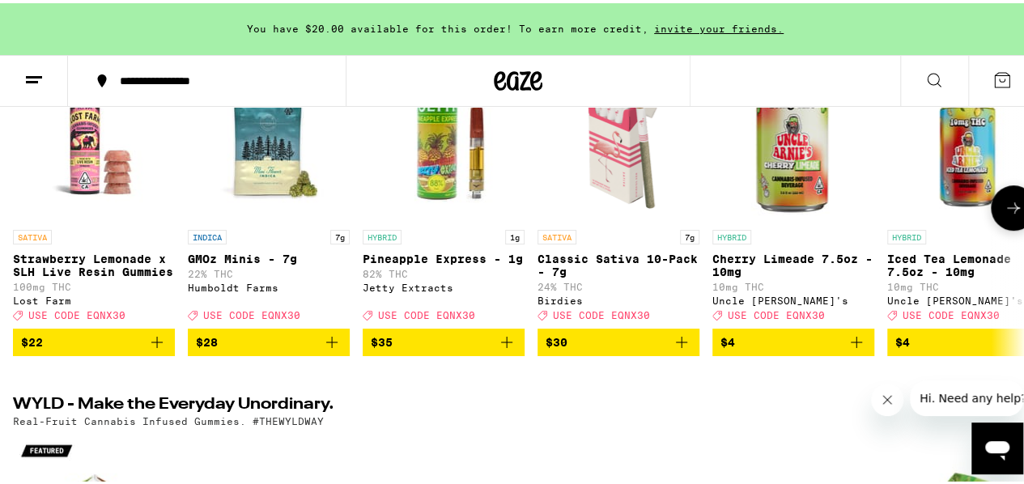
scroll to position [243, 0]
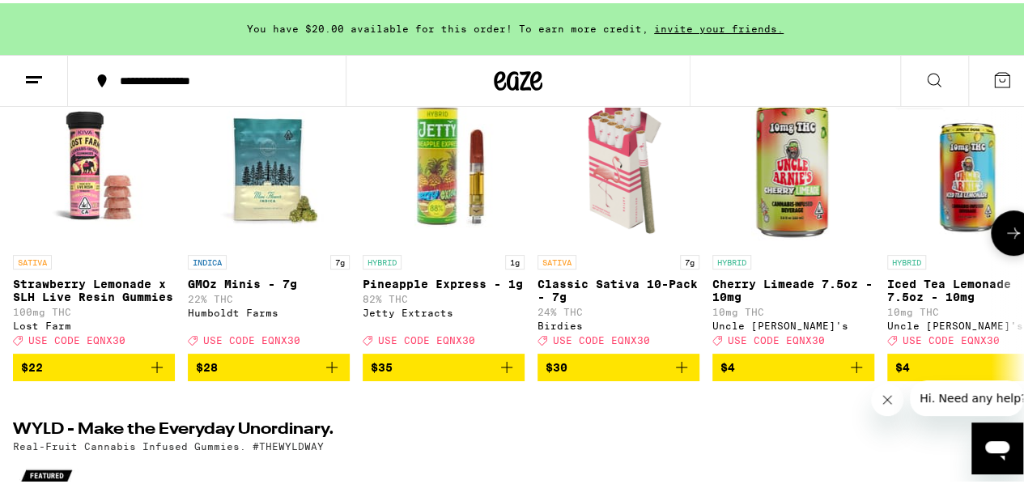
click at [1013, 246] on button at bounding box center [1013, 229] width 45 height 45
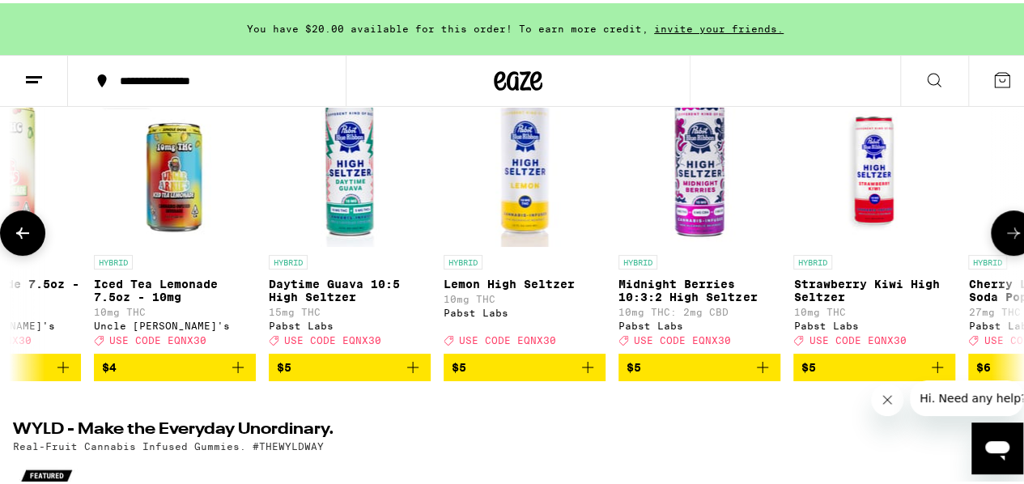
scroll to position [0, 822]
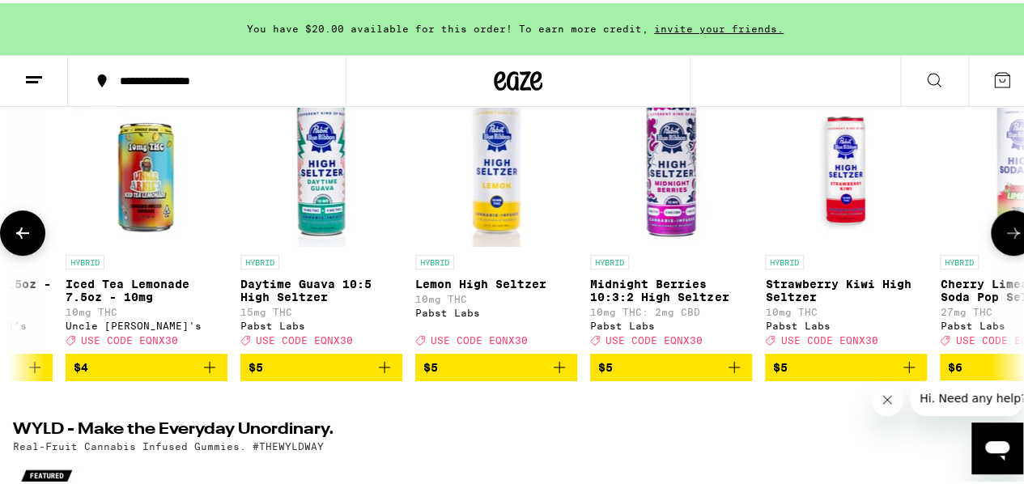
click at [1013, 246] on button at bounding box center [1013, 229] width 45 height 45
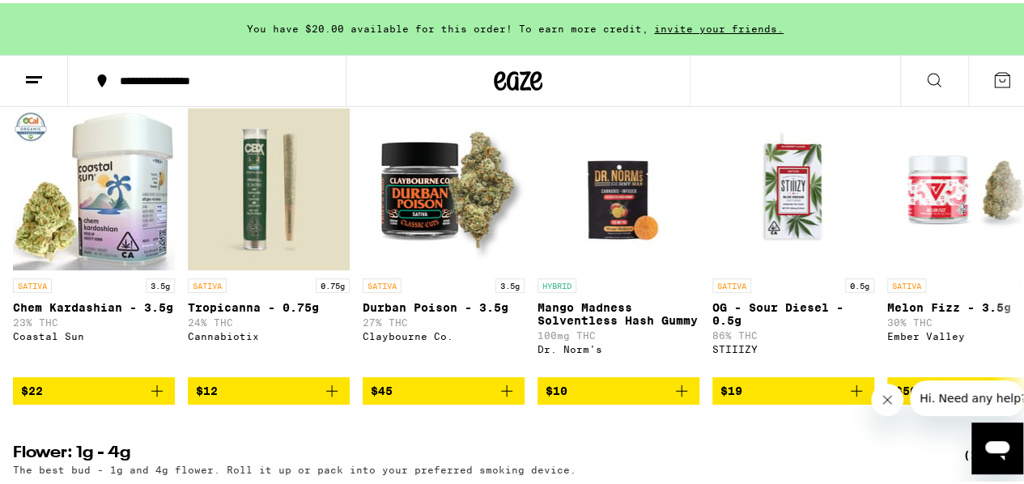
scroll to position [1700, 0]
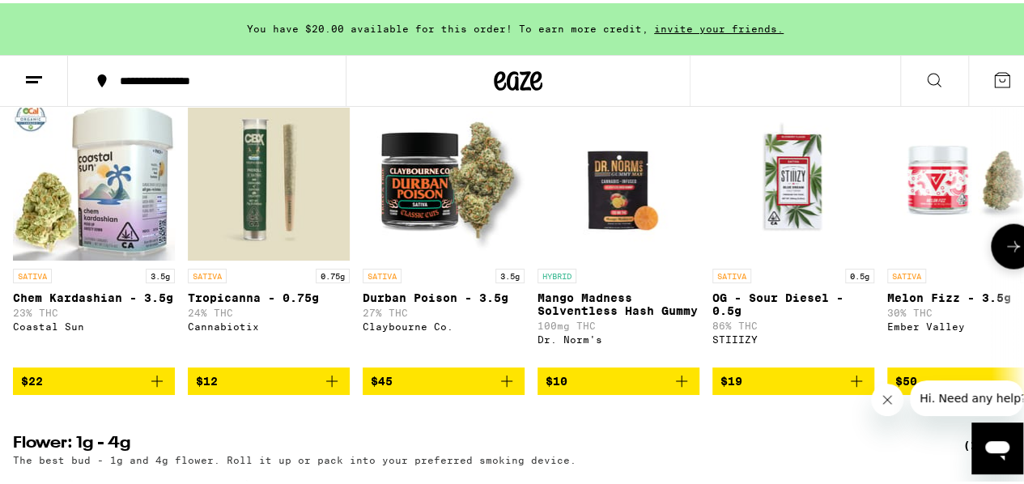
click at [1015, 266] on button at bounding box center [1013, 243] width 45 height 45
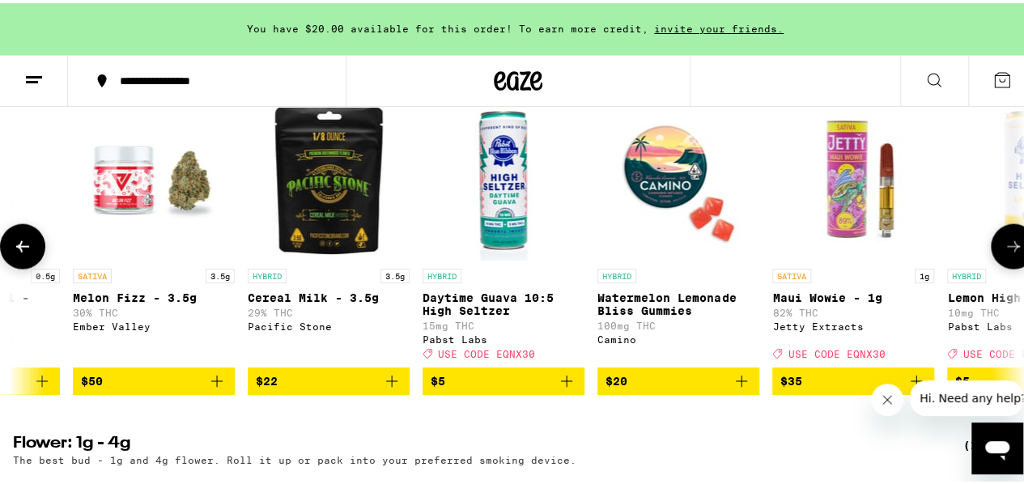
scroll to position [0, 822]
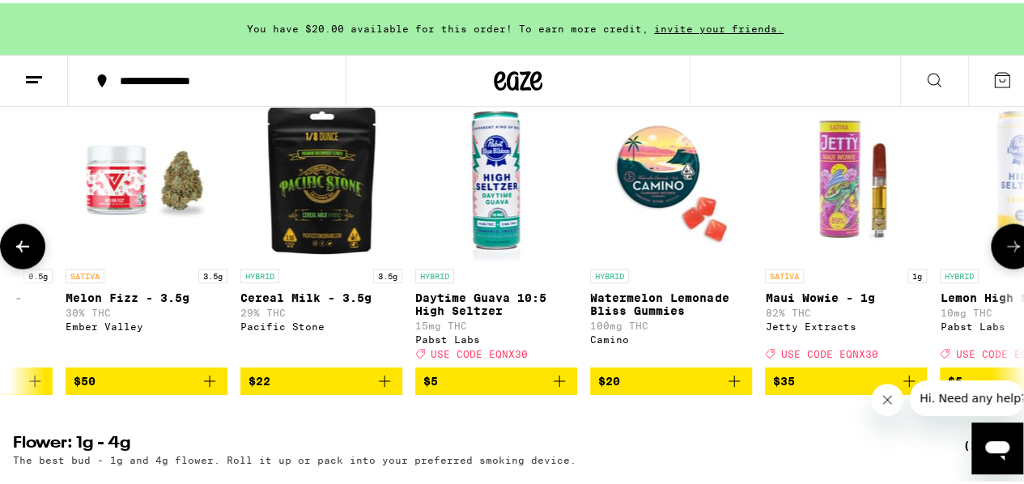
click at [18, 253] on icon at bounding box center [22, 243] width 19 height 19
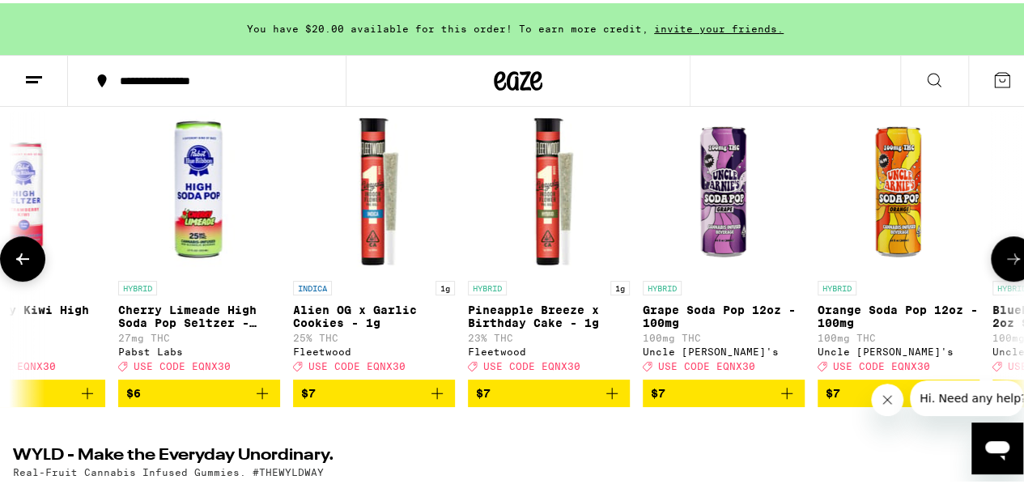
scroll to position [243, 0]
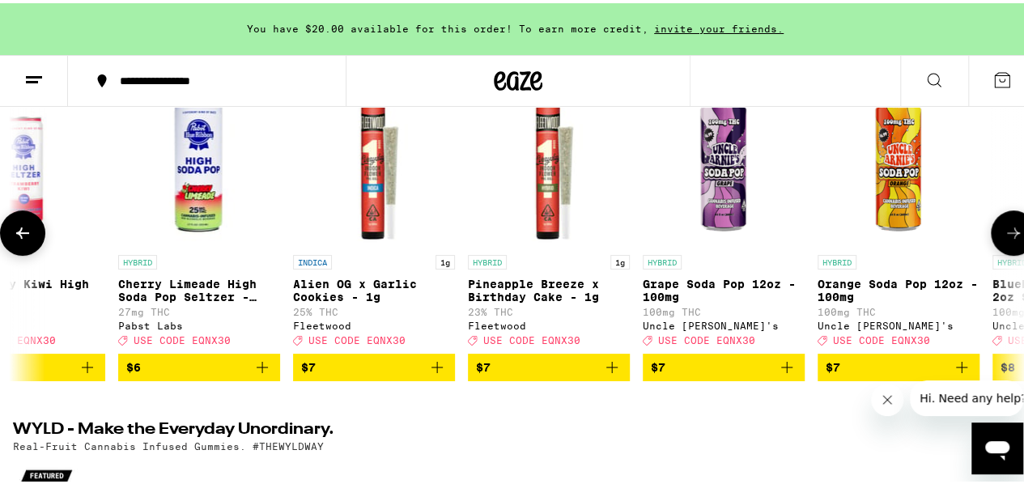
click at [1016, 240] on button at bounding box center [1013, 229] width 45 height 45
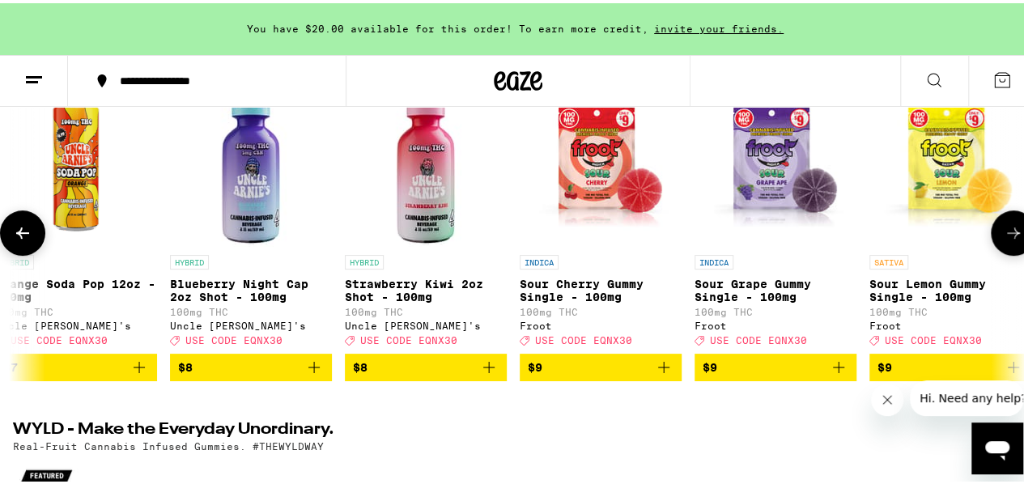
click at [1015, 240] on button at bounding box center [1013, 229] width 45 height 45
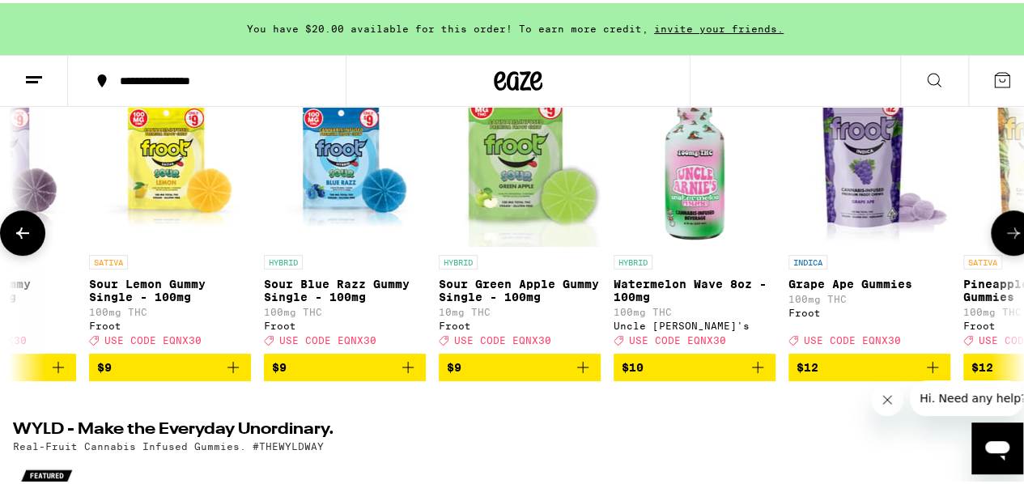
scroll to position [0, 3287]
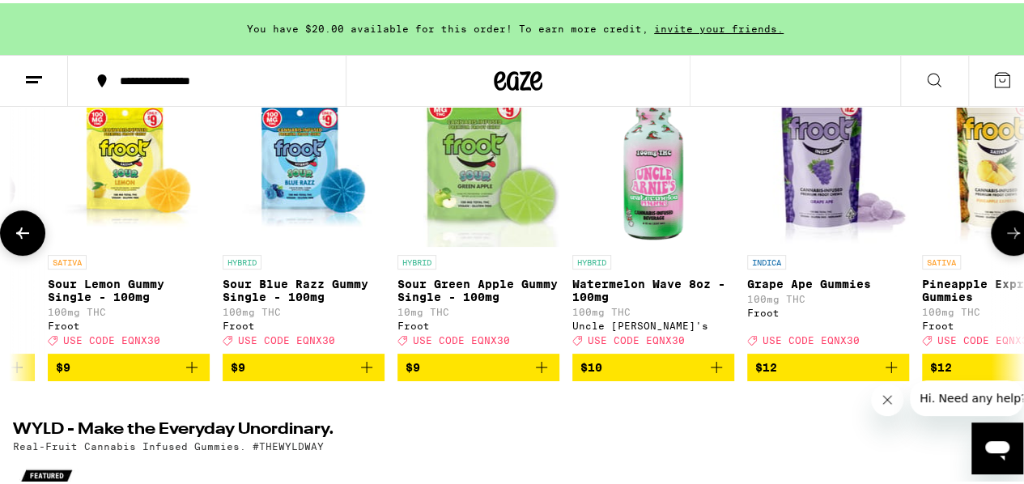
click at [1013, 240] on button at bounding box center [1013, 229] width 45 height 45
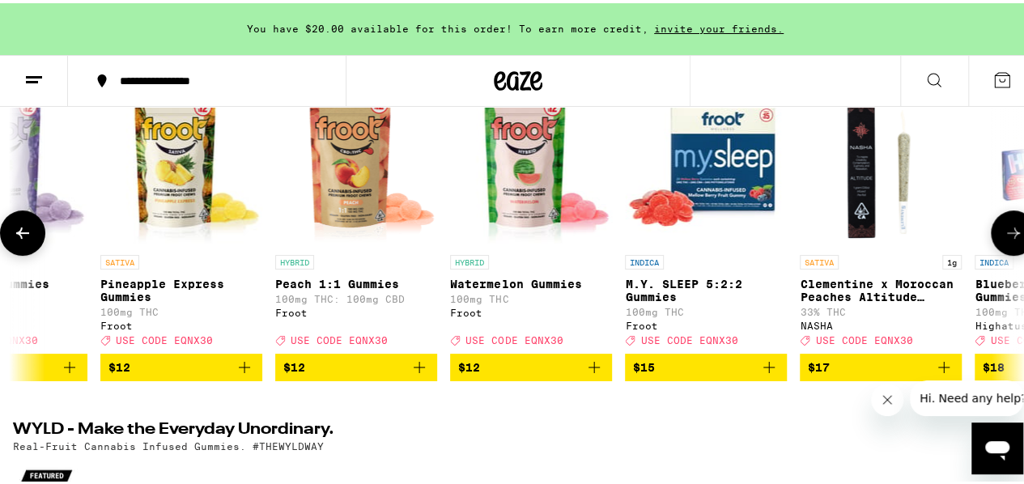
click at [1013, 240] on button at bounding box center [1013, 229] width 45 height 45
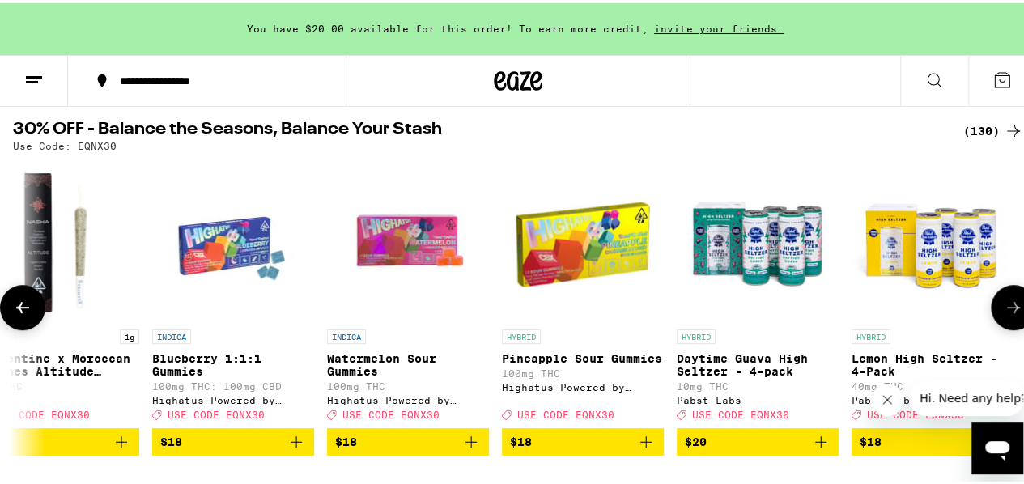
scroll to position [162, 0]
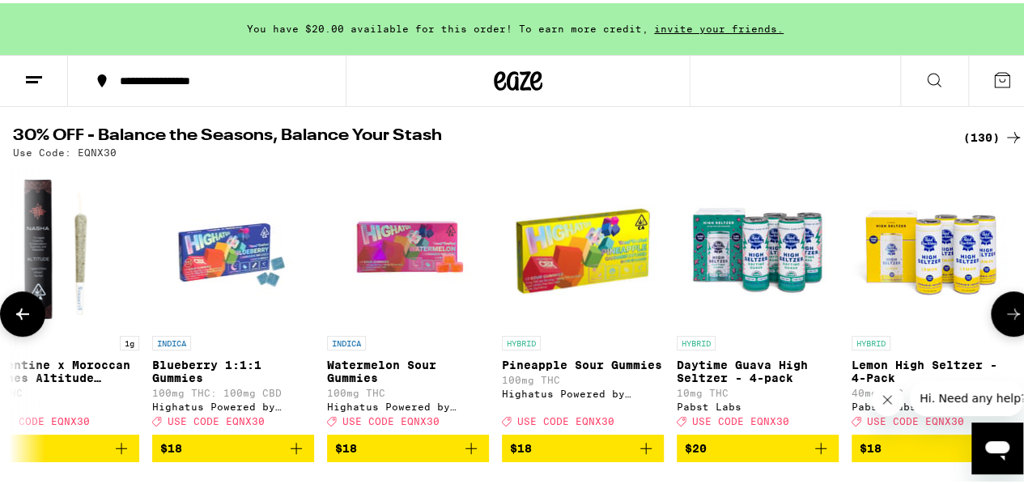
click at [15, 321] on icon at bounding box center [22, 310] width 19 height 19
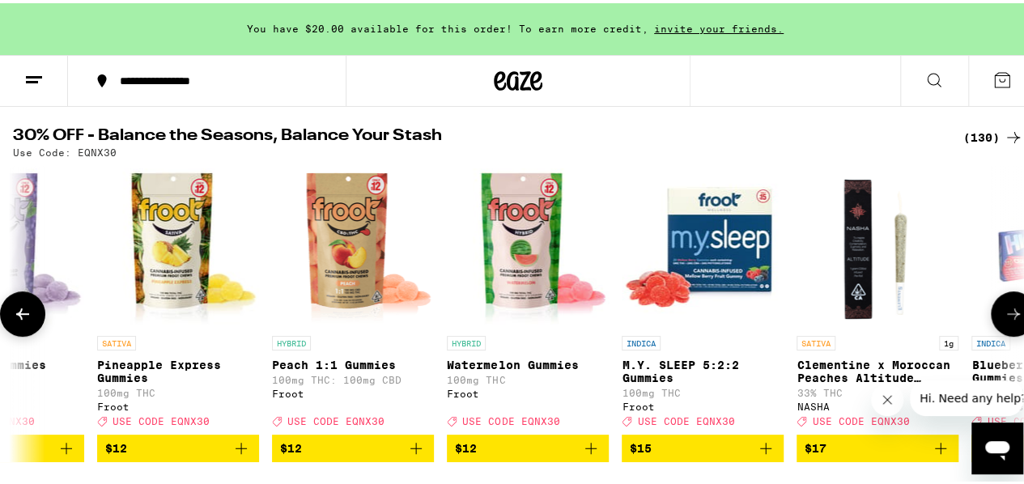
scroll to position [0, 4110]
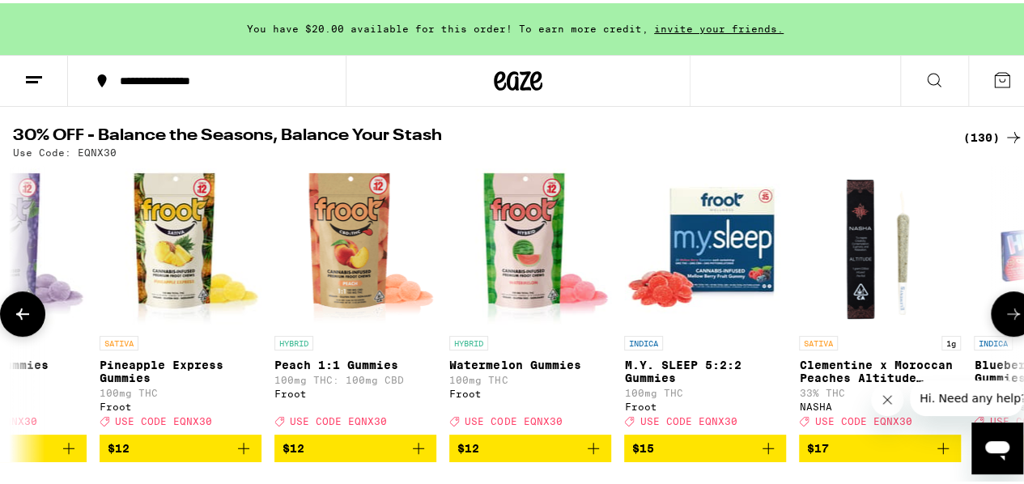
click at [1004, 318] on icon at bounding box center [1013, 310] width 19 height 19
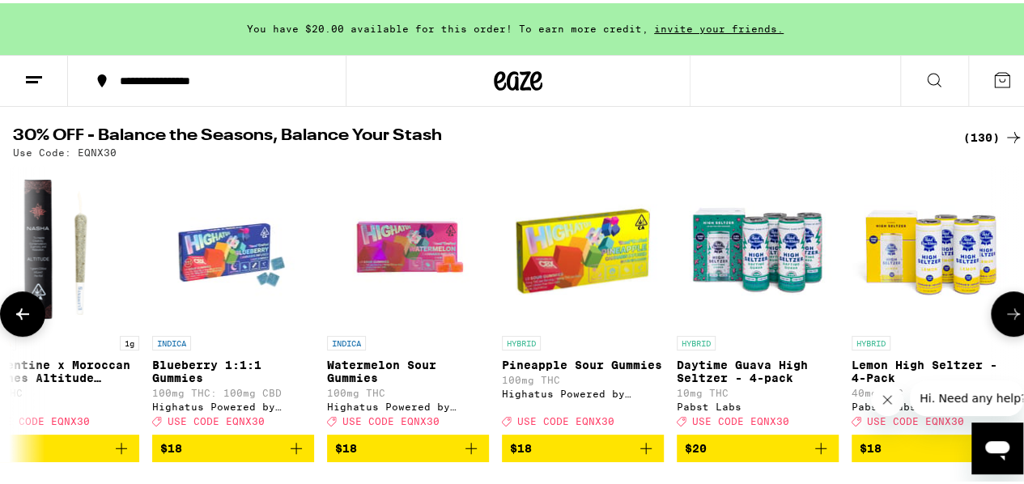
click at [1004, 318] on icon at bounding box center [1013, 310] width 19 height 19
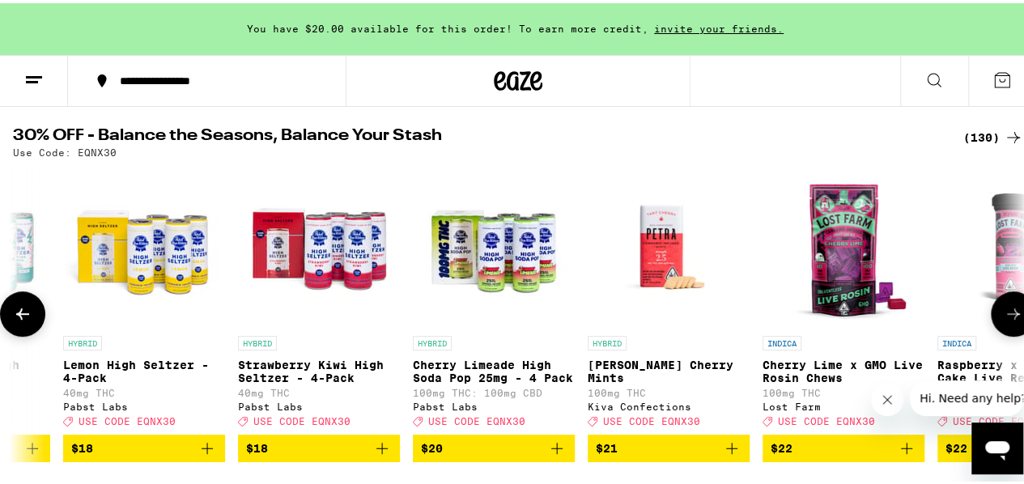
scroll to position [0, 5754]
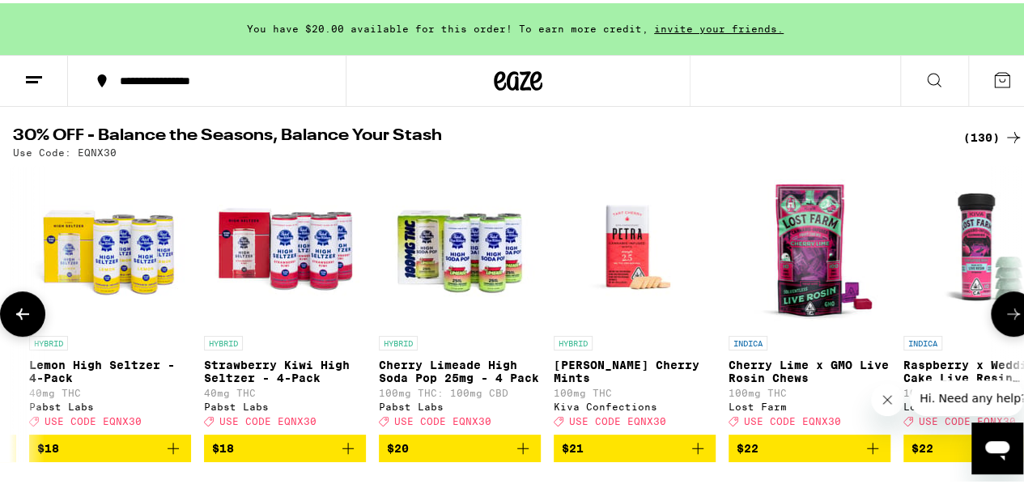
click at [1007, 316] on icon at bounding box center [1013, 310] width 13 height 11
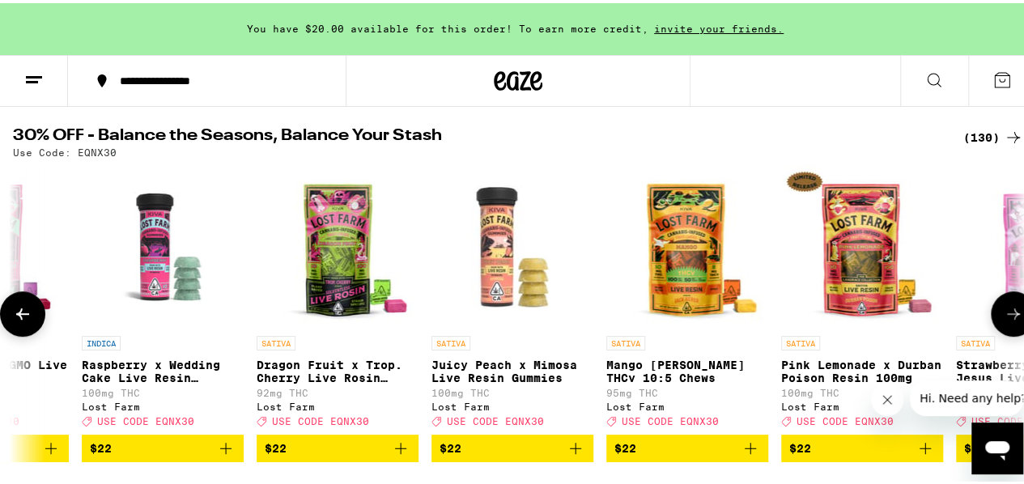
click at [1007, 316] on icon at bounding box center [1013, 310] width 13 height 11
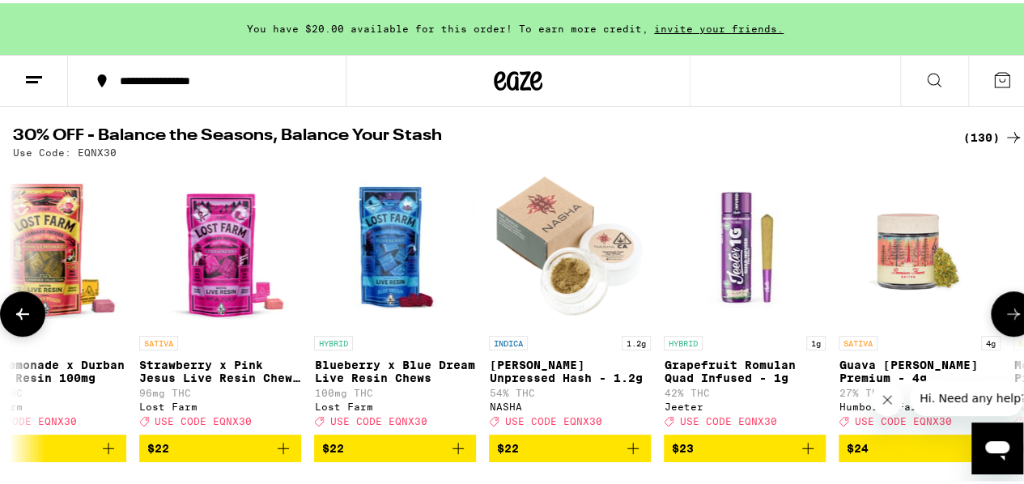
scroll to position [0, 7397]
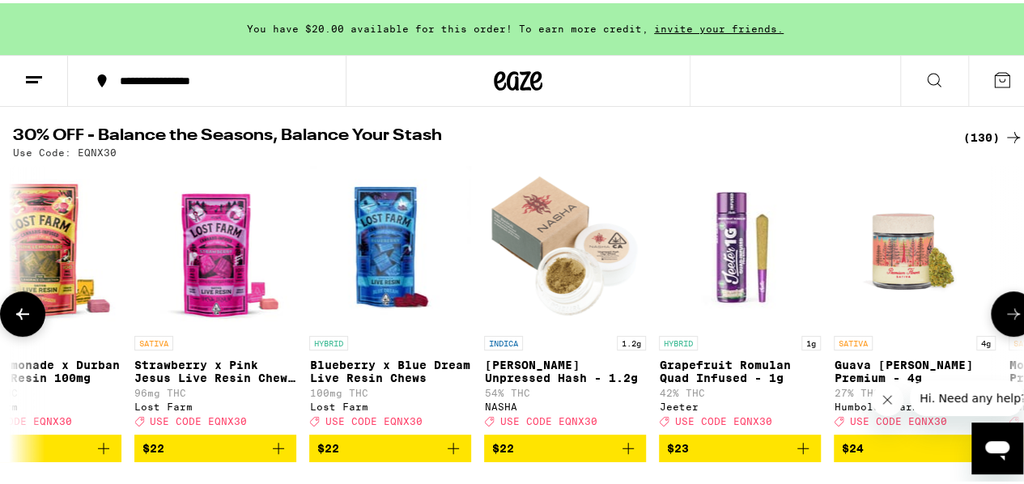
click at [1007, 316] on icon at bounding box center [1013, 310] width 13 height 11
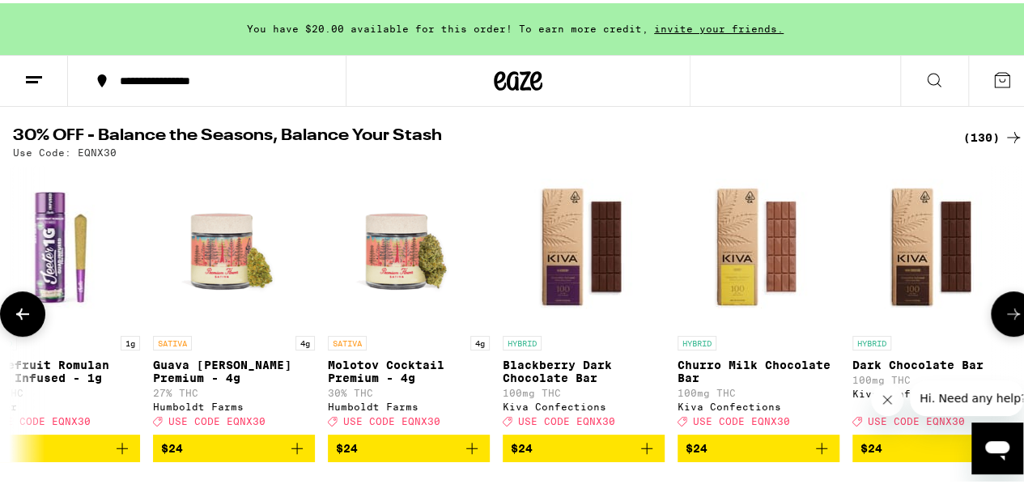
scroll to position [0, 8219]
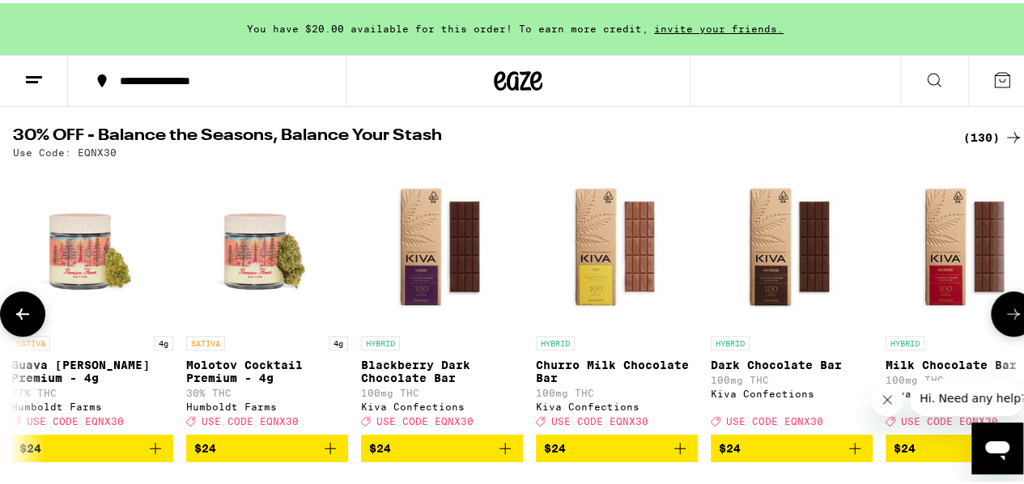
click at [34, 315] on button at bounding box center [22, 310] width 45 height 45
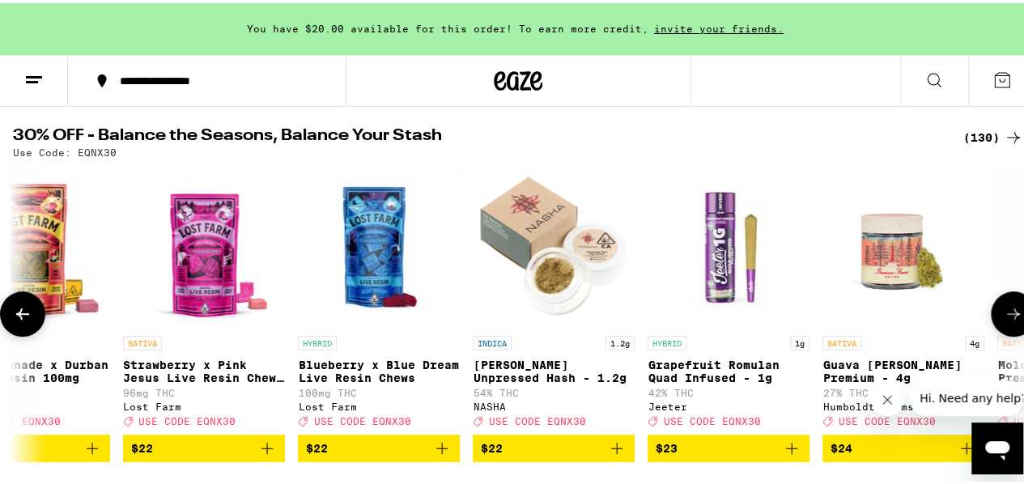
scroll to position [0, 7397]
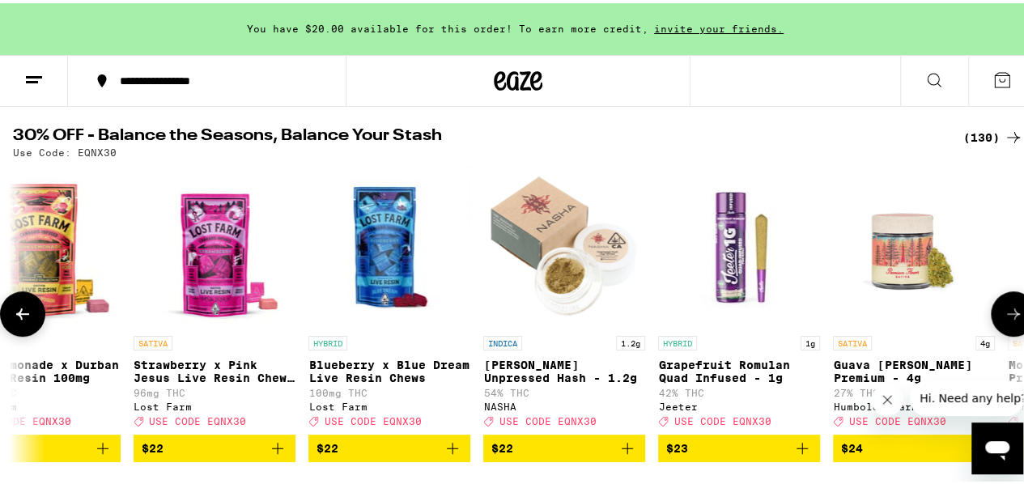
click at [1004, 320] on icon at bounding box center [1013, 310] width 19 height 19
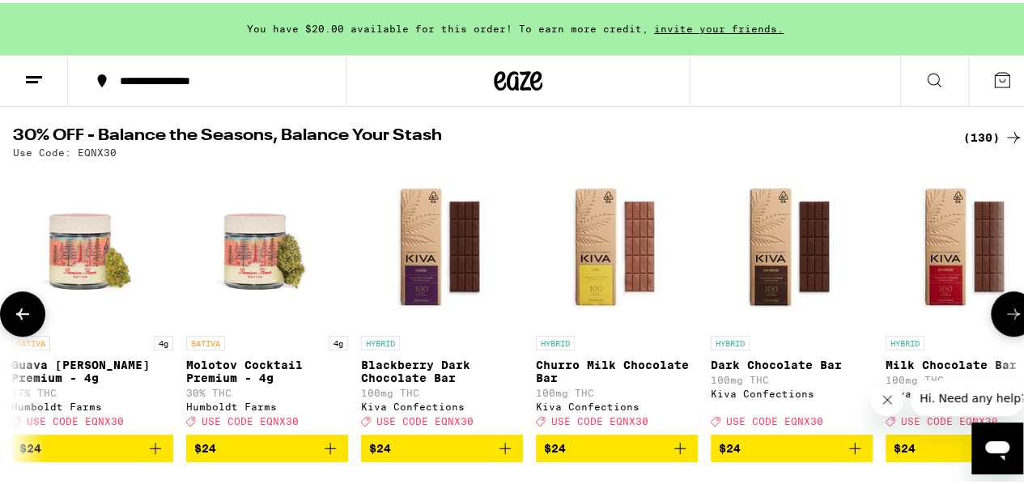
click at [1004, 321] on icon at bounding box center [1013, 310] width 19 height 19
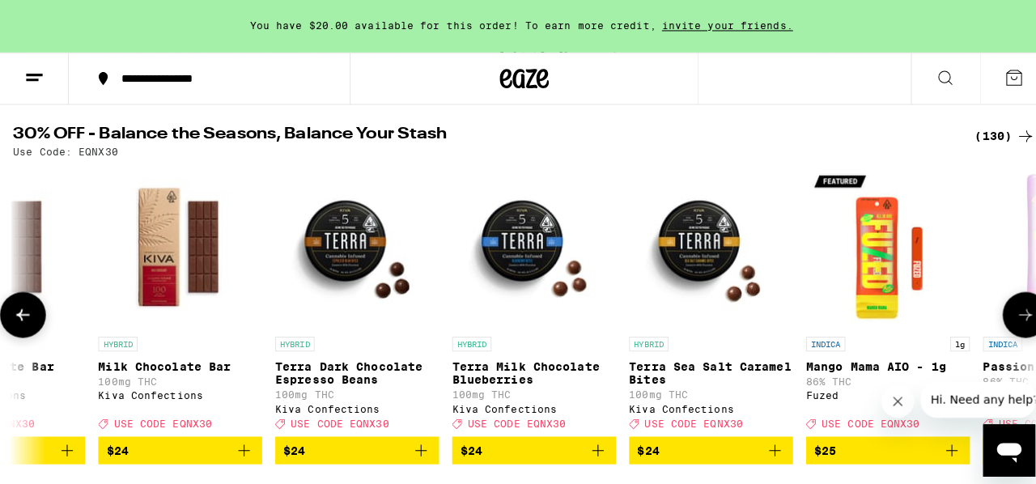
scroll to position [0, 9041]
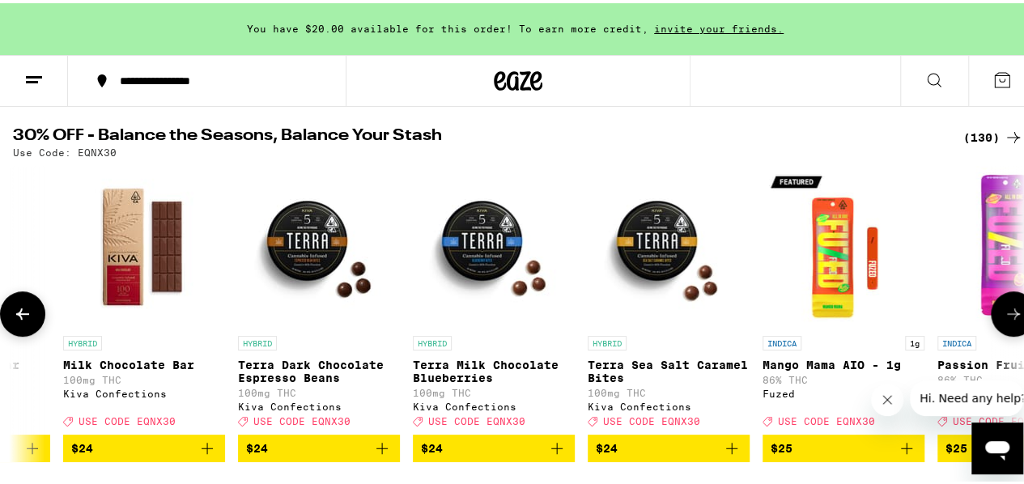
click at [774, 342] on p "INDICA" at bounding box center [781, 340] width 39 height 15
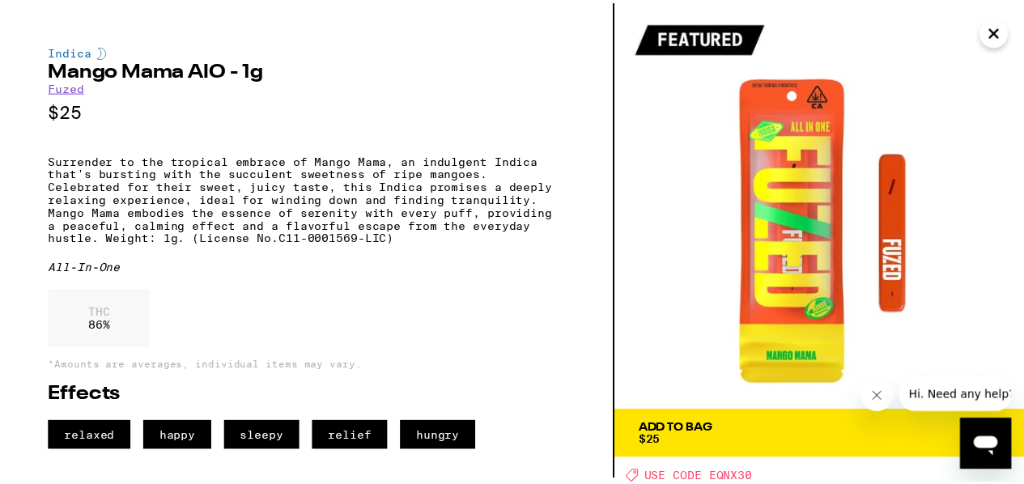
scroll to position [6, 0]
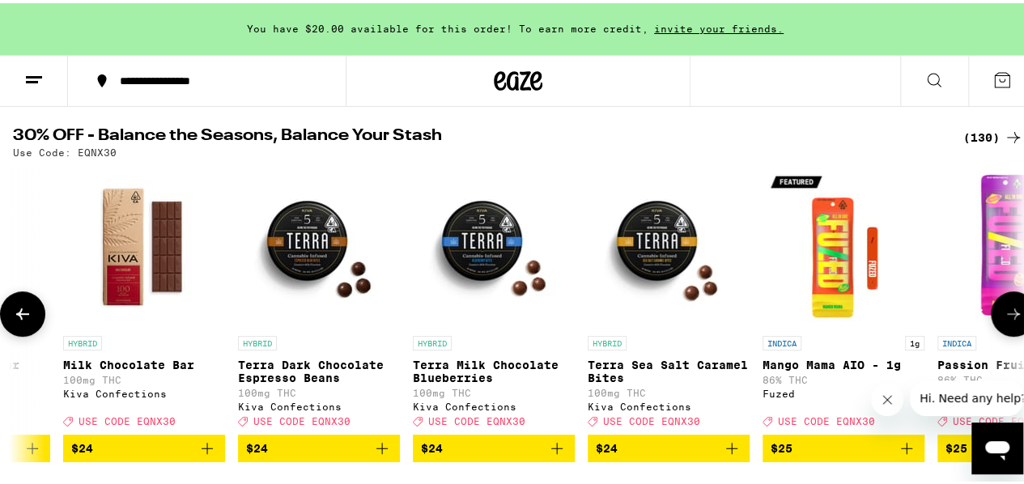
click at [1004, 321] on icon at bounding box center [1013, 310] width 19 height 19
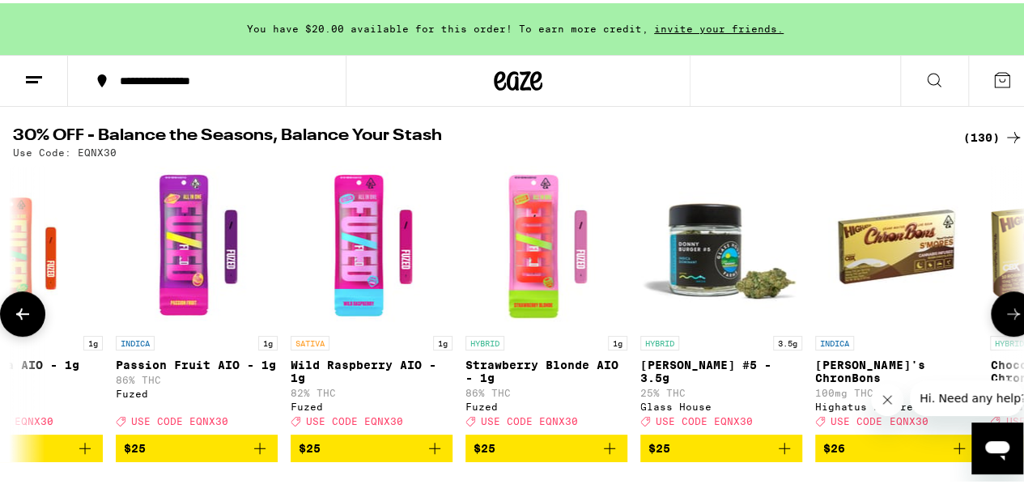
click at [1004, 321] on icon at bounding box center [1013, 310] width 19 height 19
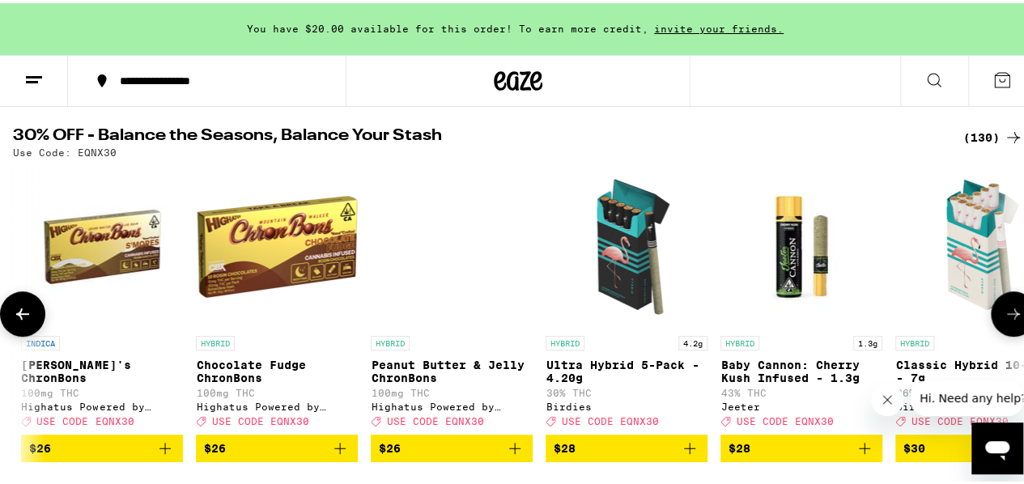
scroll to position [0, 10685]
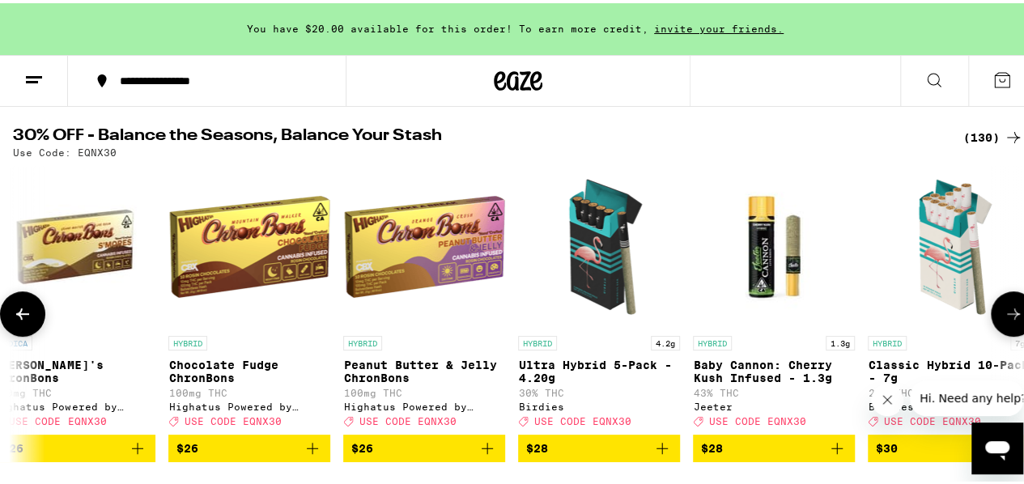
click at [19, 316] on icon at bounding box center [22, 310] width 13 height 11
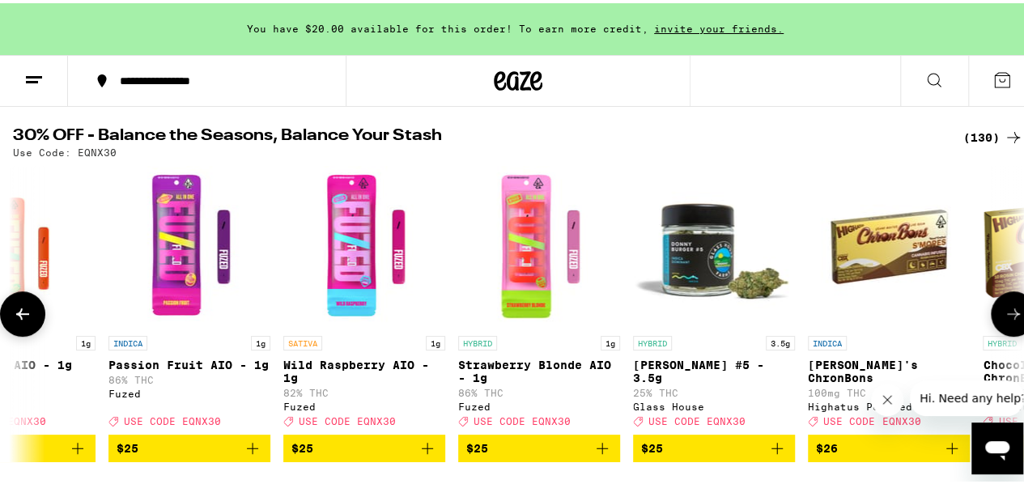
scroll to position [0, 9864]
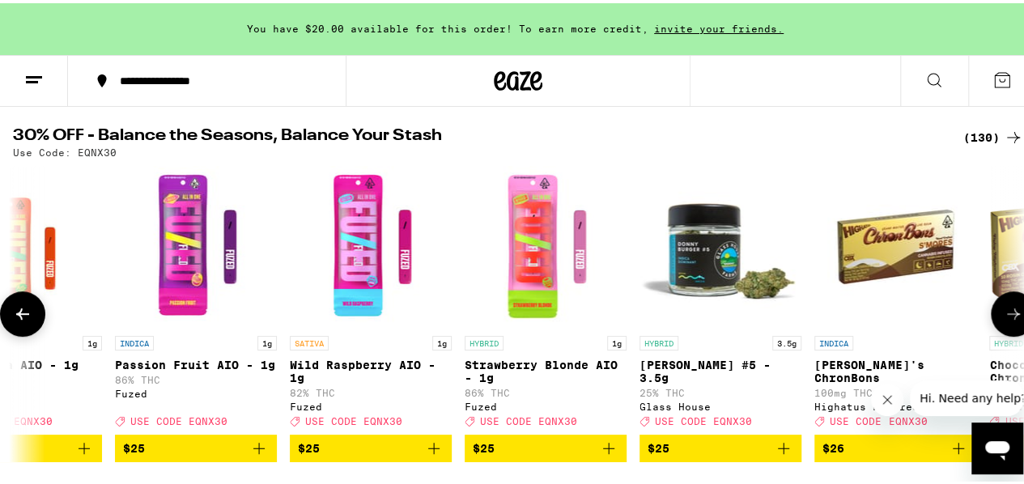
click at [1009, 321] on icon at bounding box center [1013, 310] width 19 height 19
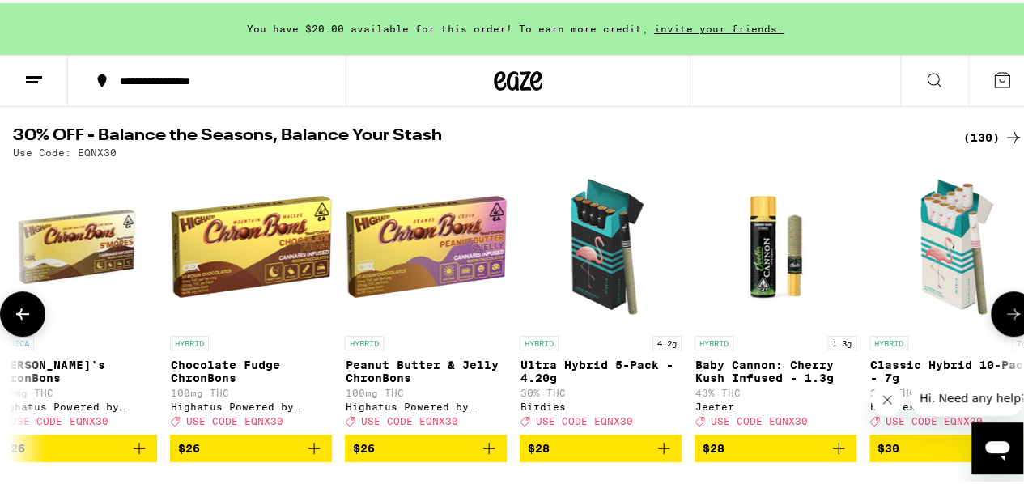
scroll to position [0, 10685]
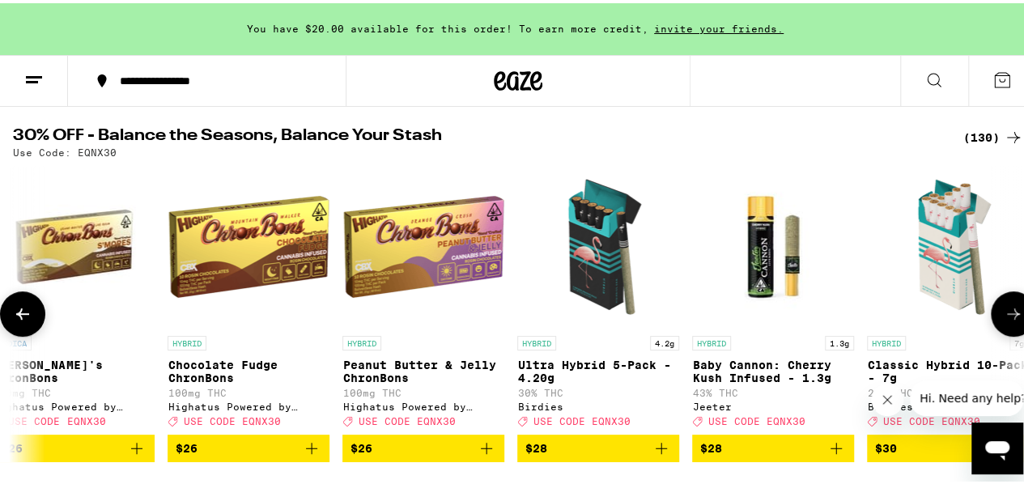
click at [1006, 321] on icon at bounding box center [1013, 310] width 19 height 19
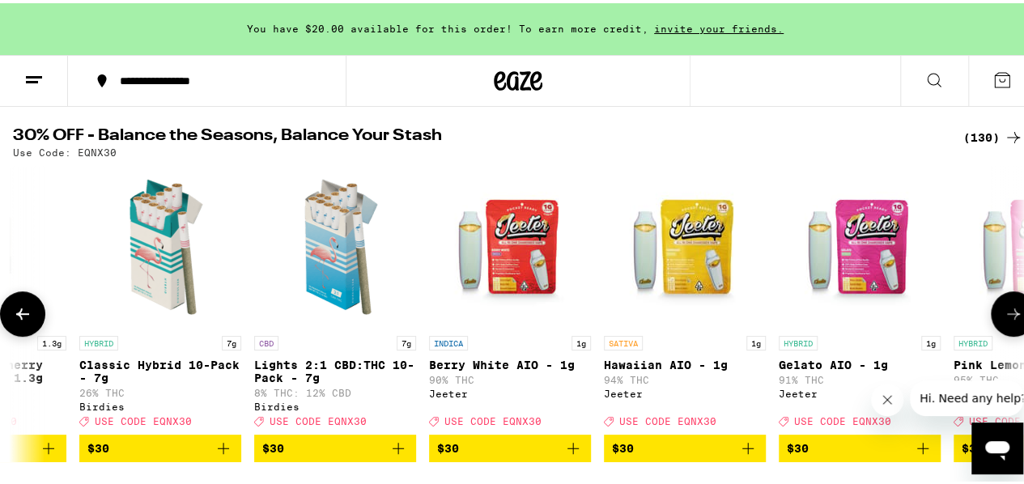
scroll to position [0, 11507]
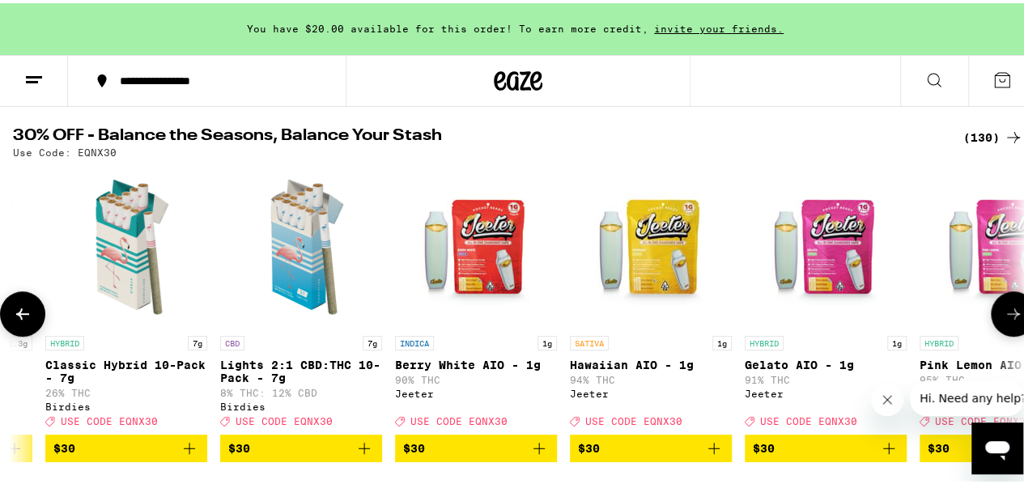
click at [1002, 330] on button at bounding box center [1013, 310] width 45 height 45
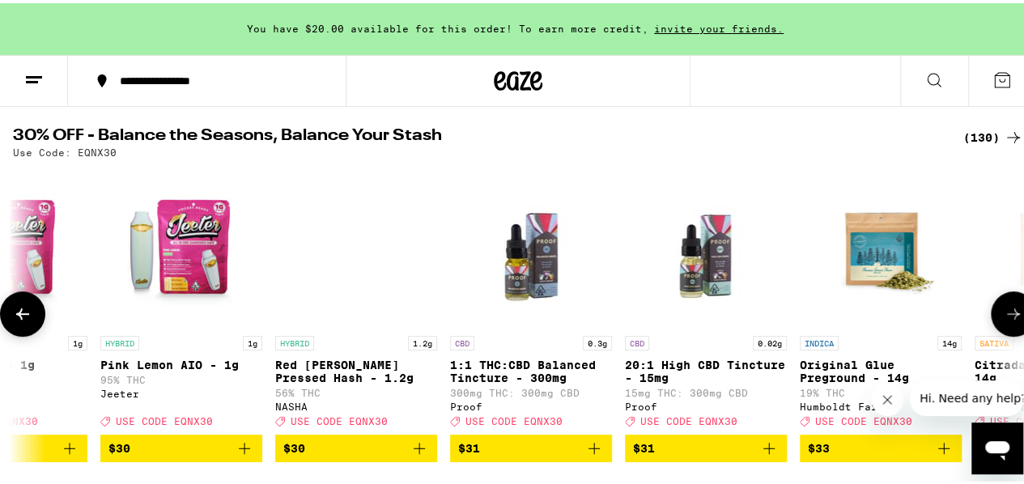
scroll to position [0, 12329]
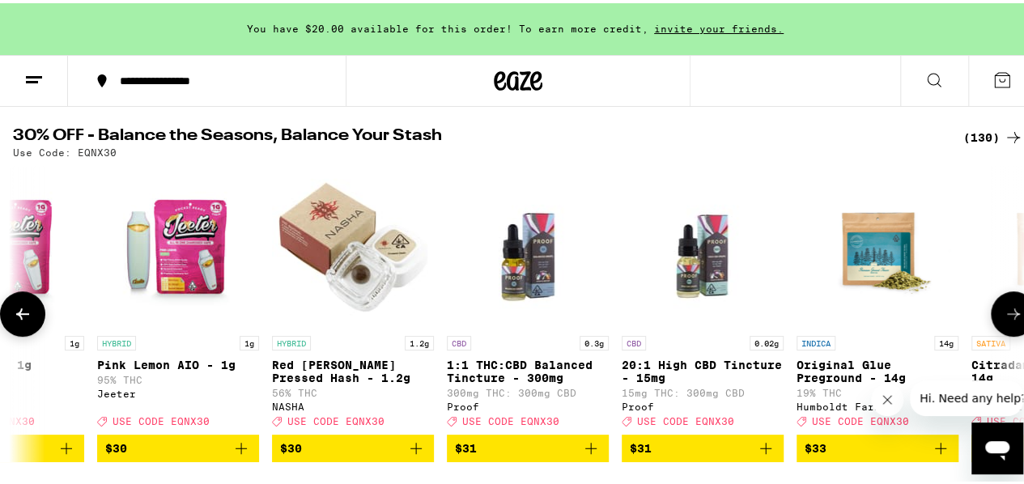
click at [1002, 330] on button at bounding box center [1013, 310] width 45 height 45
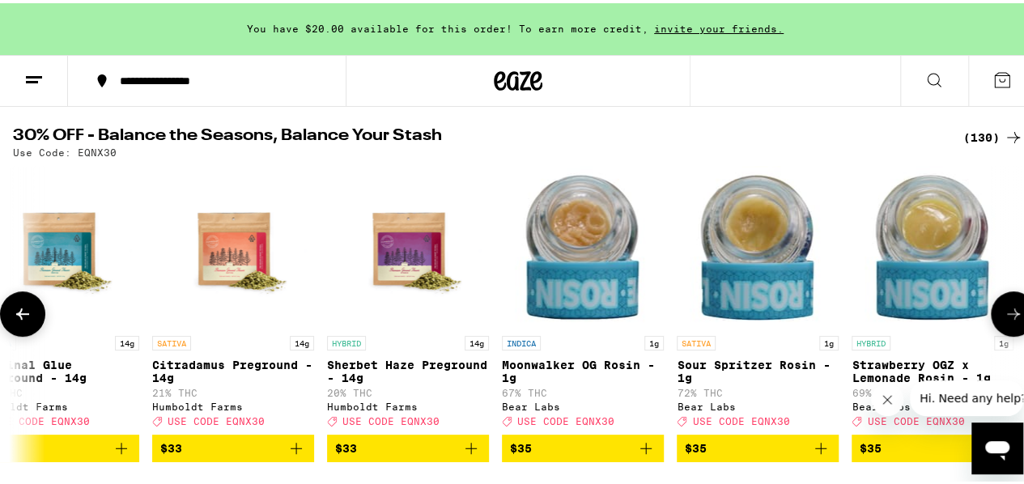
scroll to position [0, 13151]
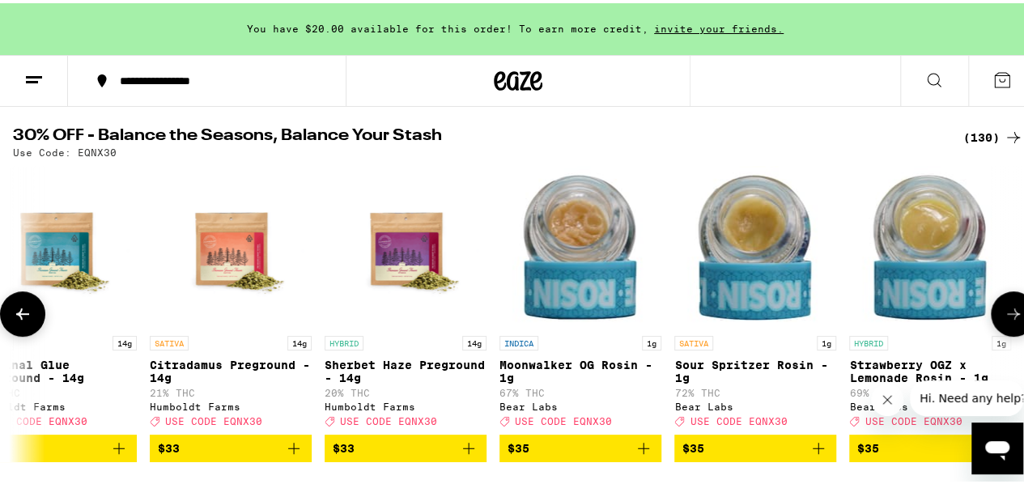
click at [1000, 330] on button at bounding box center [1013, 310] width 45 height 45
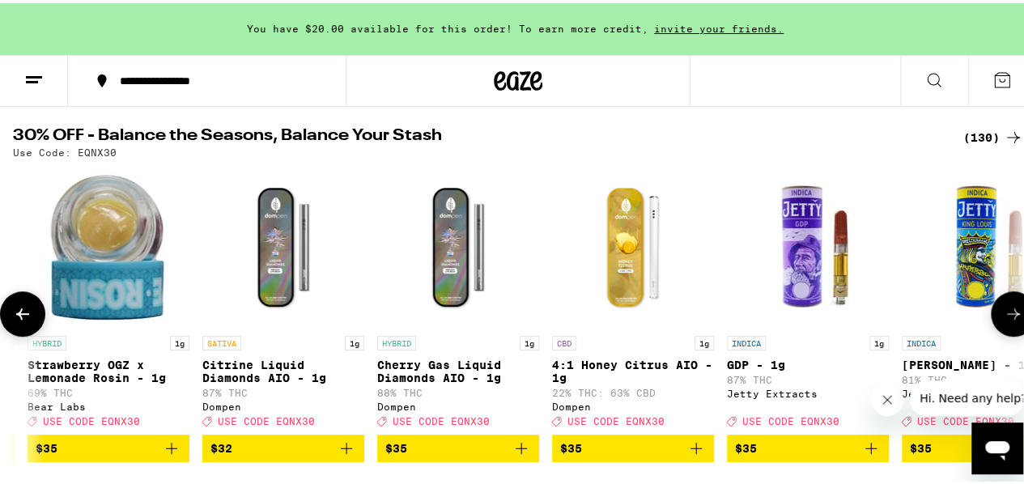
click at [1000, 330] on button at bounding box center [1013, 310] width 45 height 45
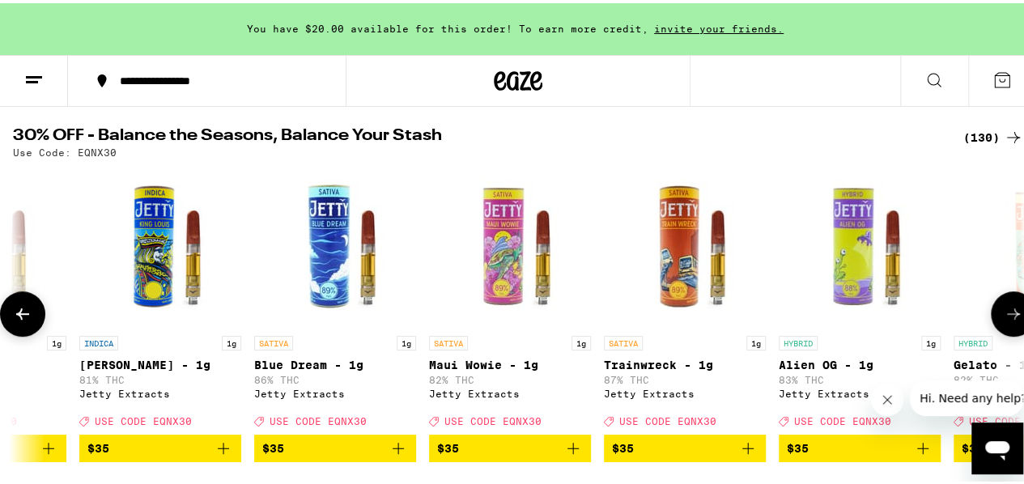
click at [1000, 330] on button at bounding box center [1013, 310] width 45 height 45
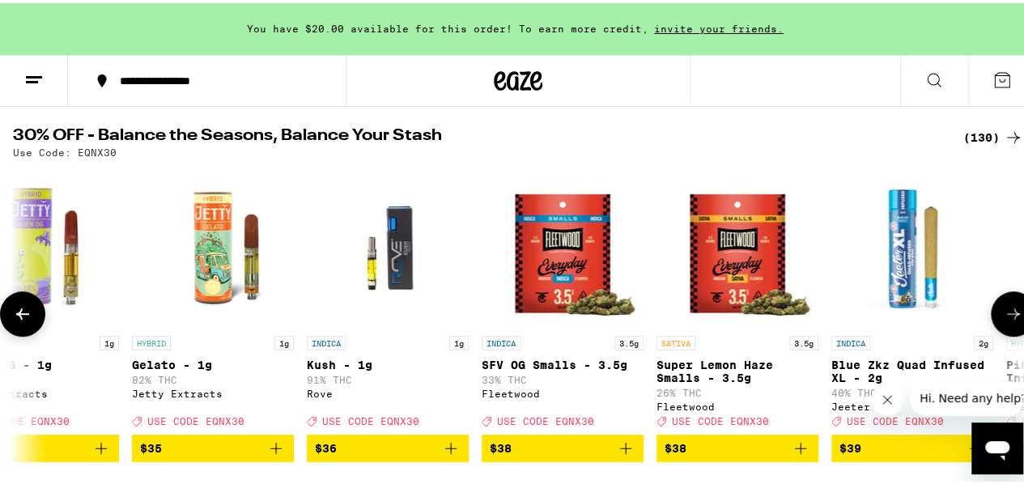
click at [1000, 330] on button at bounding box center [1013, 310] width 45 height 45
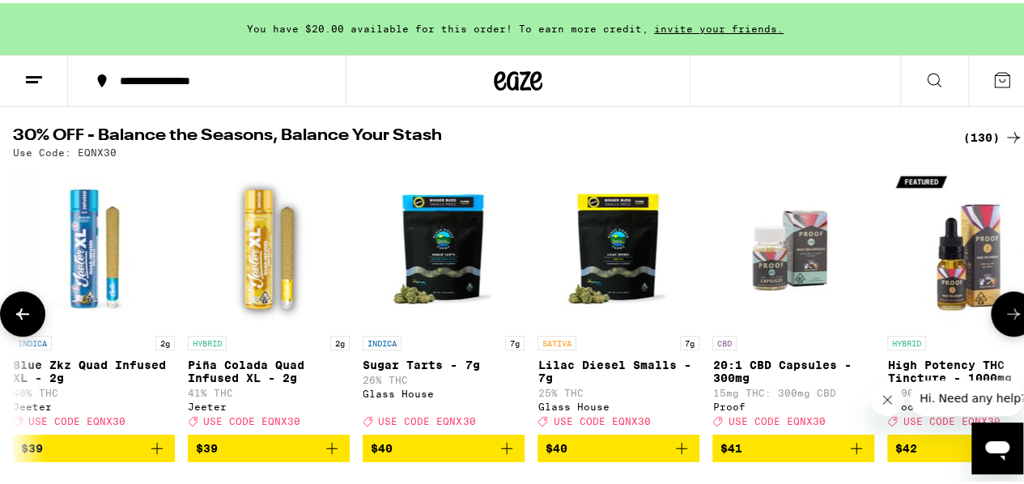
scroll to position [0, 16438]
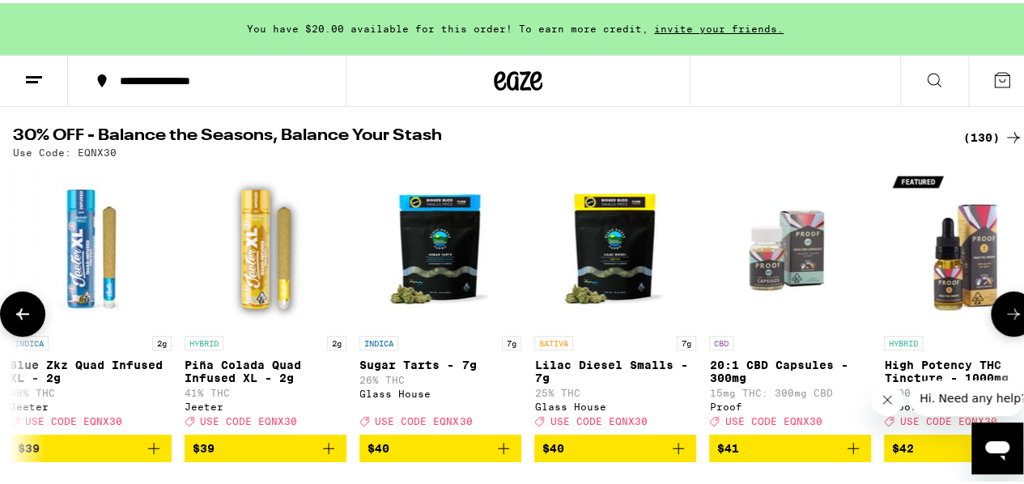
click at [1000, 330] on button at bounding box center [1013, 310] width 45 height 45
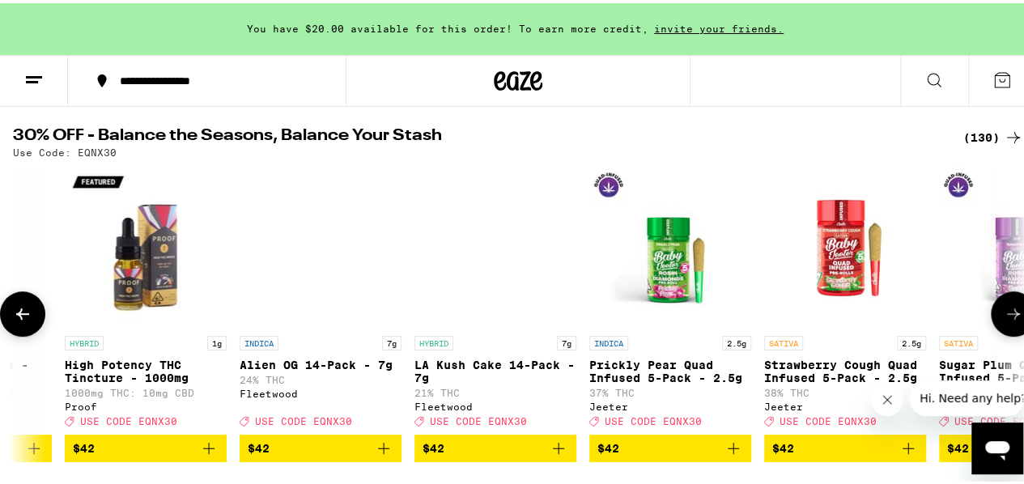
scroll to position [0, 17261]
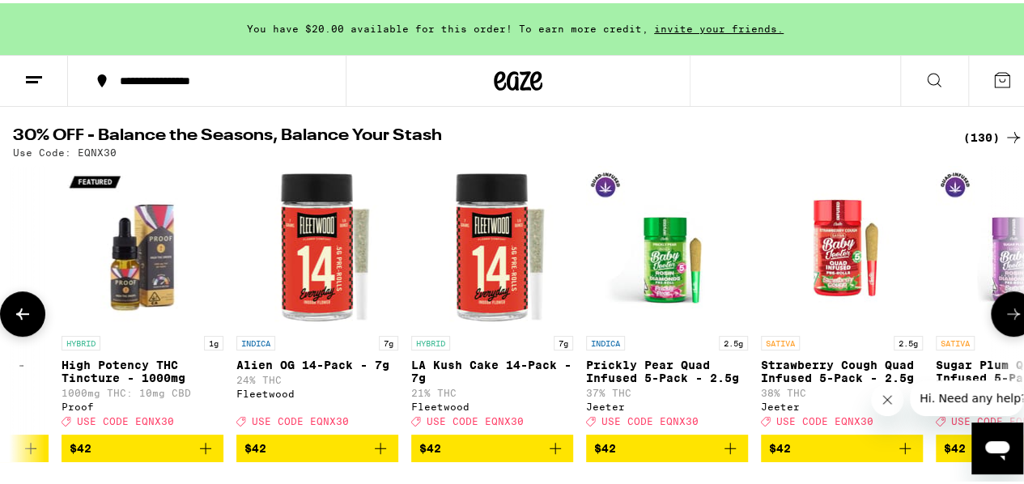
click at [1000, 330] on button at bounding box center [1013, 310] width 45 height 45
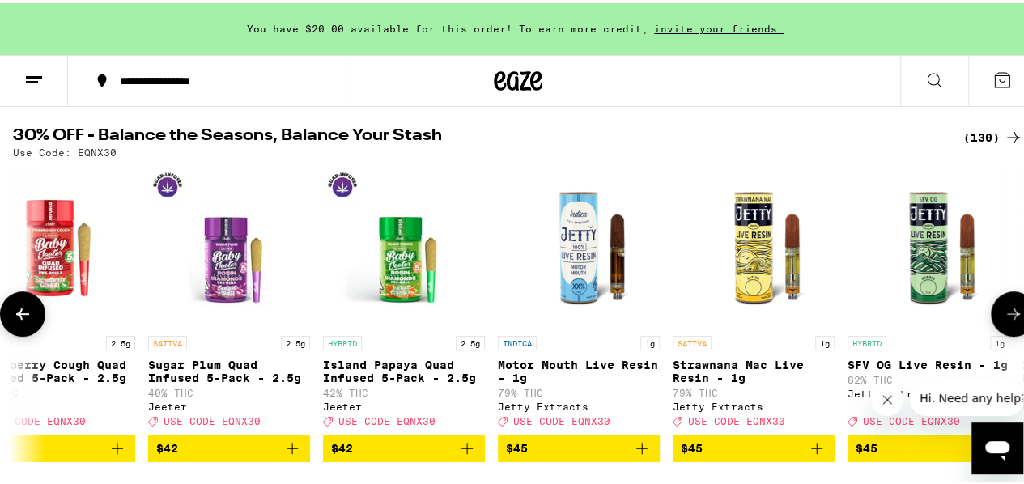
scroll to position [0, 18082]
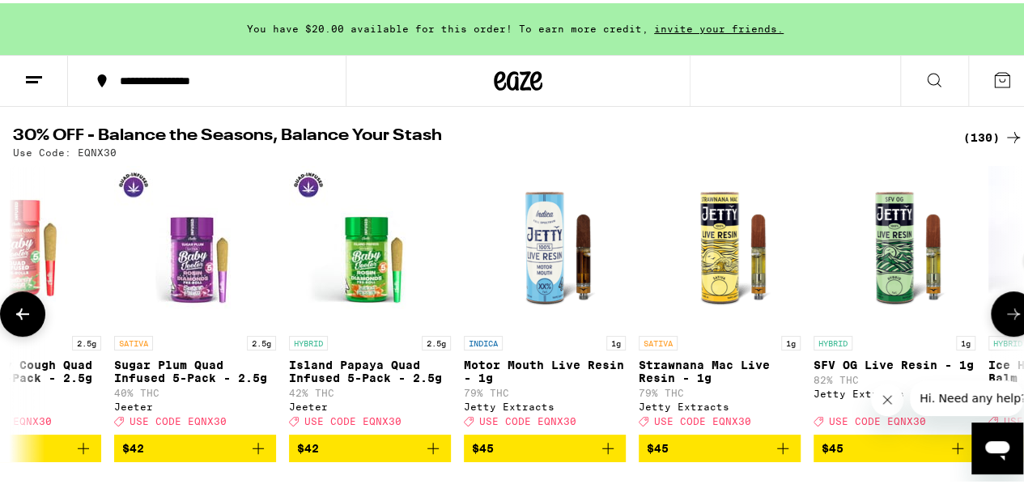
click at [1000, 330] on button at bounding box center [1013, 310] width 45 height 45
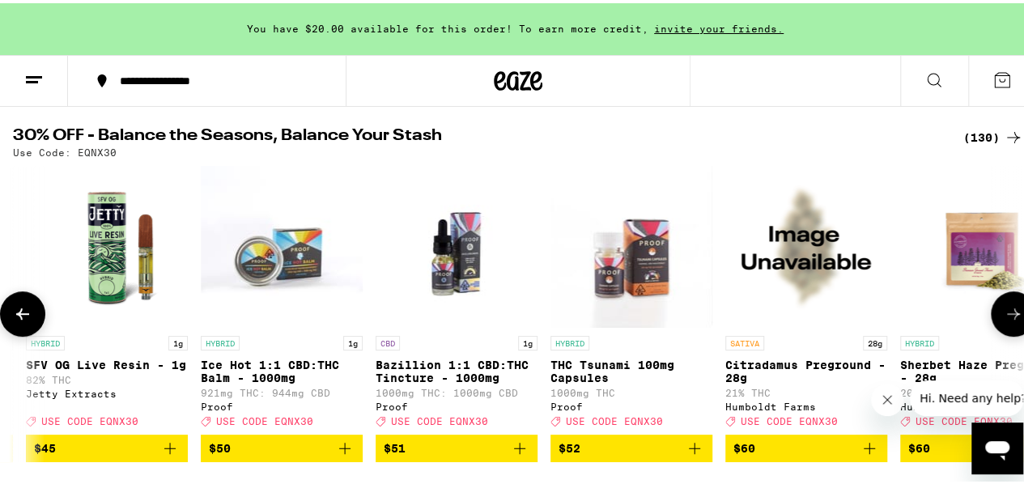
scroll to position [0, 18904]
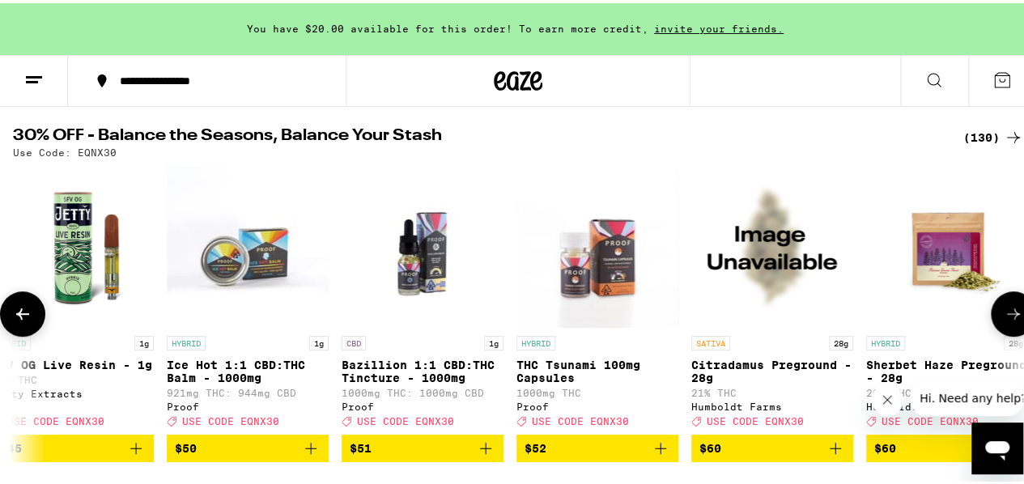
click at [1000, 330] on button at bounding box center [1013, 310] width 45 height 45
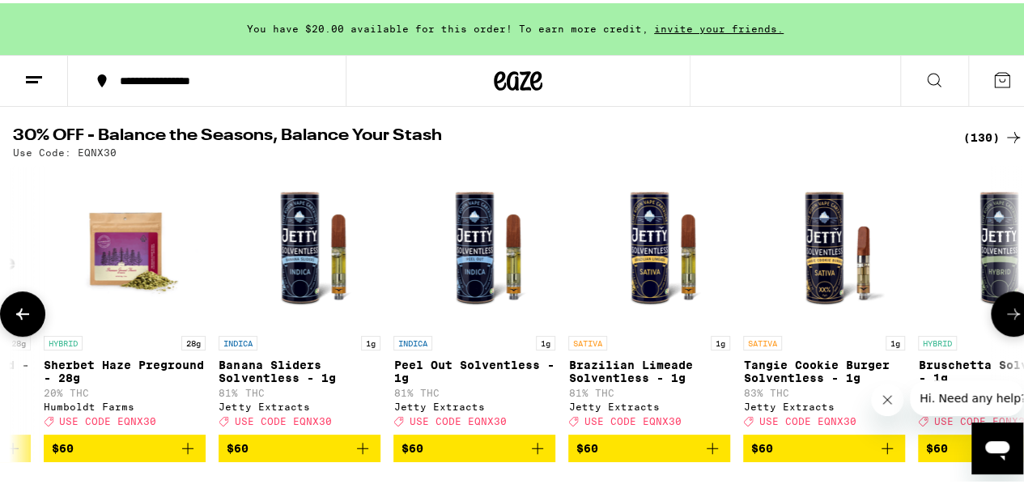
click at [1000, 330] on button at bounding box center [1013, 310] width 45 height 45
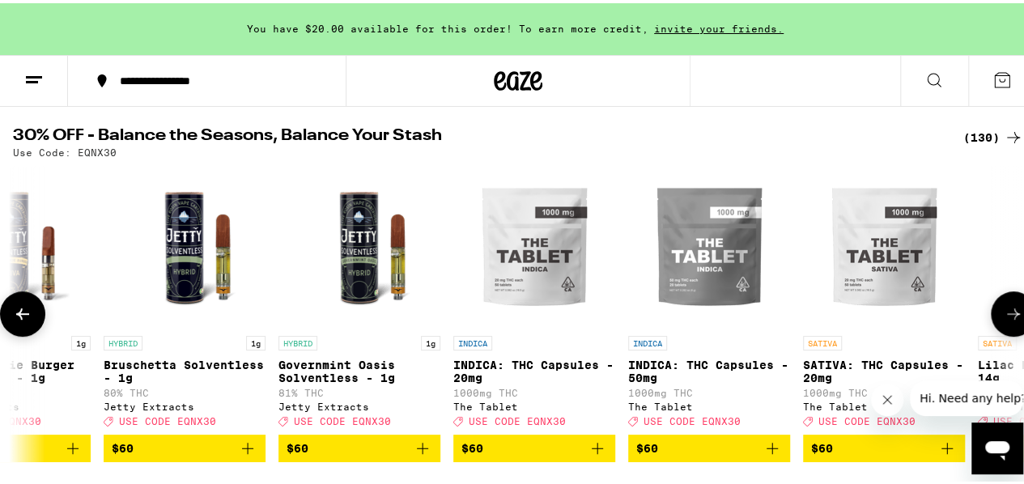
scroll to position [0, 20548]
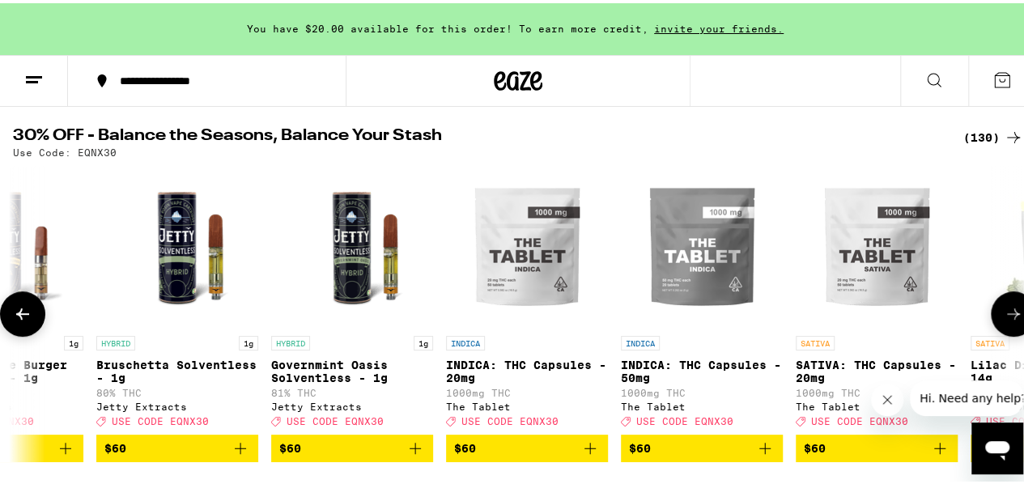
click at [1000, 330] on button at bounding box center [1013, 310] width 45 height 45
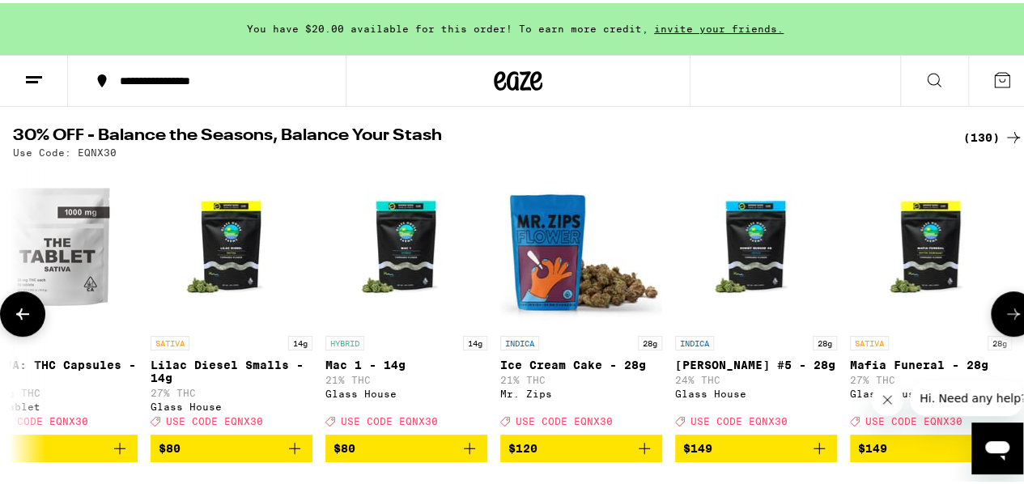
scroll to position [0, 21369]
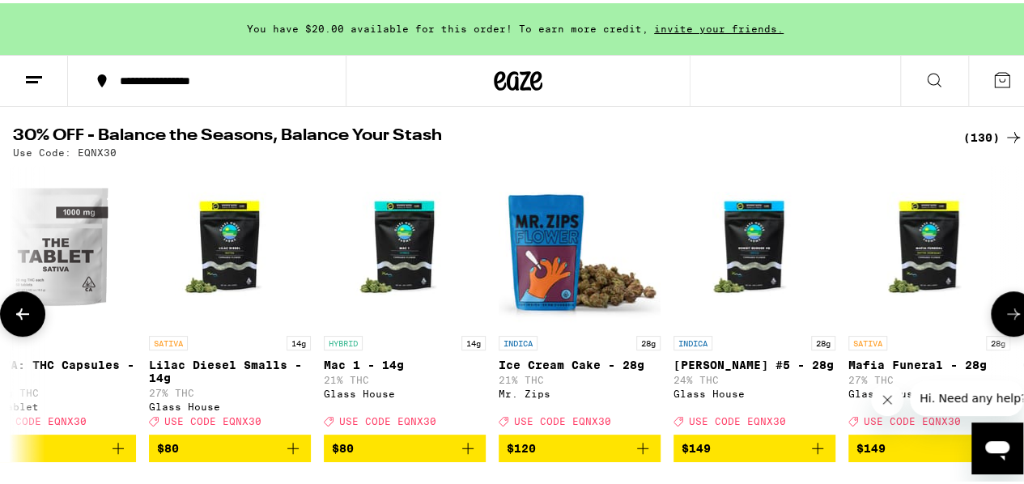
click at [998, 331] on button at bounding box center [1013, 310] width 45 height 45
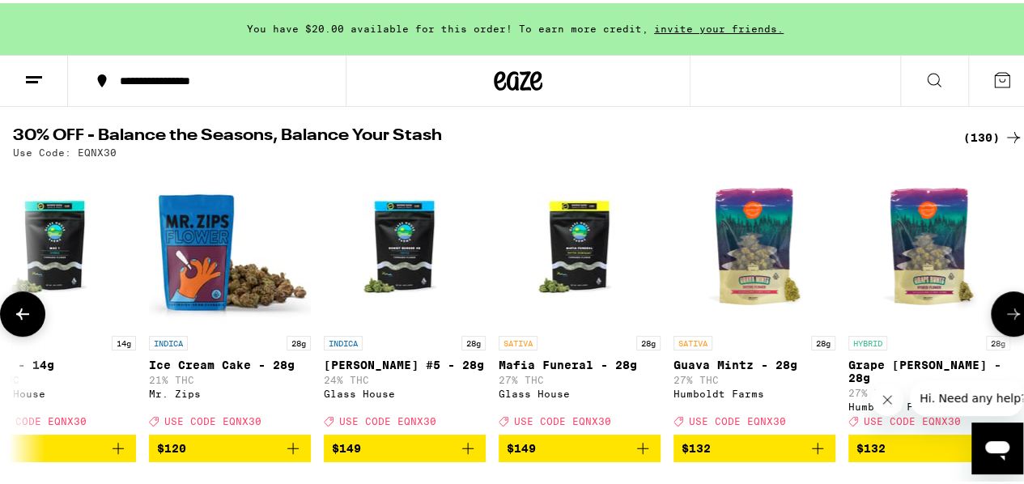
scroll to position [0, 21731]
